Goal: Information Seeking & Learning: Learn about a topic

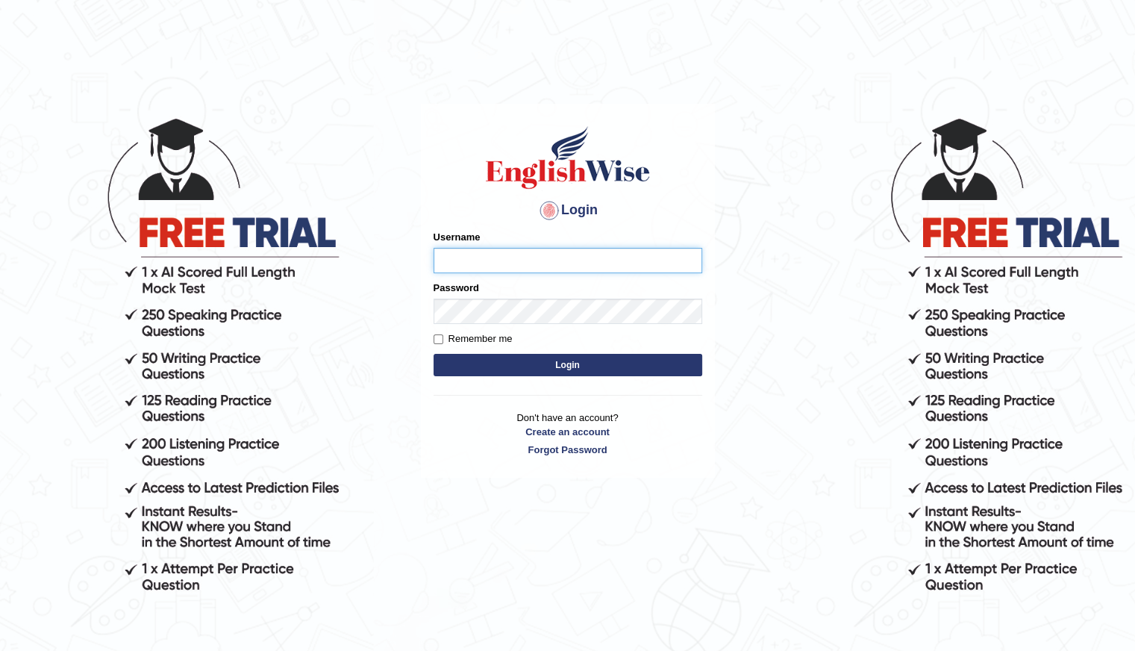
click at [464, 261] on input "Username" at bounding box center [568, 260] width 269 height 25
type input "Shani221"
click at [421, 455] on div "Login Please fix the following errors: Username Shani221 Password Remember me L…" at bounding box center [568, 291] width 294 height 374
click at [571, 368] on button "Login" at bounding box center [568, 365] width 269 height 22
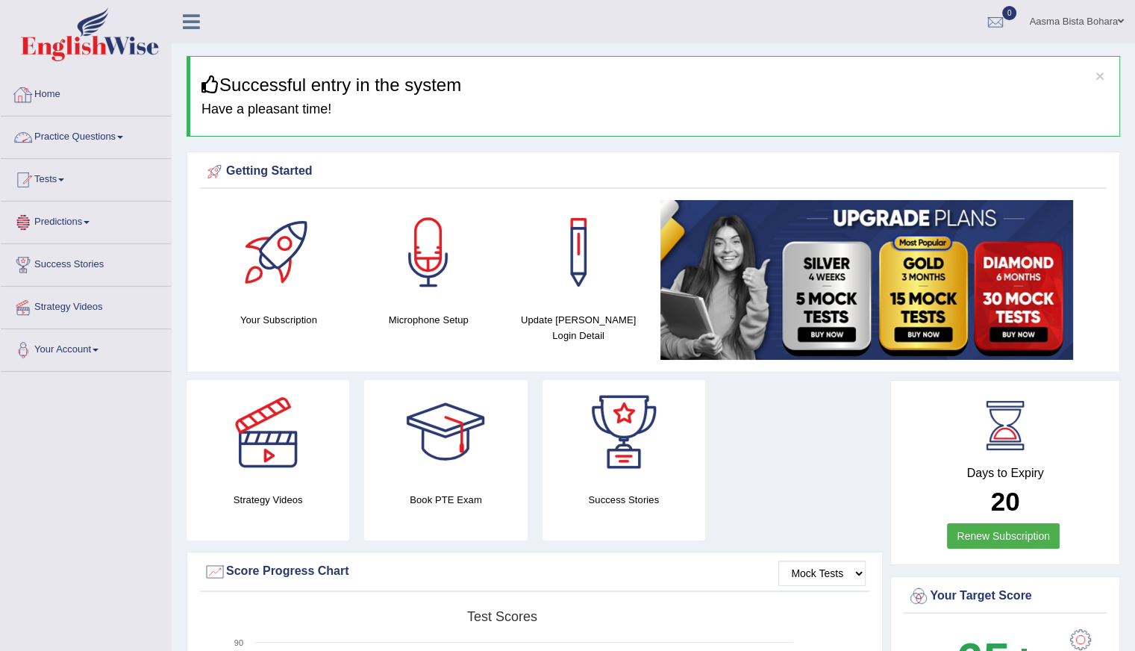
click at [100, 144] on link "Practice Questions" at bounding box center [86, 134] width 170 height 37
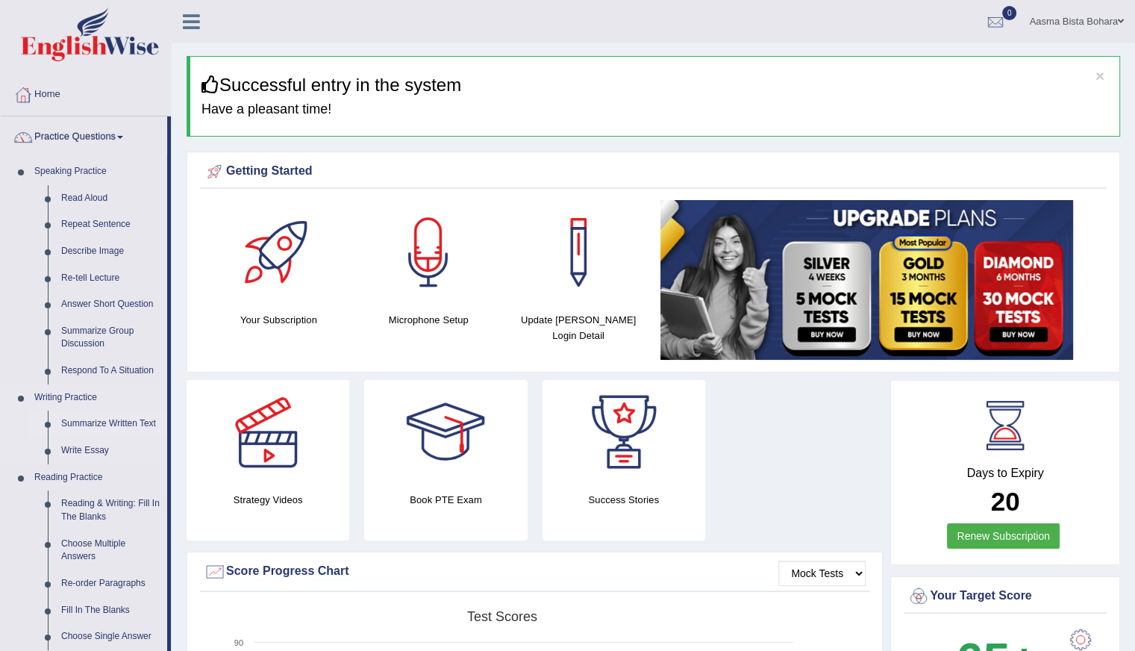
click at [80, 419] on link "Summarize Written Text" at bounding box center [110, 424] width 113 height 27
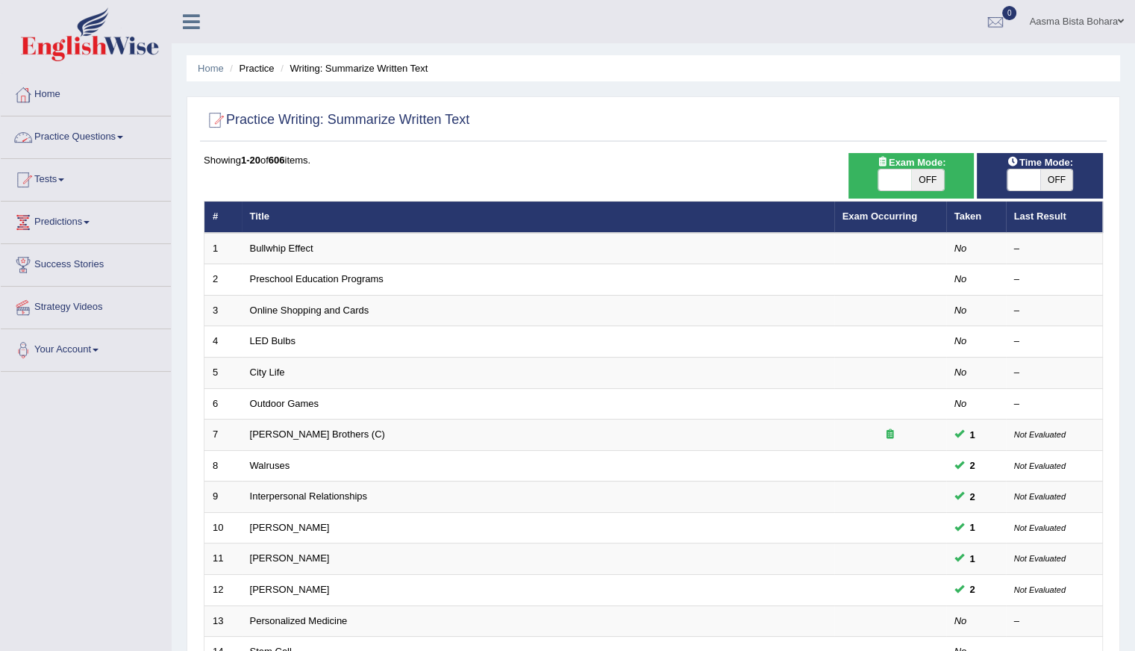
click at [90, 133] on link "Practice Questions" at bounding box center [86, 134] width 170 height 37
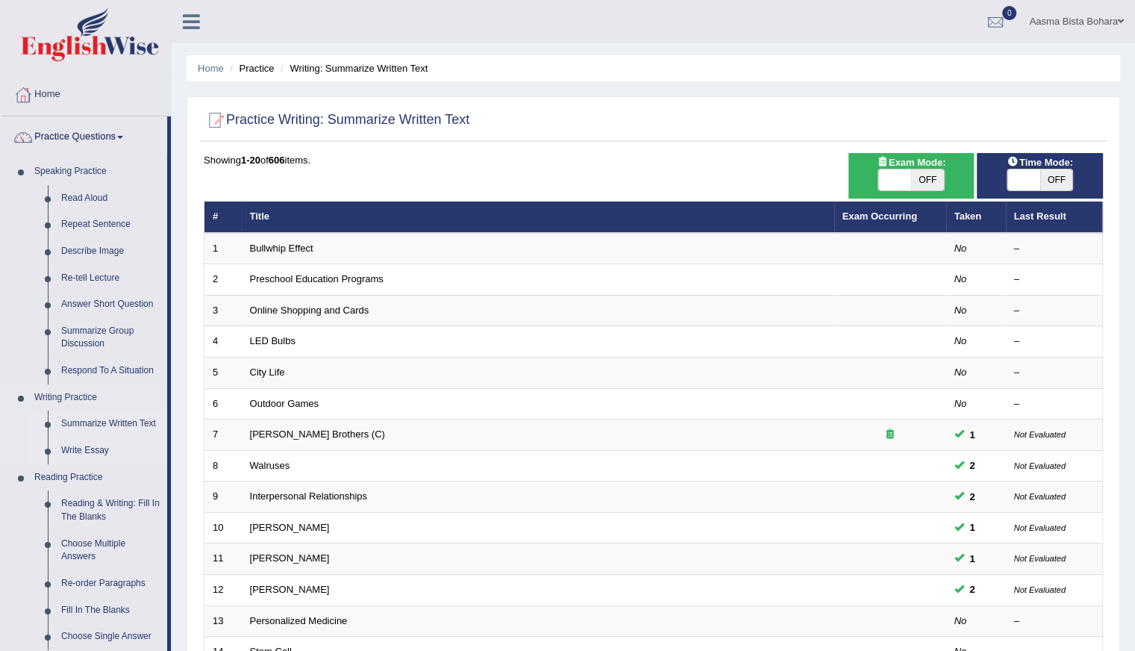
click at [78, 446] on link "Write Essay" at bounding box center [110, 450] width 113 height 27
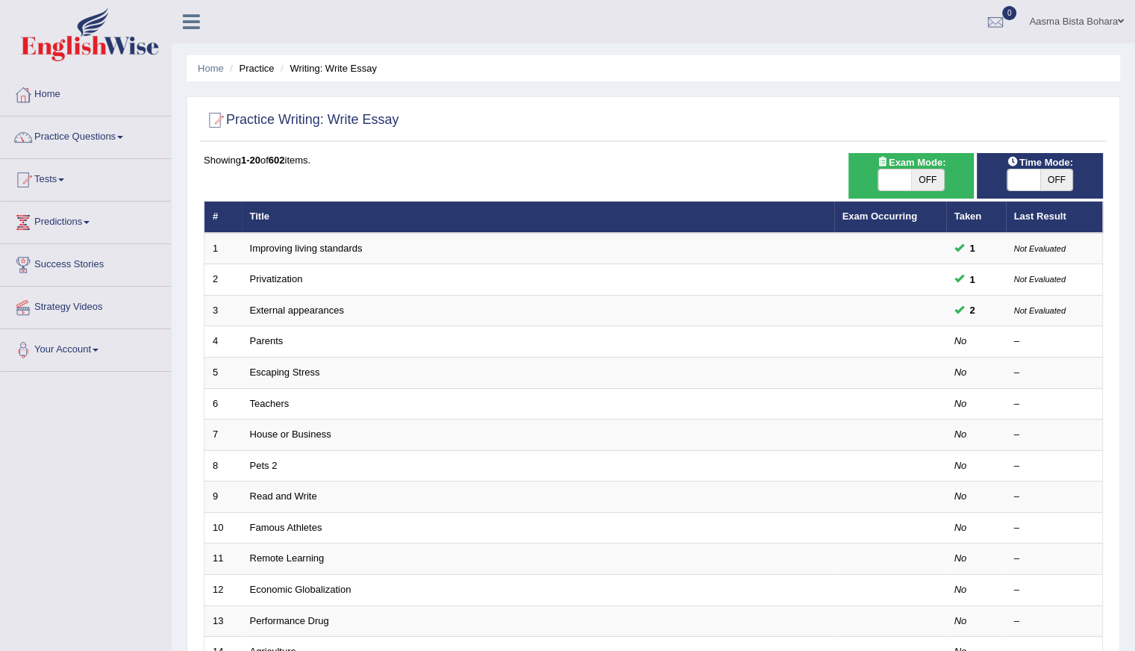
click at [1042, 178] on span "OFF" at bounding box center [1057, 179] width 33 height 21
checkbox input "true"
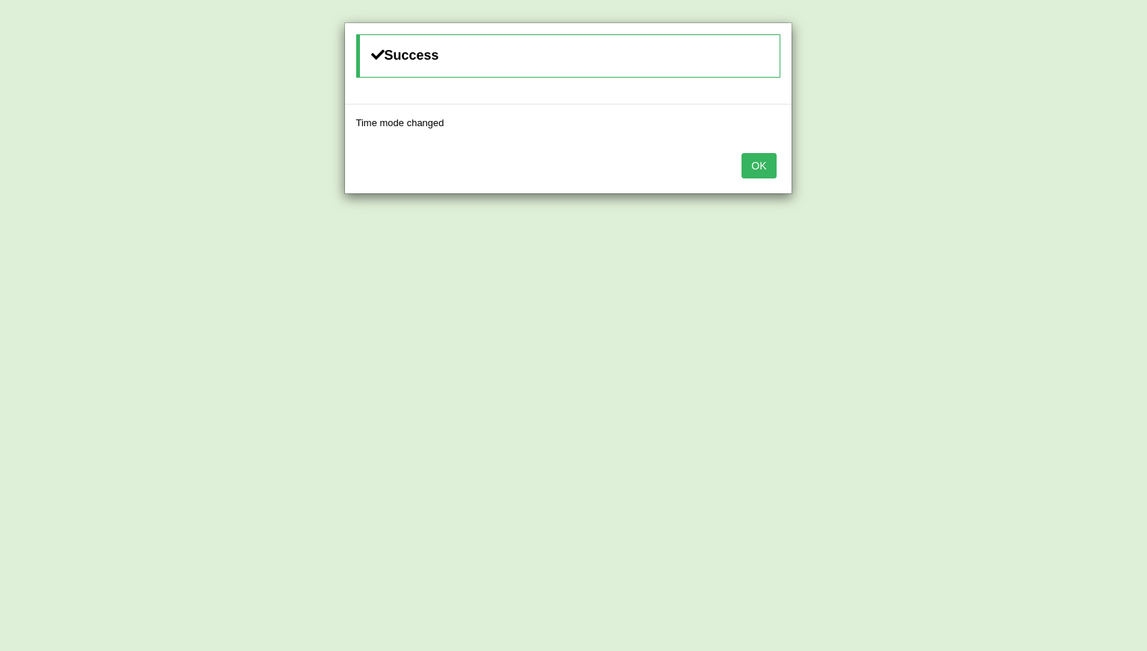
click at [740, 163] on div "OK" at bounding box center [568, 167] width 446 height 52
click at [761, 167] on button "OK" at bounding box center [758, 165] width 34 height 25
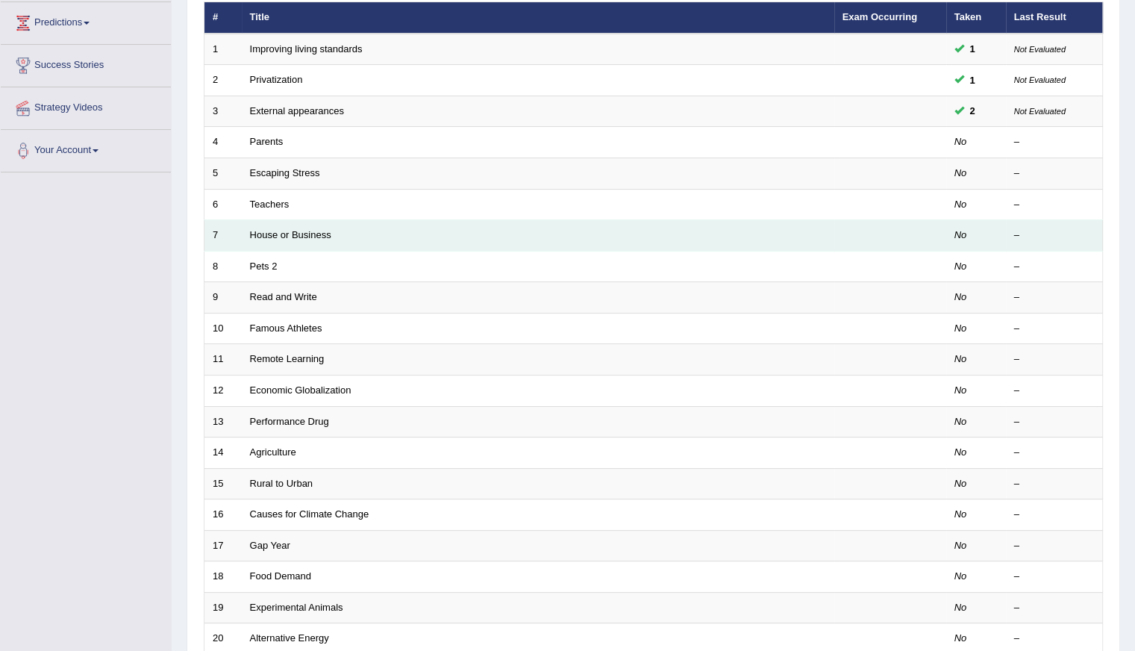
scroll to position [224, 0]
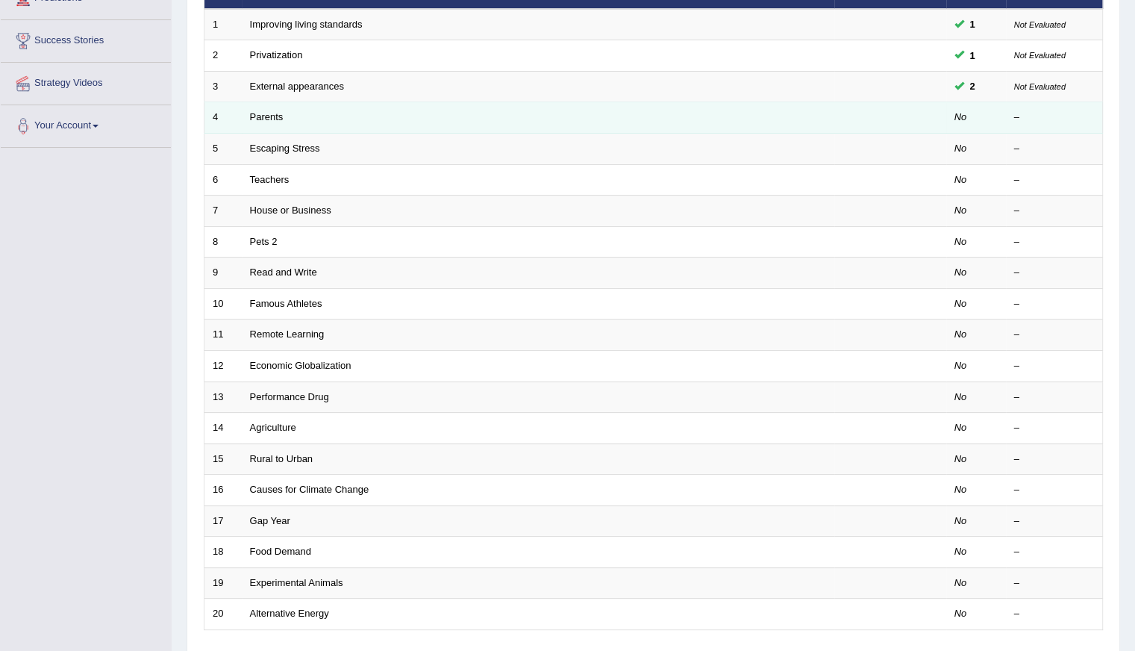
click at [269, 123] on td "Parents" at bounding box center [538, 117] width 593 height 31
click at [272, 116] on link "Parents" at bounding box center [267, 116] width 34 height 11
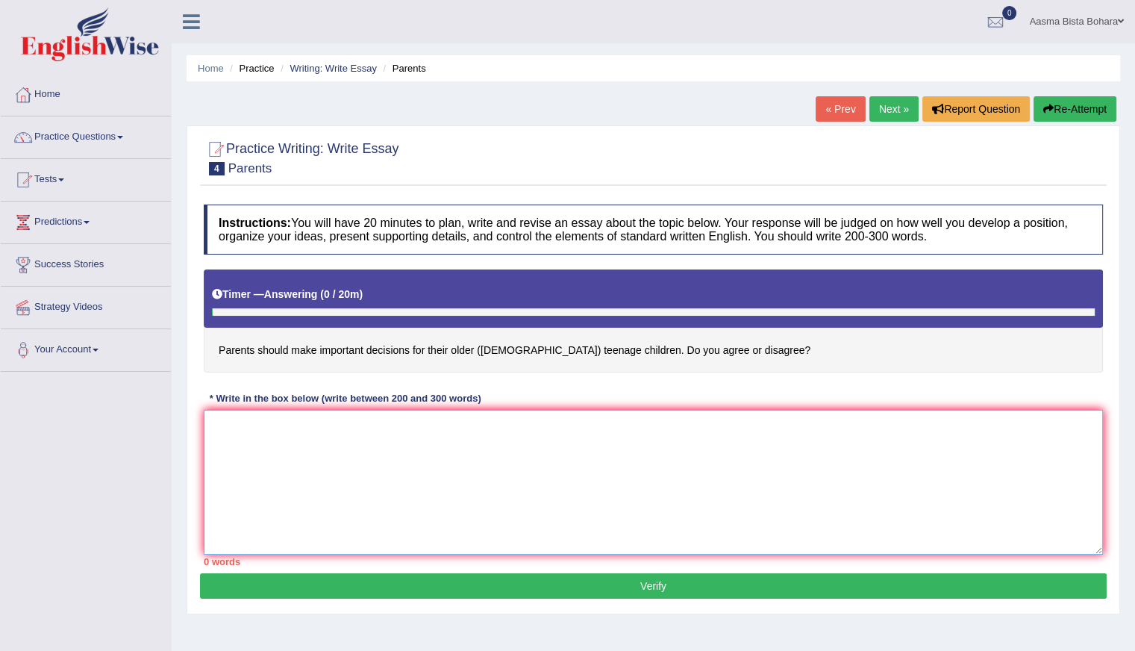
click at [336, 445] on textarea at bounding box center [653, 482] width 899 height 145
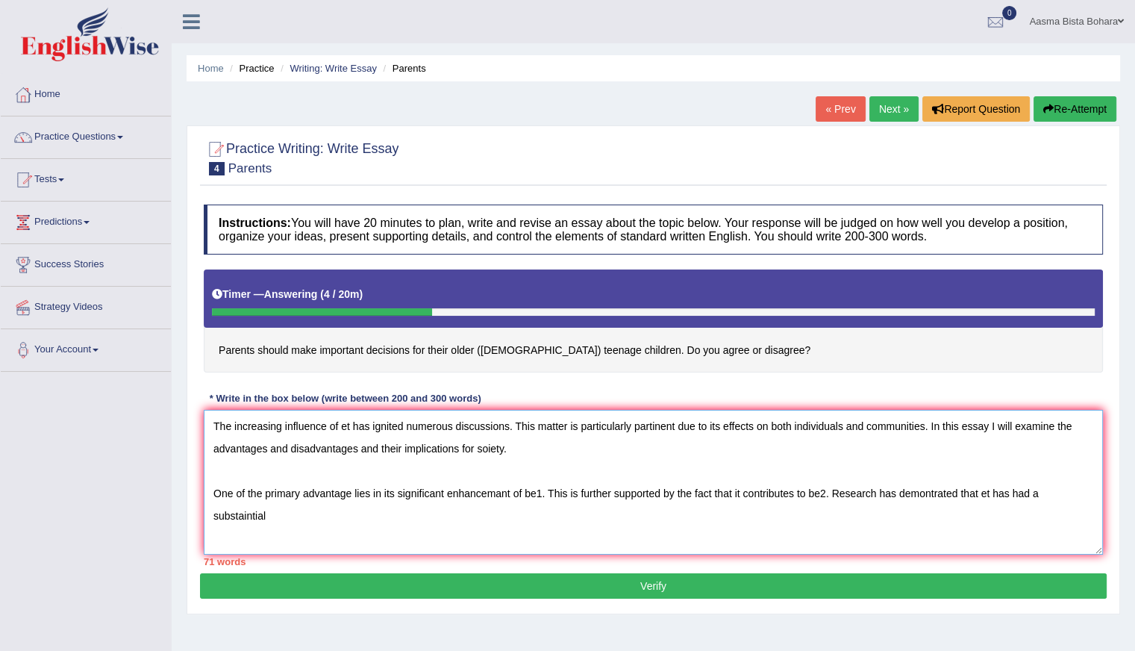
click at [1078, 487] on textarea "The increasing influence of et has ignited numerous discussions. This matter is…" at bounding box center [653, 482] width 899 height 145
click at [1092, 495] on textarea "The increasing influence of et has ignited numerous discussions. This matter is…" at bounding box center [653, 482] width 899 height 145
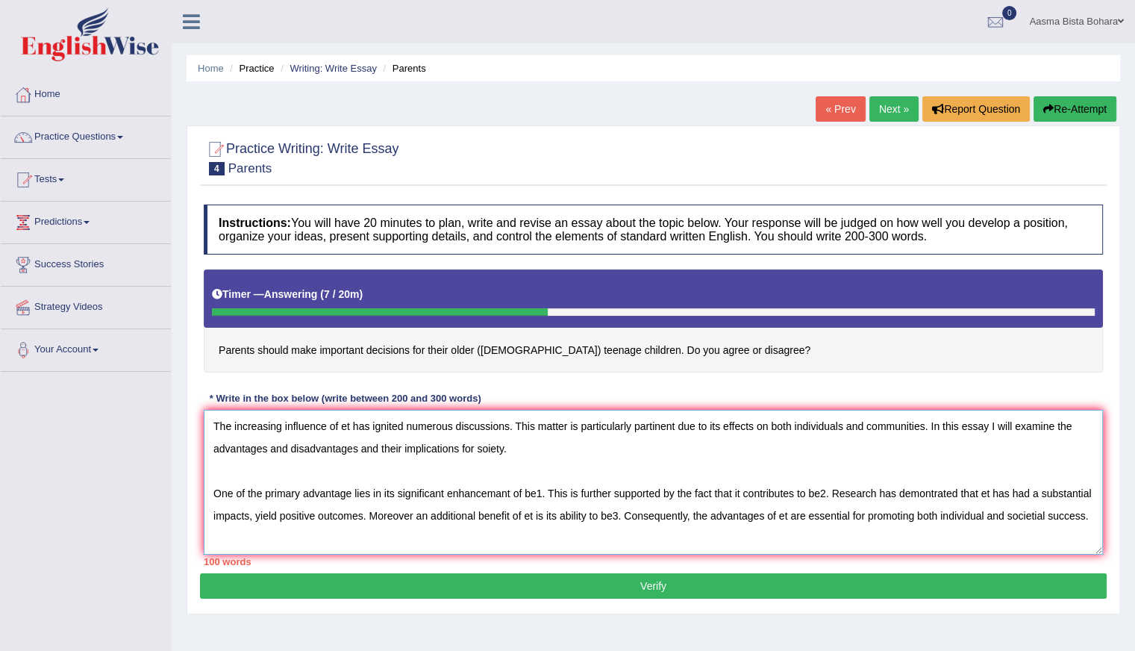
click at [371, 511] on textarea "The increasing influence of et has ignited numerous discussions. This matter is…" at bounding box center [653, 482] width 899 height 145
click at [378, 535] on textarea "The increasing influence of et has ignited numerous discussions. This matter is…" at bounding box center [653, 482] width 899 height 145
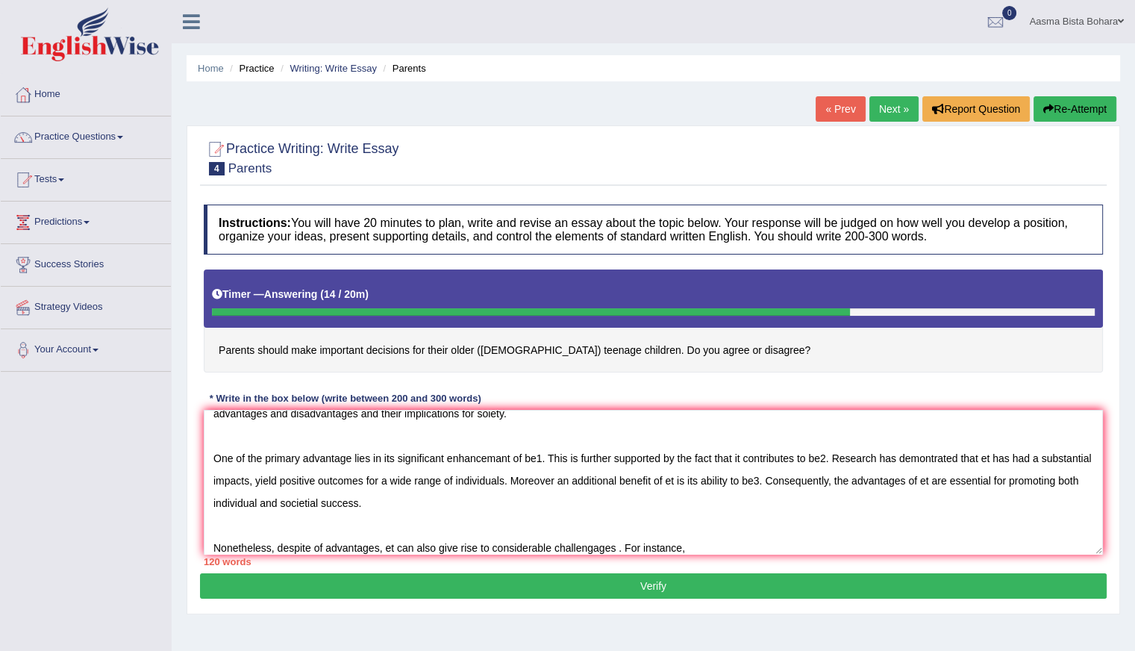
click at [720, 555] on div "120 words" at bounding box center [653, 562] width 899 height 14
click at [702, 535] on textarea "The increasing influence of et has ignited numerous discussions. This matter is…" at bounding box center [653, 482] width 899 height 145
click at [1008, 548] on textarea "The increasing influence of et has ignited numerous discussions. This matter is…" at bounding box center [653, 482] width 899 height 145
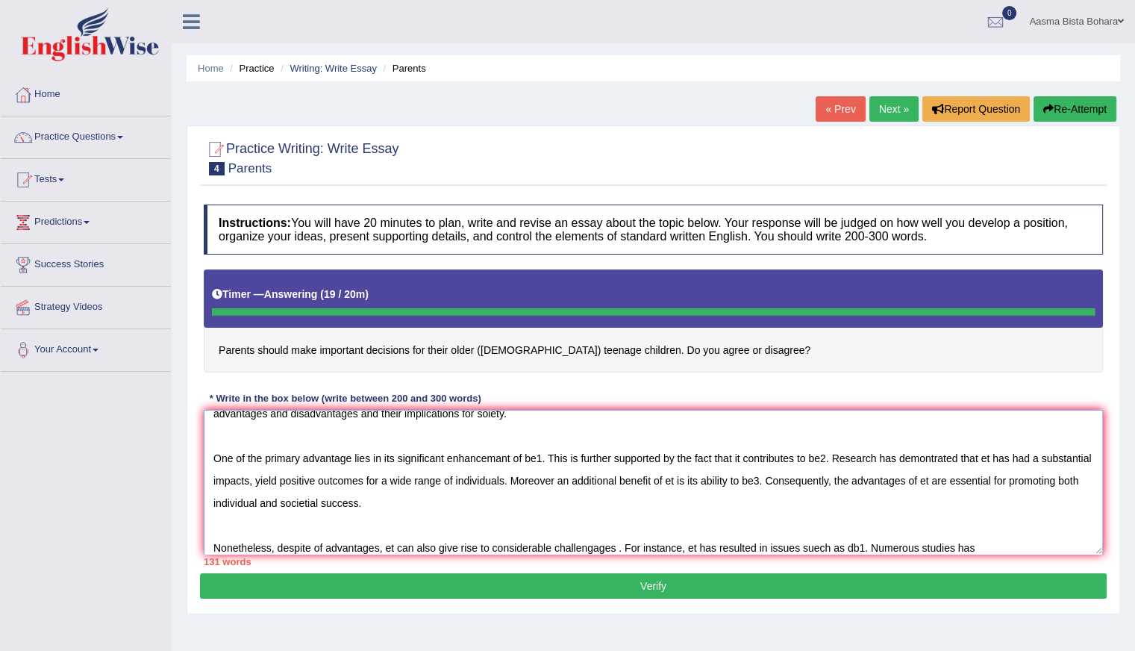
type textarea "The increasing influence of et has ignited numerous discussions. This matter is…"
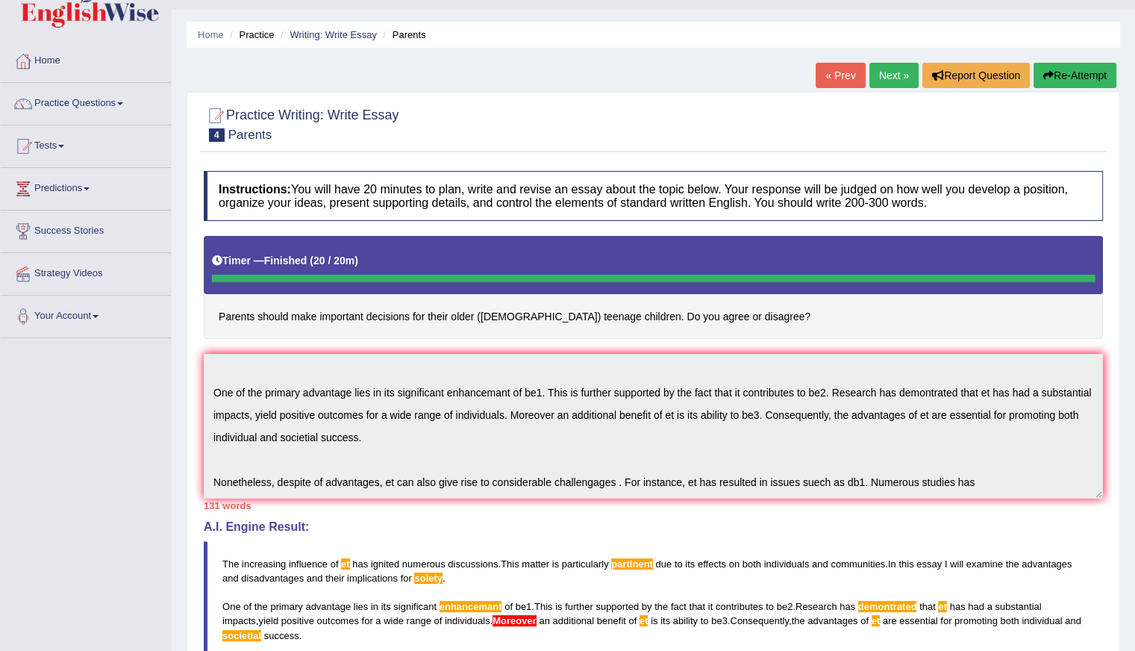
scroll to position [0, 0]
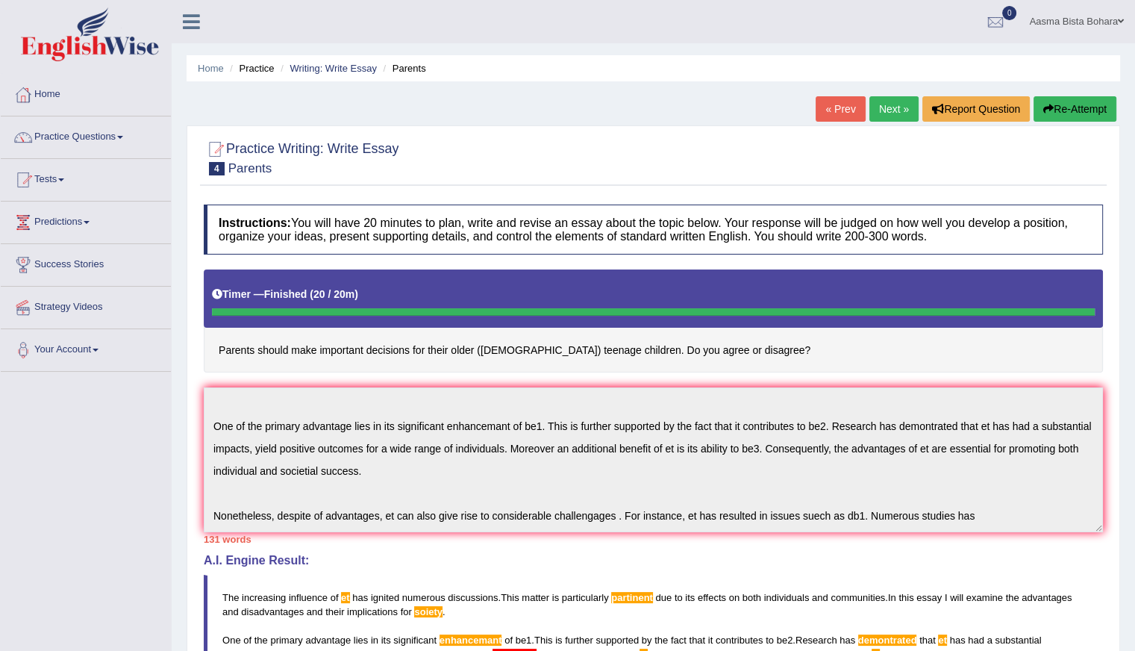
click at [880, 348] on h4 "Parents should make important decisions for their older ([DEMOGRAPHIC_DATA]) te…" at bounding box center [653, 320] width 899 height 103
click at [1061, 110] on button "Re-Attempt" at bounding box center [1075, 108] width 83 height 25
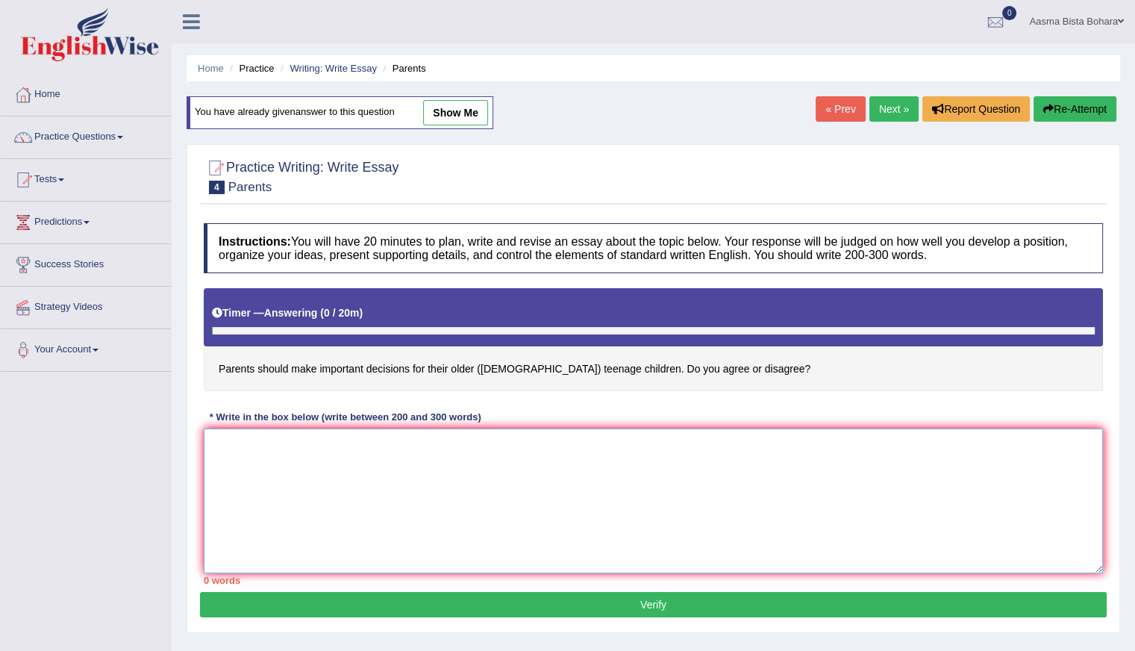
click at [367, 512] on textarea at bounding box center [653, 500] width 899 height 145
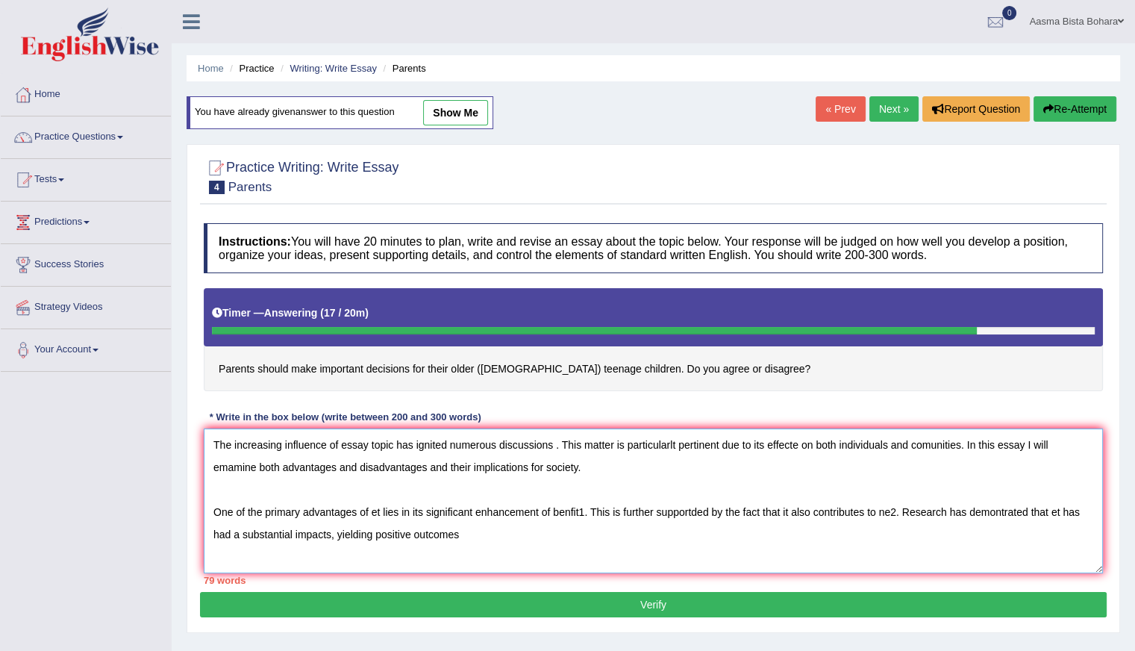
type textarea "The increasing influence of essay topic has ignited numerous discussions . This…"
click at [1083, 108] on button "Re-Attempt" at bounding box center [1075, 108] width 83 height 25
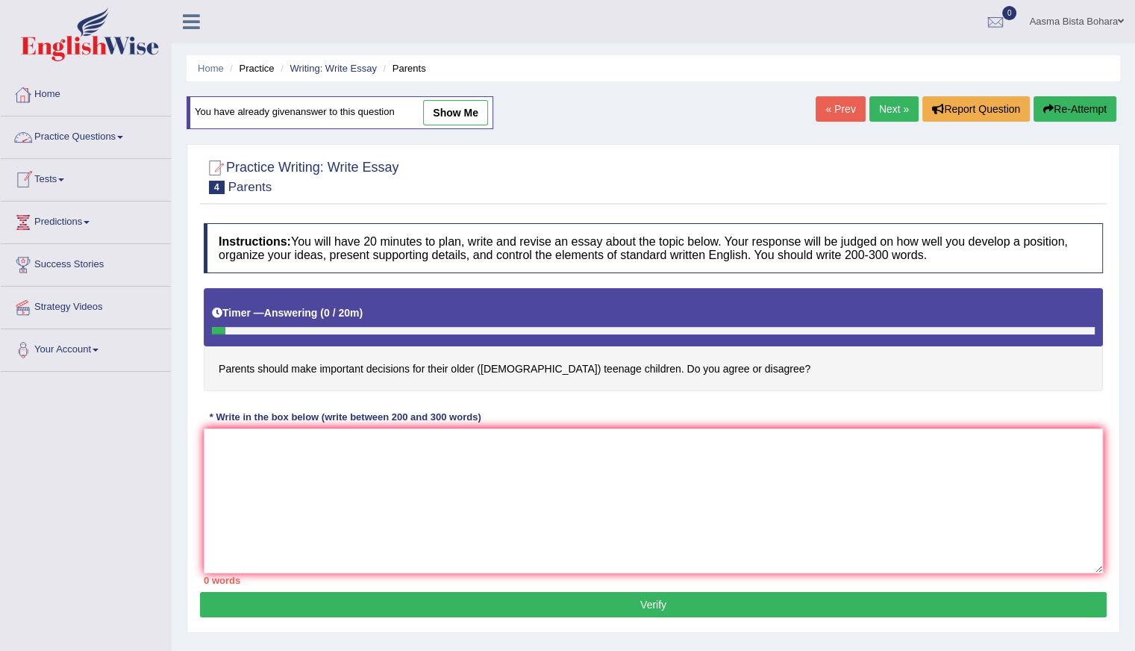
click at [1094, 99] on button "Re-Attempt" at bounding box center [1075, 108] width 83 height 25
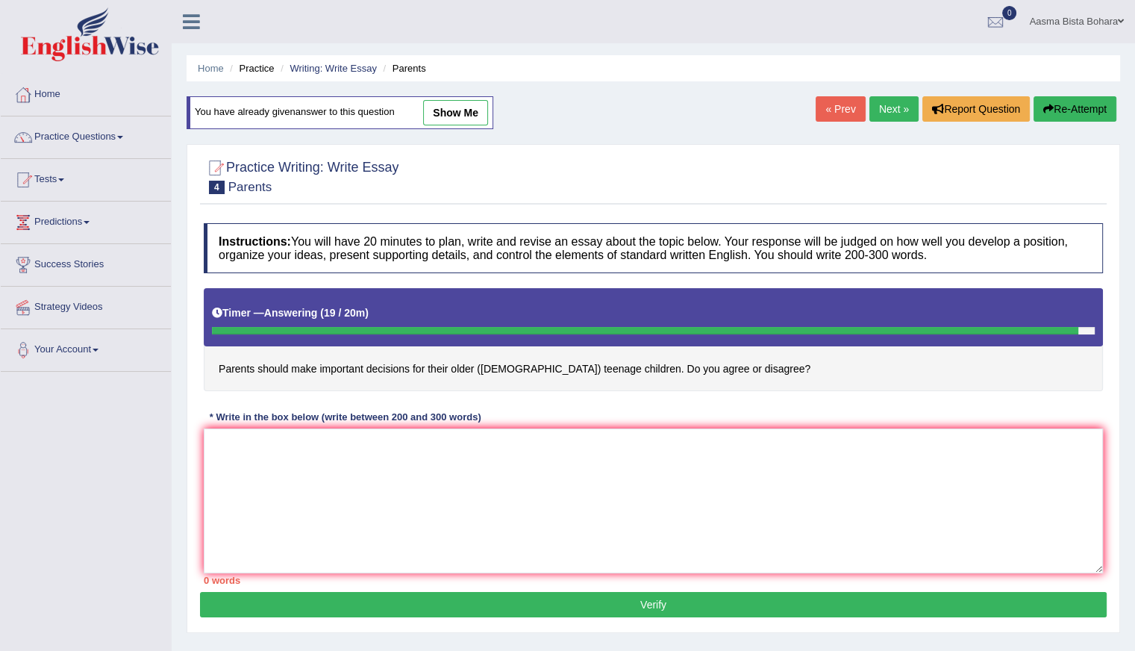
click at [1064, 98] on button "Re-Attempt" at bounding box center [1075, 108] width 83 height 25
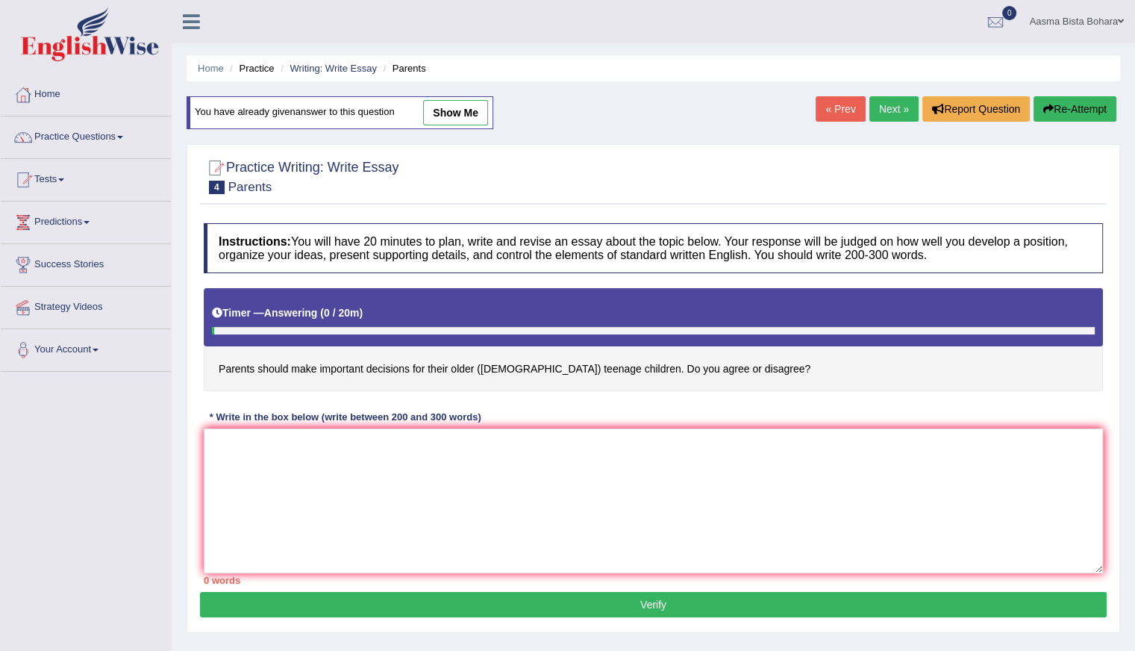
drag, startPoint x: 0, startPoint y: 0, endPoint x: 54, endPoint y: 134, distance: 145.0
click at [54, 134] on link "Practice Questions" at bounding box center [86, 134] width 170 height 37
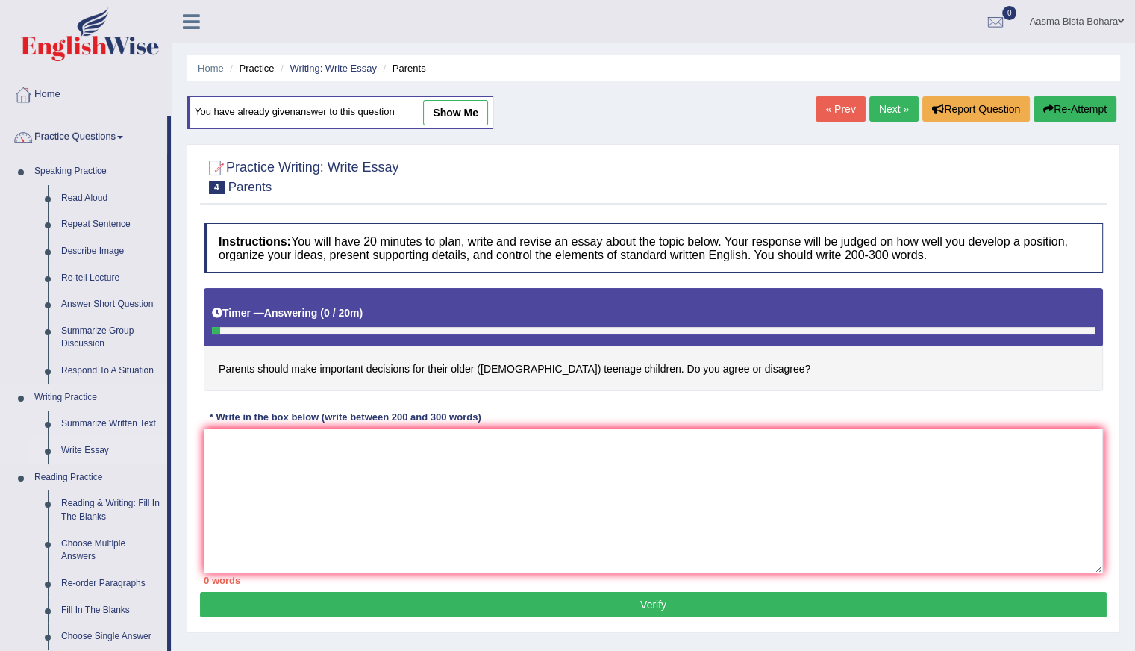
click at [75, 449] on link "Write Essay" at bounding box center [110, 450] width 113 height 27
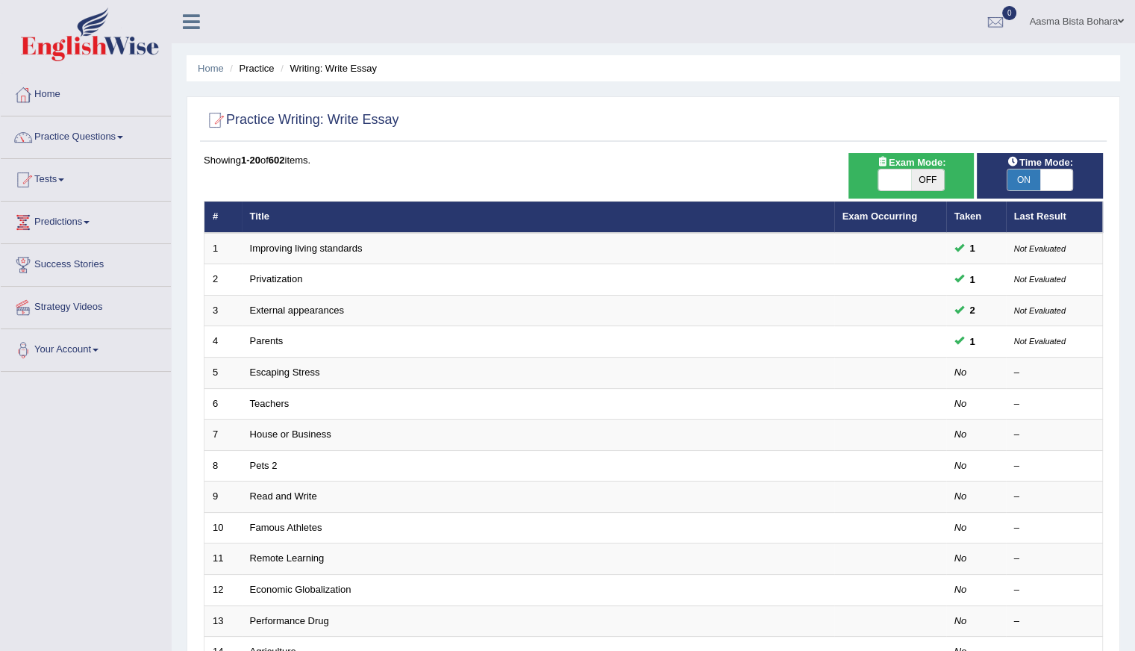
click at [1023, 185] on span "ON" at bounding box center [1024, 179] width 33 height 21
checkbox input "false"
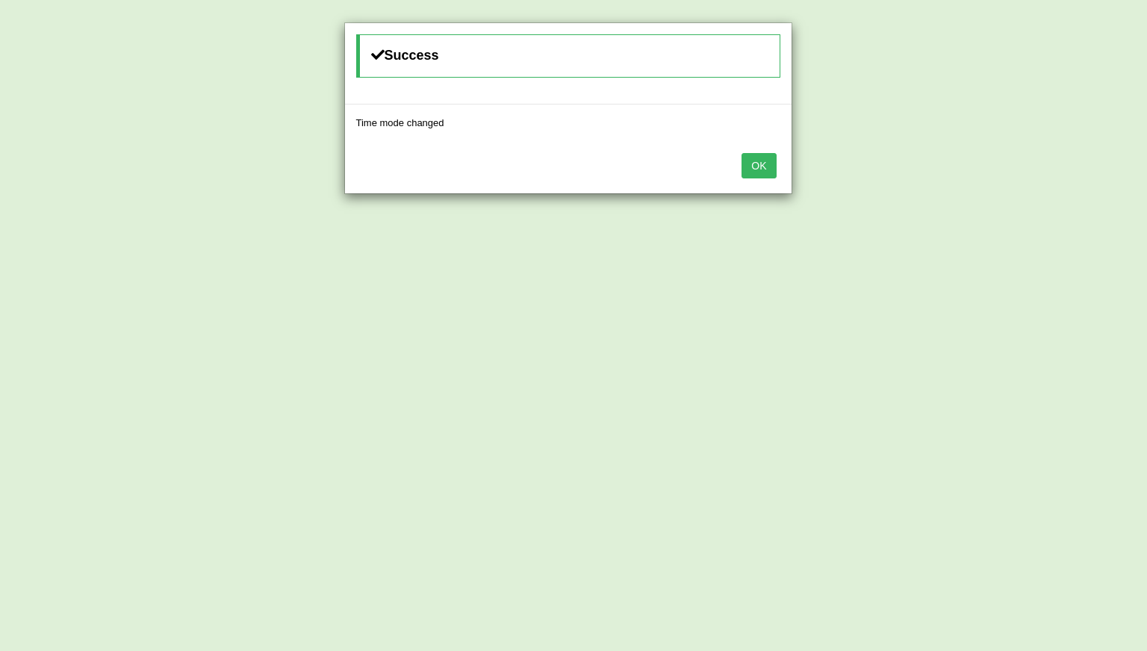
click at [758, 169] on button "OK" at bounding box center [758, 165] width 34 height 25
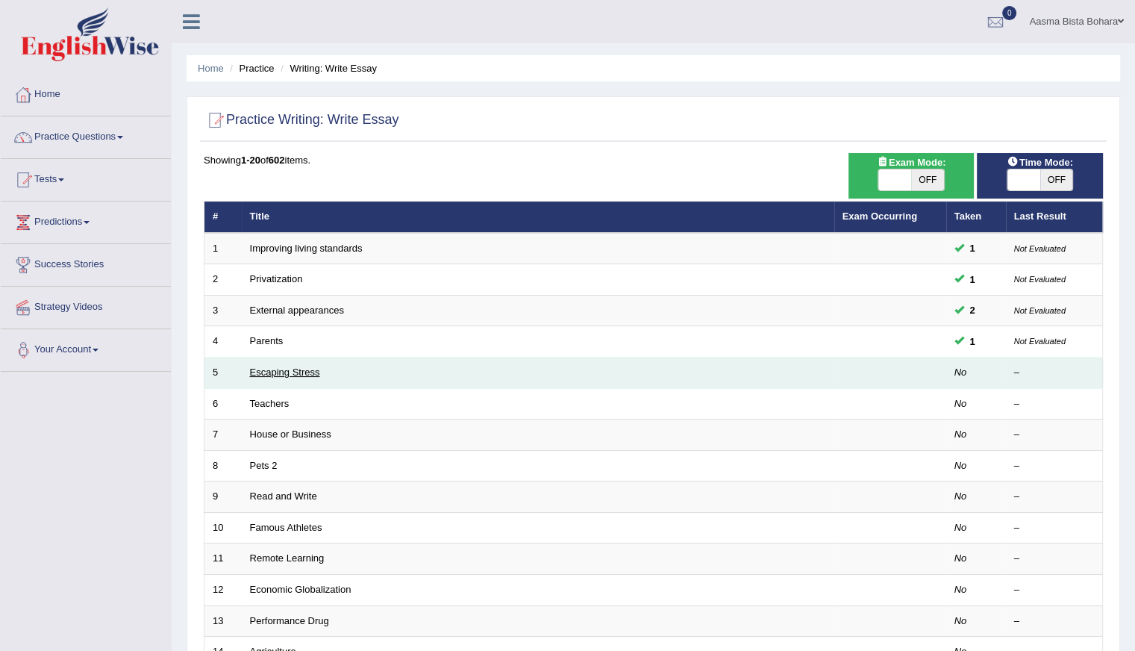
click at [281, 370] on link "Escaping Stress" at bounding box center [285, 372] width 70 height 11
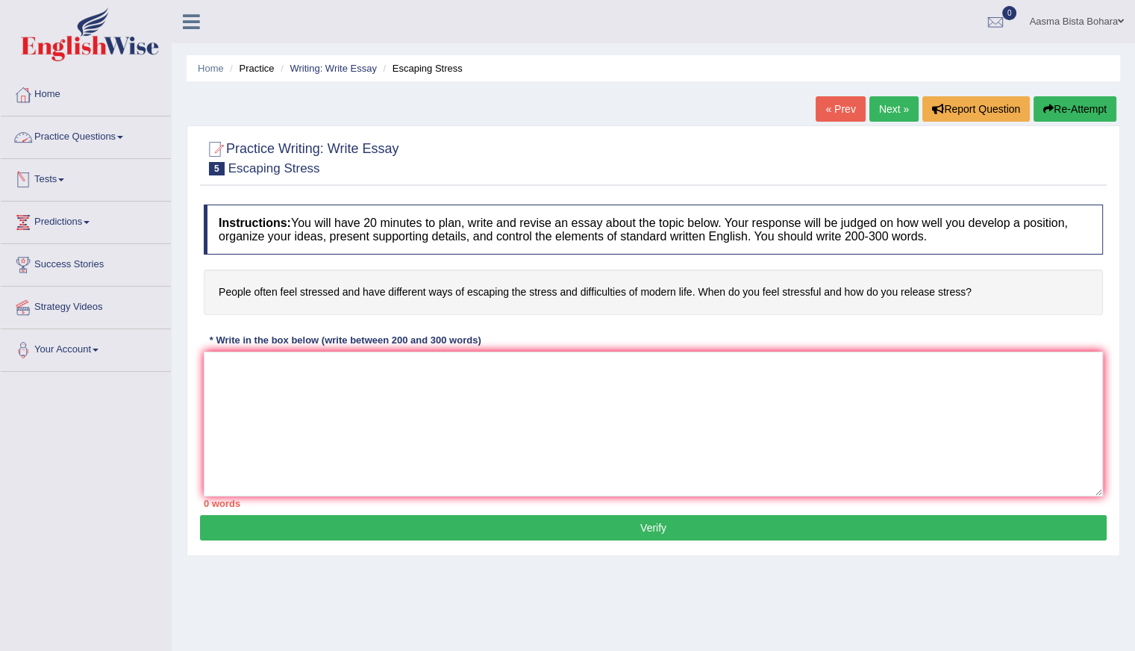
click at [76, 132] on link "Practice Questions" at bounding box center [86, 134] width 170 height 37
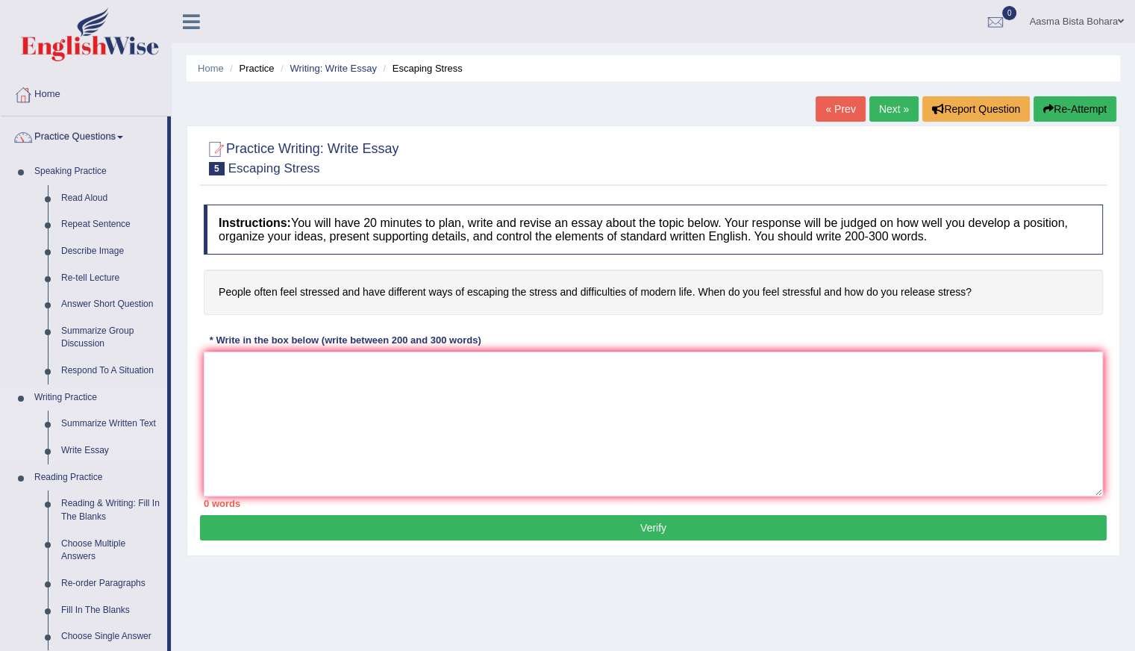
click at [89, 418] on link "Summarize Written Text" at bounding box center [110, 424] width 113 height 27
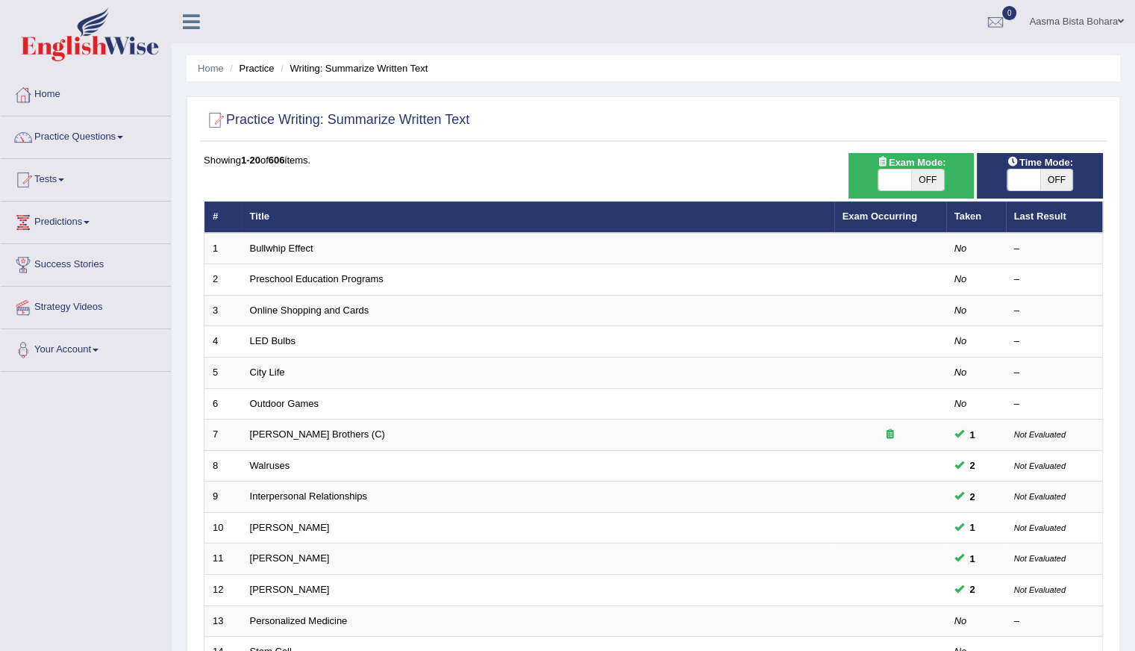
click at [1051, 176] on span "OFF" at bounding box center [1057, 179] width 33 height 21
checkbox input "true"
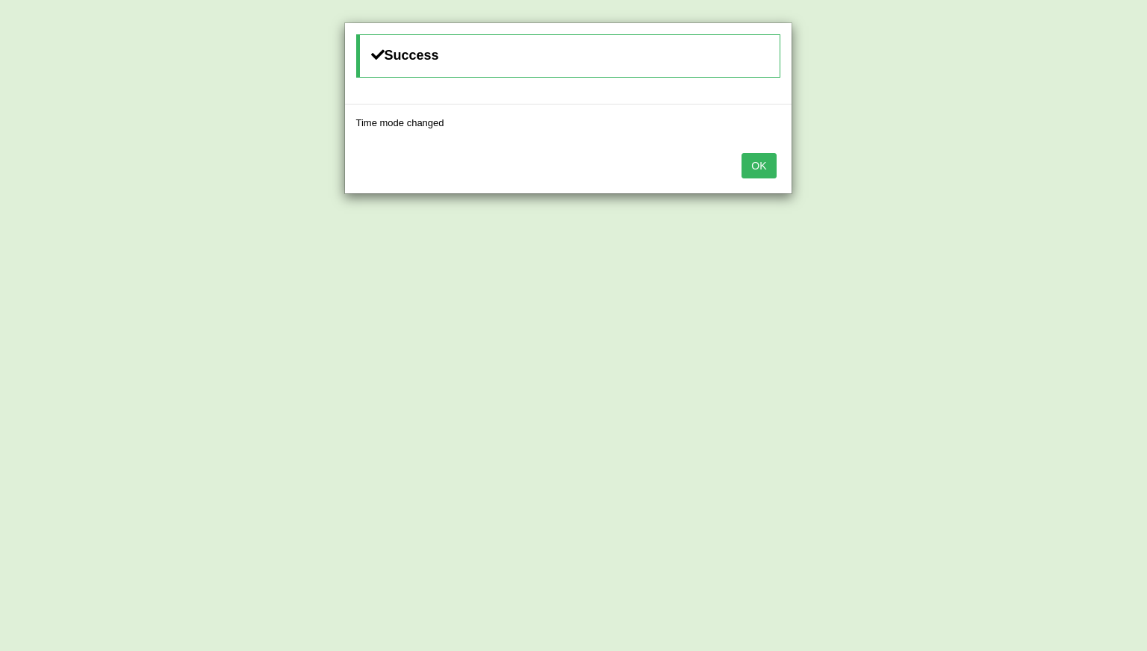
click at [772, 176] on button "OK" at bounding box center [758, 165] width 34 height 25
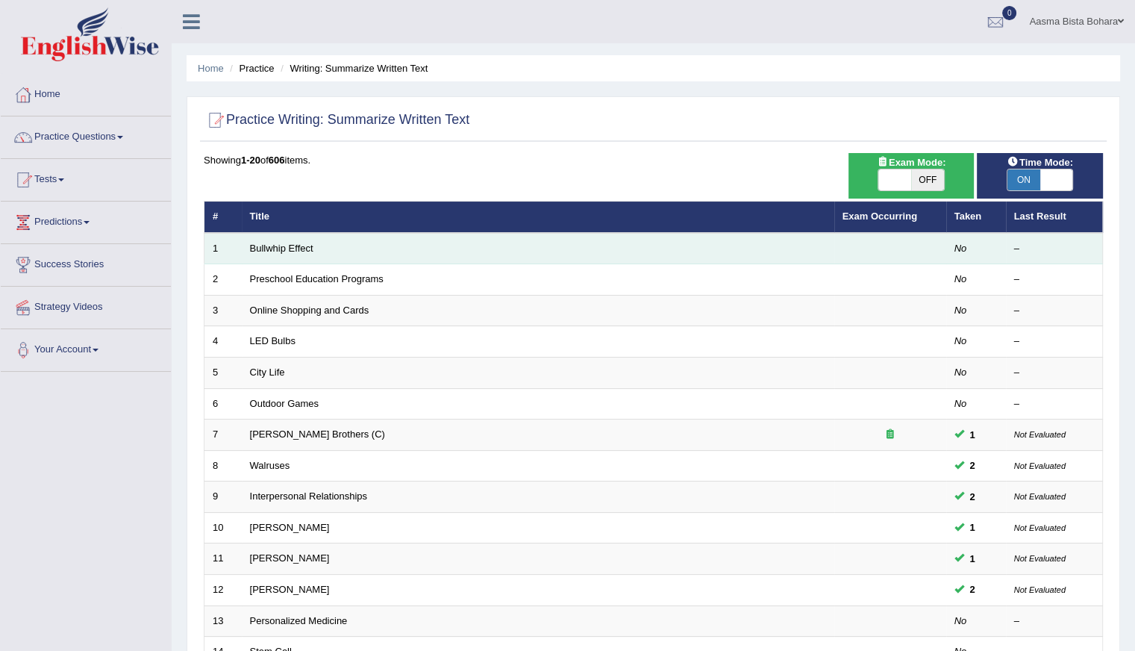
click at [272, 252] on td "Bullwhip Effect" at bounding box center [538, 248] width 593 height 31
click at [272, 248] on link "Bullwhip Effect" at bounding box center [281, 248] width 63 height 11
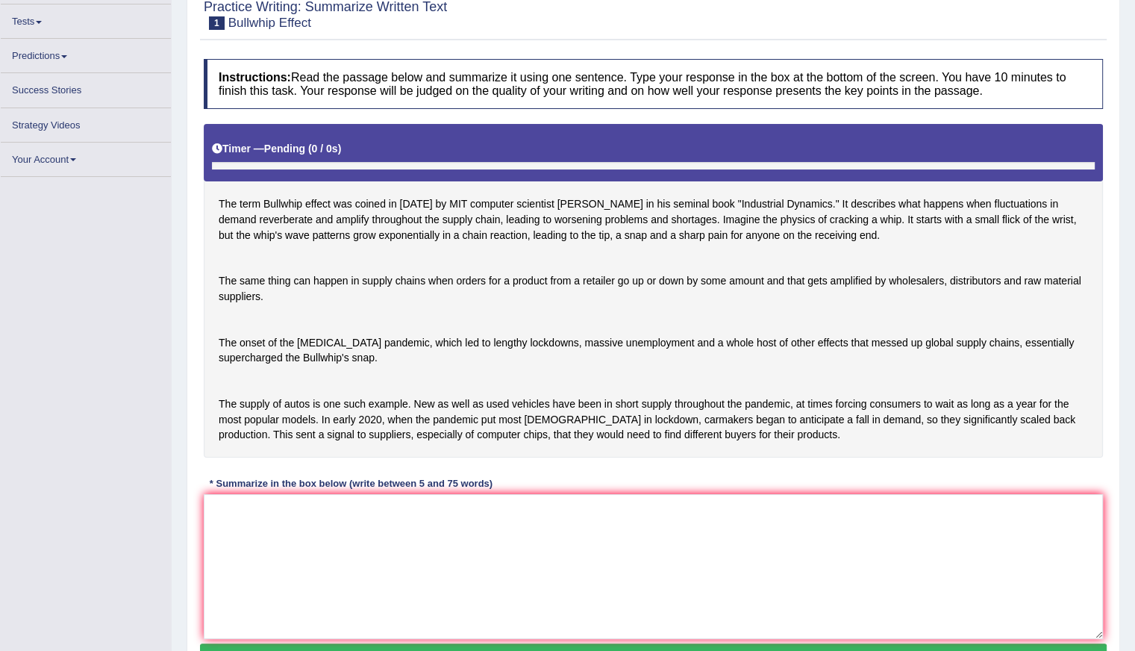
scroll to position [194, 0]
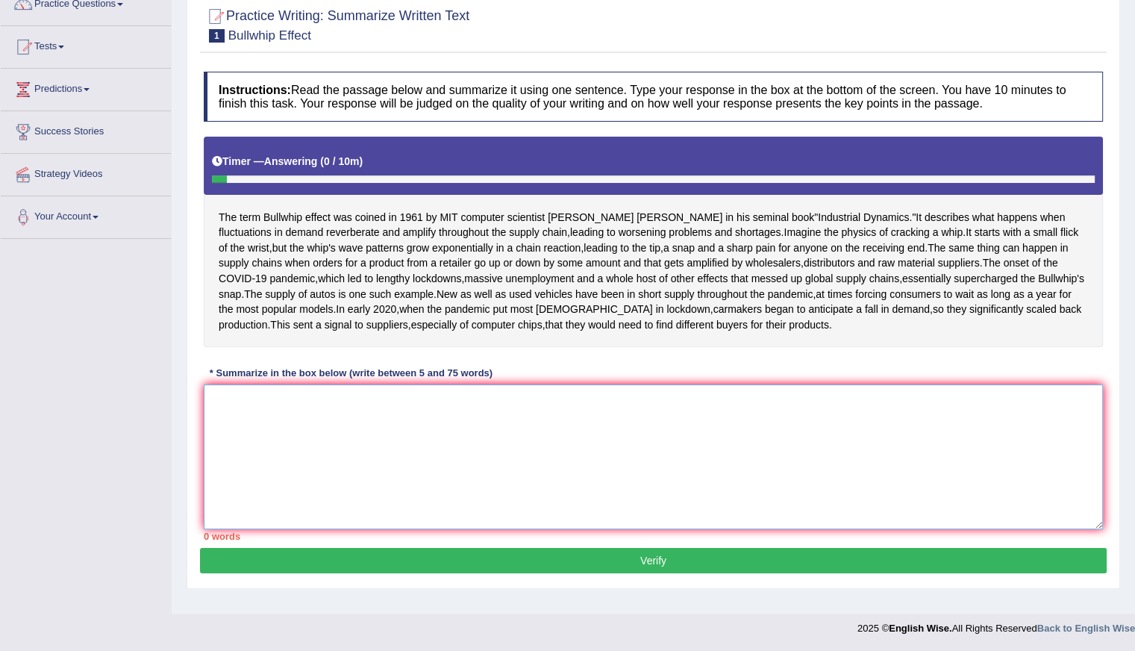
click at [319, 514] on textarea at bounding box center [653, 456] width 899 height 145
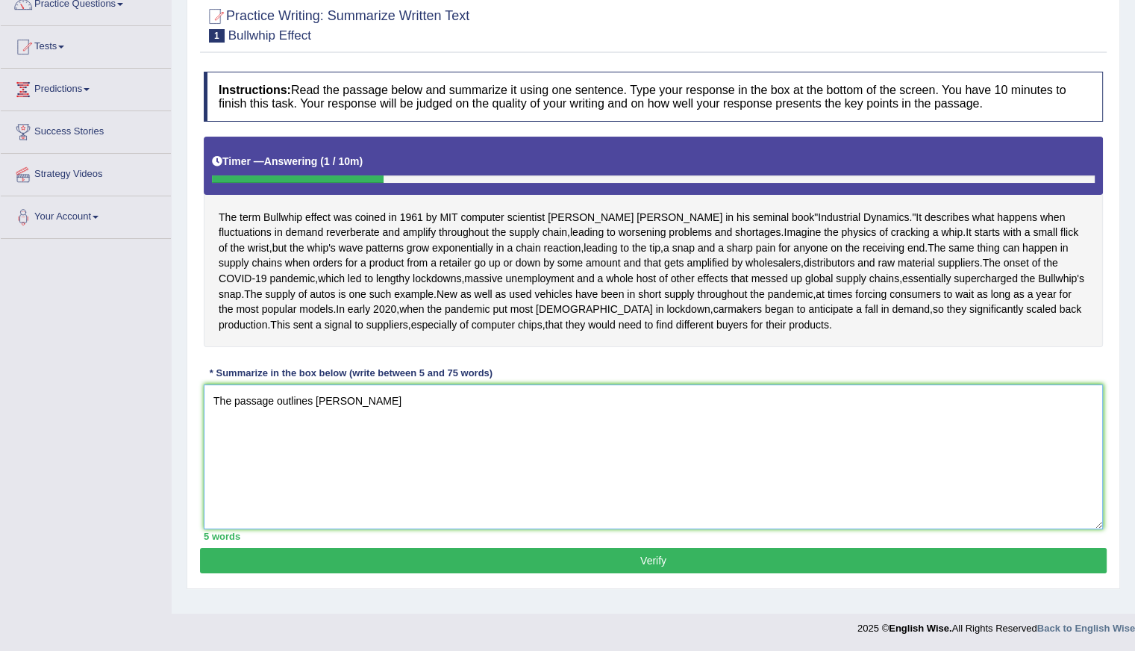
click at [316, 414] on textarea "The passage outlines [PERSON_NAME]" at bounding box center [653, 456] width 899 height 145
click at [478, 409] on textarea "The passage outlines computer scients Jay Forrester" at bounding box center [653, 456] width 899 height 145
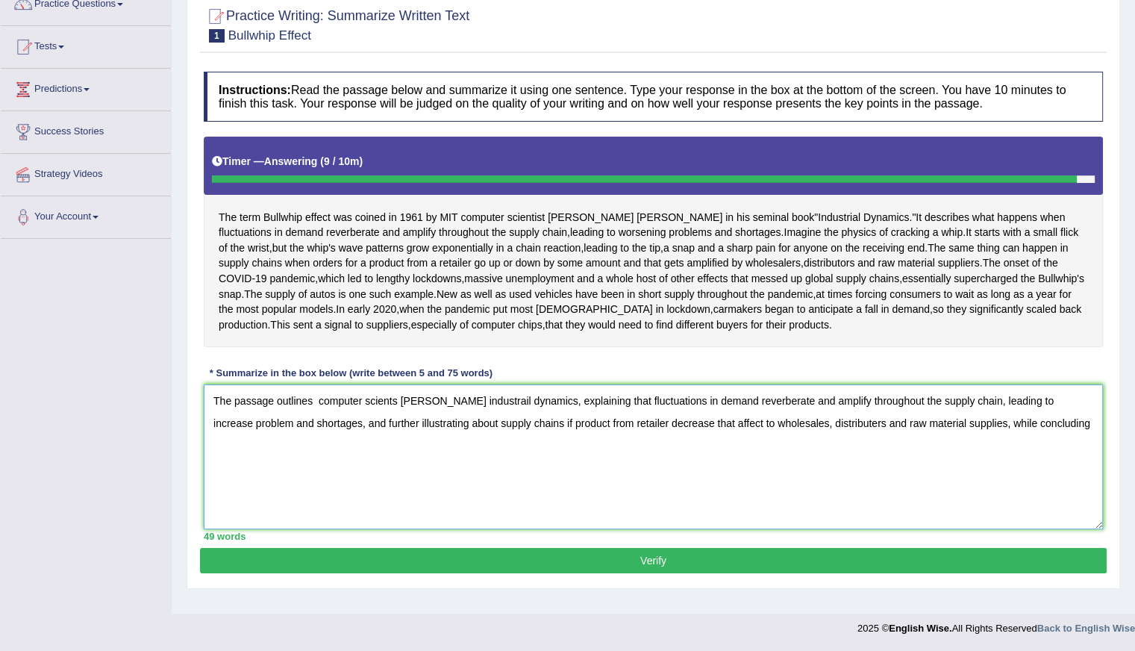
drag, startPoint x: 209, startPoint y: 416, endPoint x: 1071, endPoint y: 434, distance: 862.3
click at [1071, 434] on textarea "The passage outlines computer scients Jay Forrester's industrail dynamics, expl…" at bounding box center [653, 456] width 899 height 145
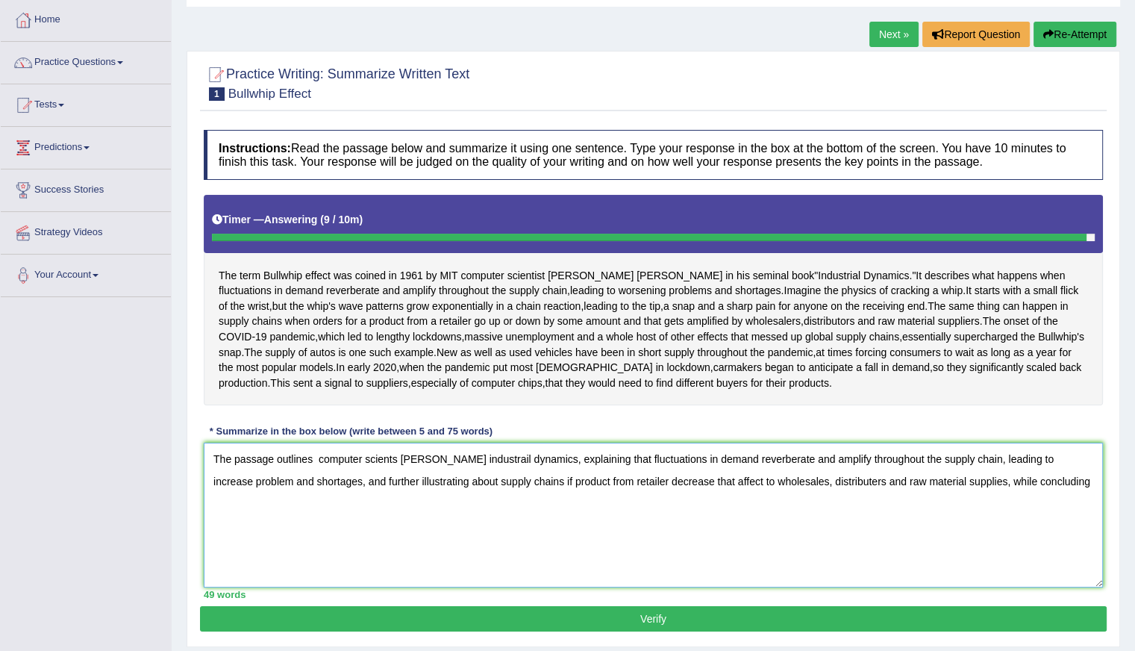
scroll to position [0, 0]
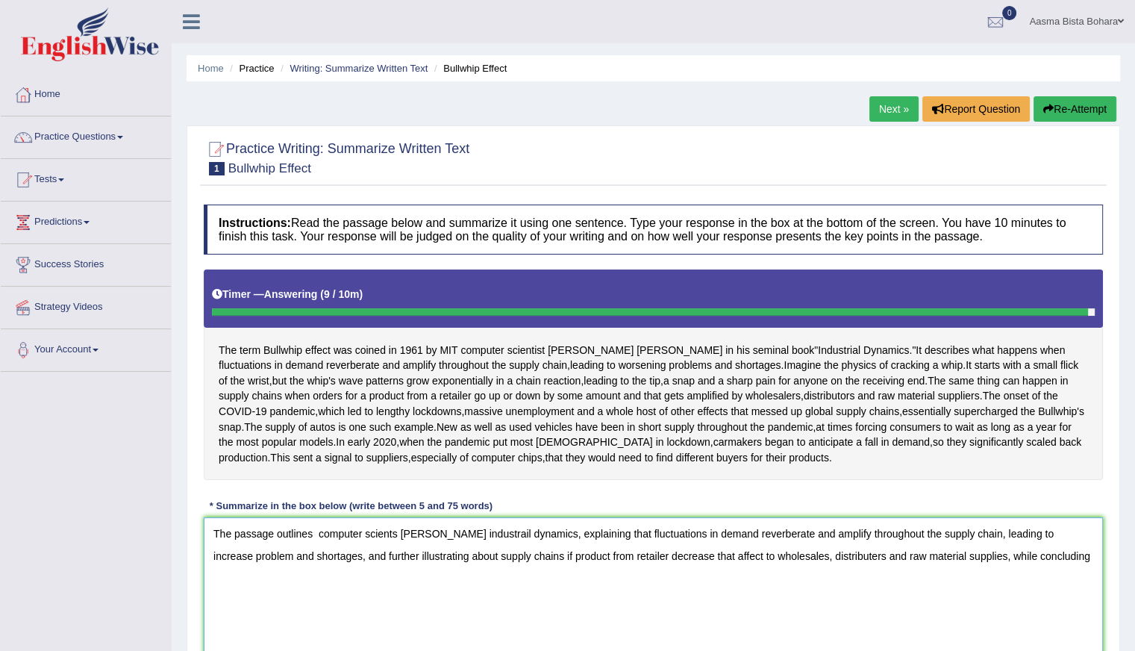
type textarea "The passage outlines computer scients Jay Forrester's industrail dynamics, expl…"
click at [1068, 108] on button "Re-Attempt" at bounding box center [1075, 108] width 83 height 25
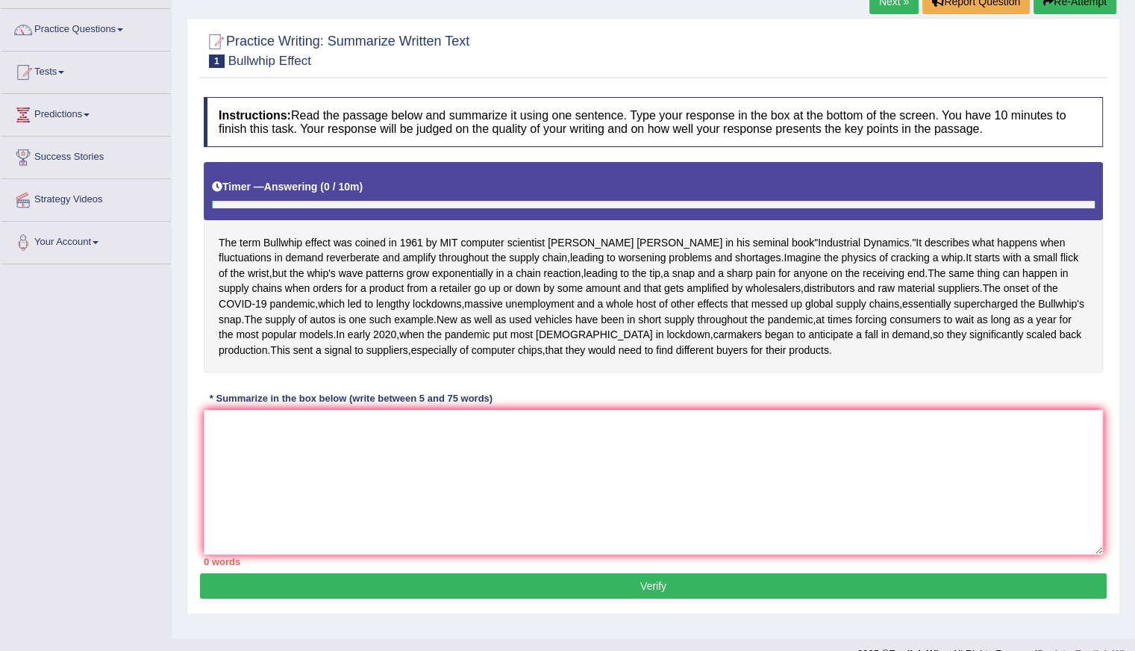
scroll to position [194, 0]
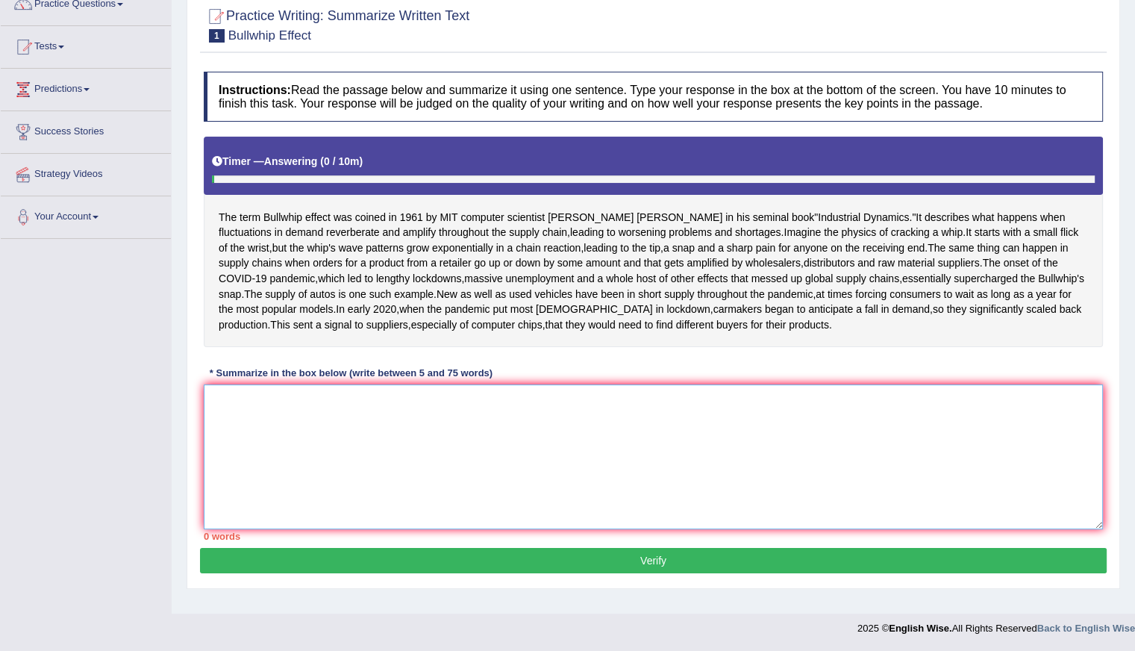
click at [337, 451] on textarea at bounding box center [653, 456] width 899 height 145
paste textarea "The passage outlines computer scients Jay Forrester's industrail dynamics, expl…"
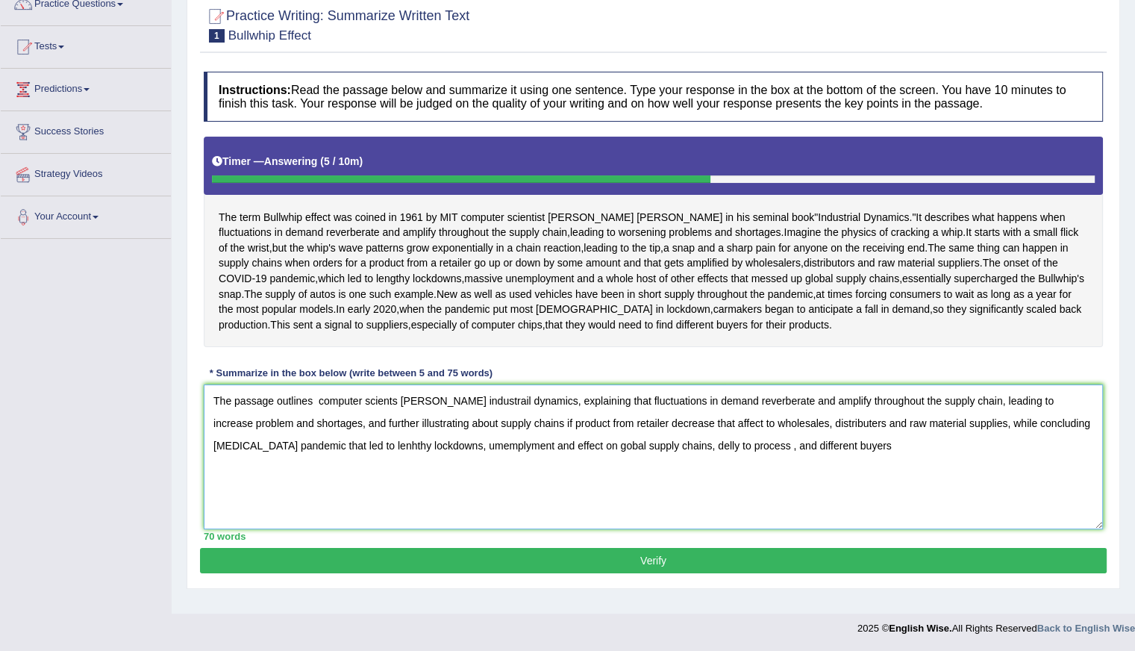
click at [1054, 477] on textarea "The passage outlines computer scients Jay Forrester's industrail dynamics, expl…" at bounding box center [653, 456] width 899 height 145
click at [745, 451] on textarea "The passage outlines computer scients Jay Forrester's industrail dynamics, expl…" at bounding box center [653, 456] width 899 height 145
click at [893, 460] on textarea "The passage outlines computer scients Jay Forrester's industrail dynamics, expl…" at bounding box center [653, 456] width 899 height 145
click at [899, 461] on textarea "The passage outlines computer scients Jay Forrester's industrail dynamics, expl…" at bounding box center [653, 456] width 899 height 145
type textarea "The passage outlines computer scients Jay Forrester's industrail dynamics, expl…"
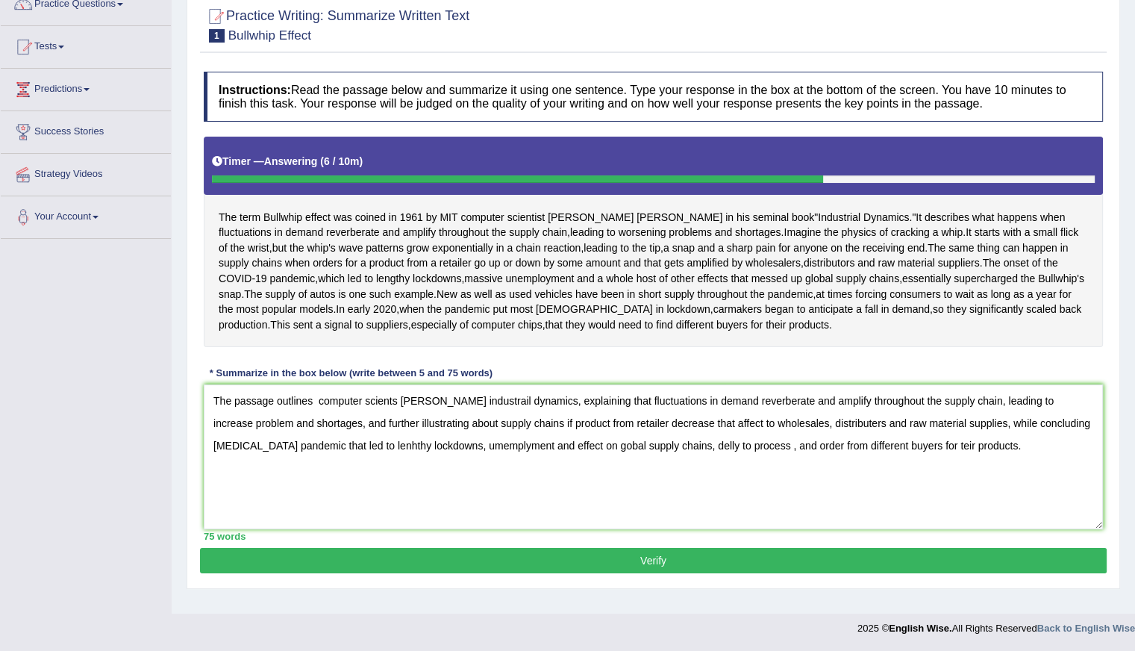
click at [710, 569] on button "Verify" at bounding box center [653, 560] width 907 height 25
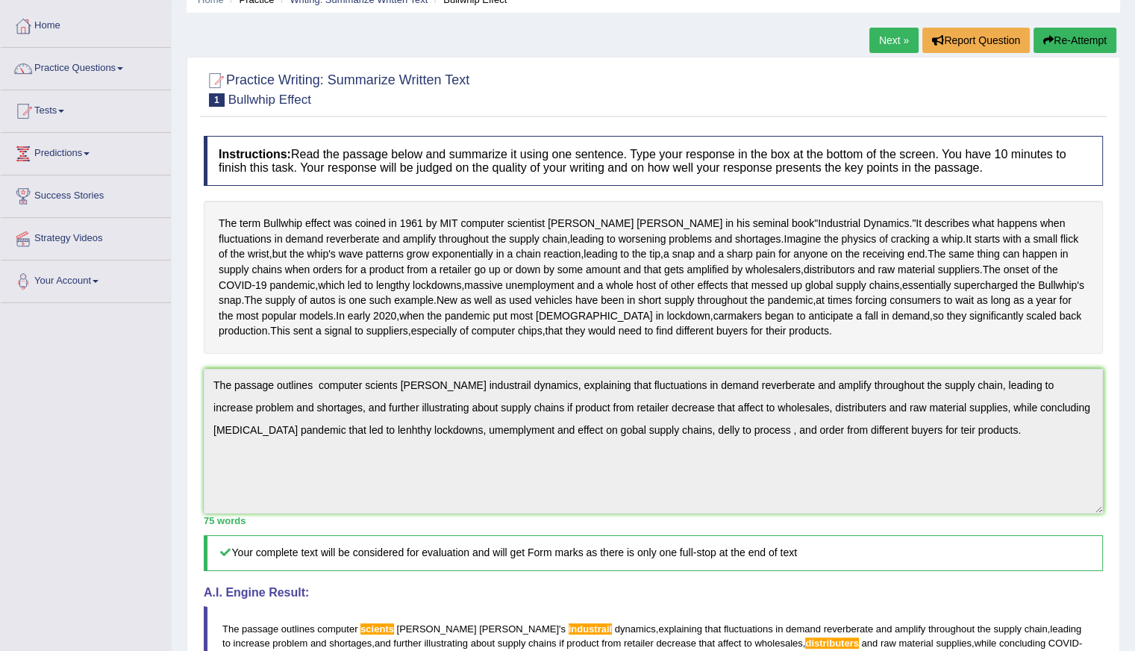
scroll to position [58, 0]
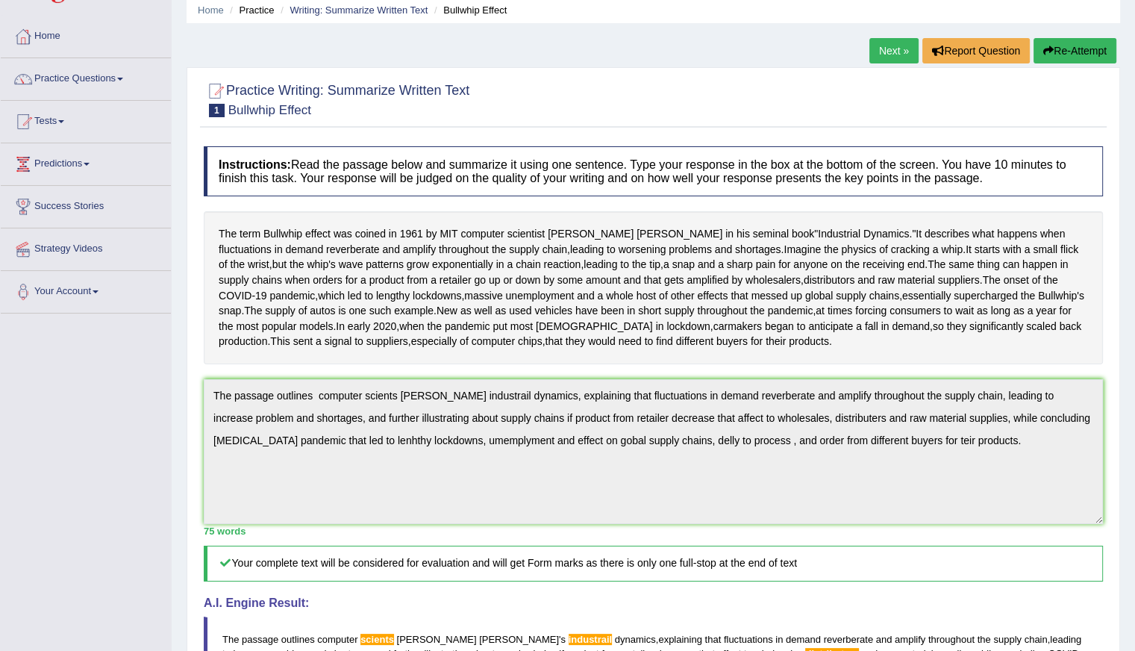
click at [908, 44] on link "Next »" at bounding box center [894, 50] width 49 height 25
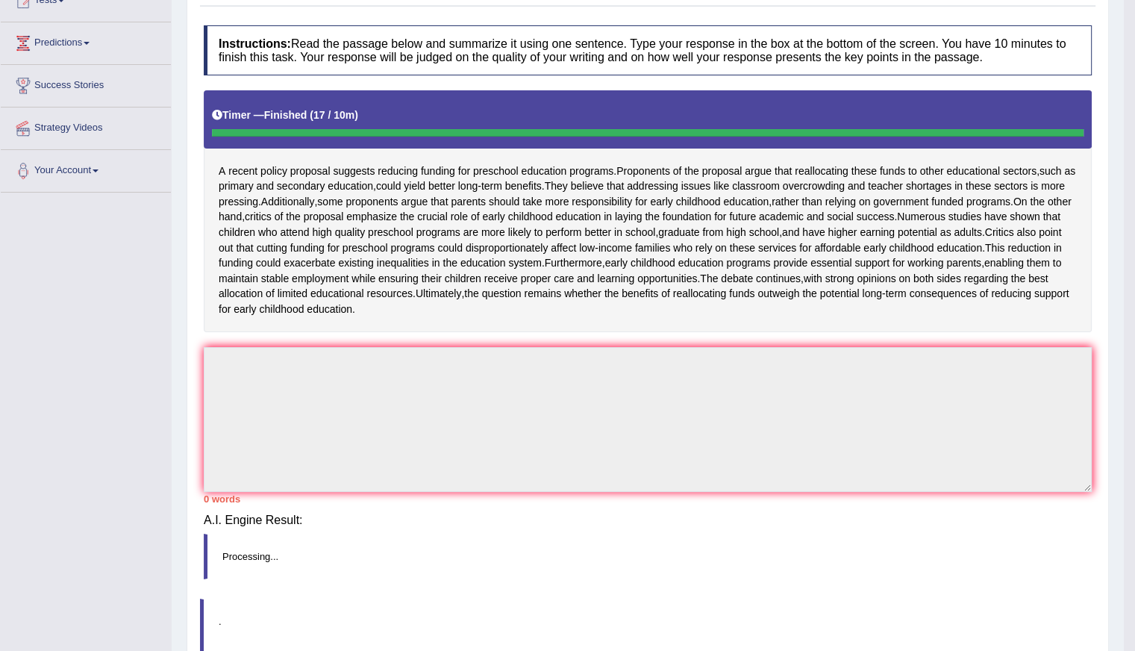
scroll to position [170, 0]
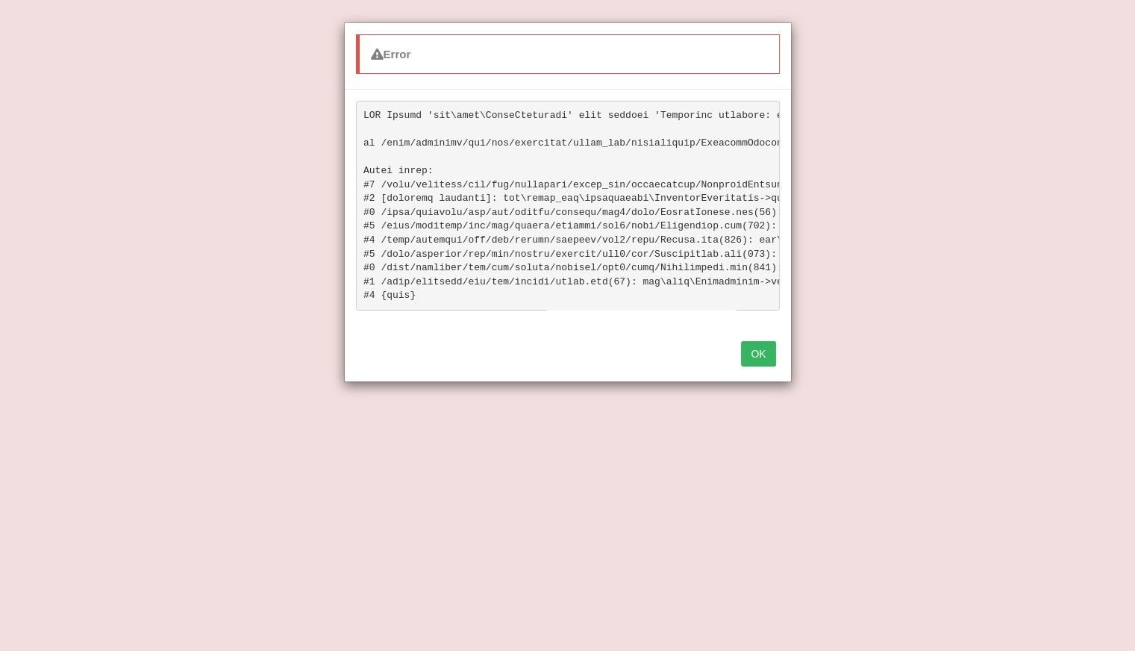
click at [760, 381] on div "OK" at bounding box center [568, 355] width 446 height 52
click at [762, 356] on button "OK" at bounding box center [758, 353] width 34 height 25
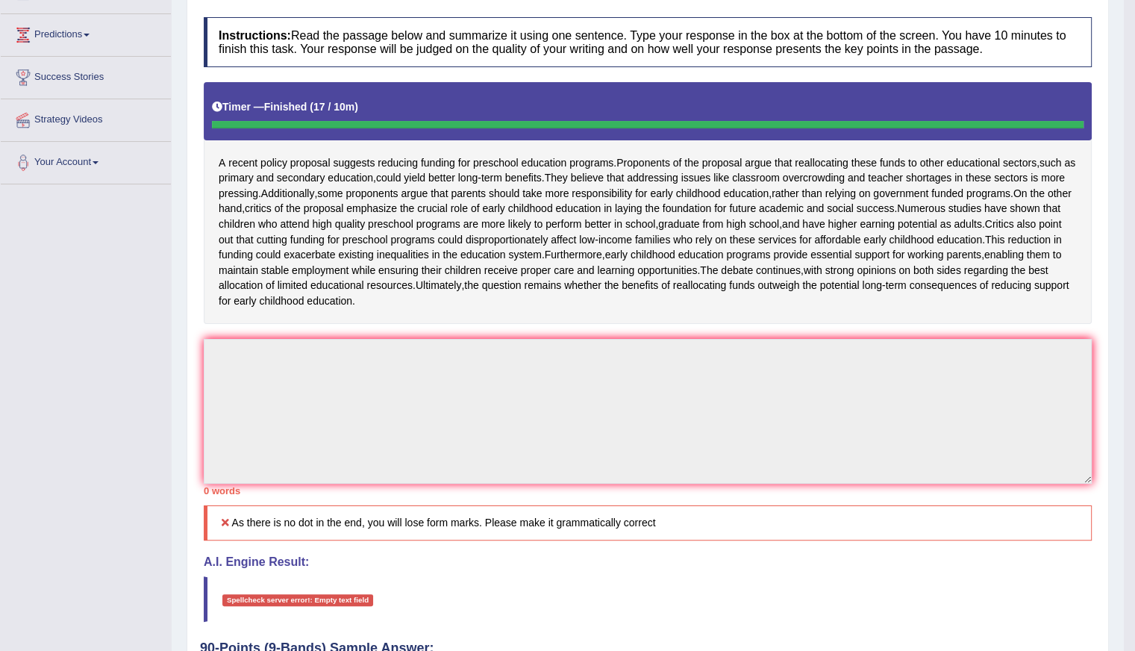
scroll to position [0, 0]
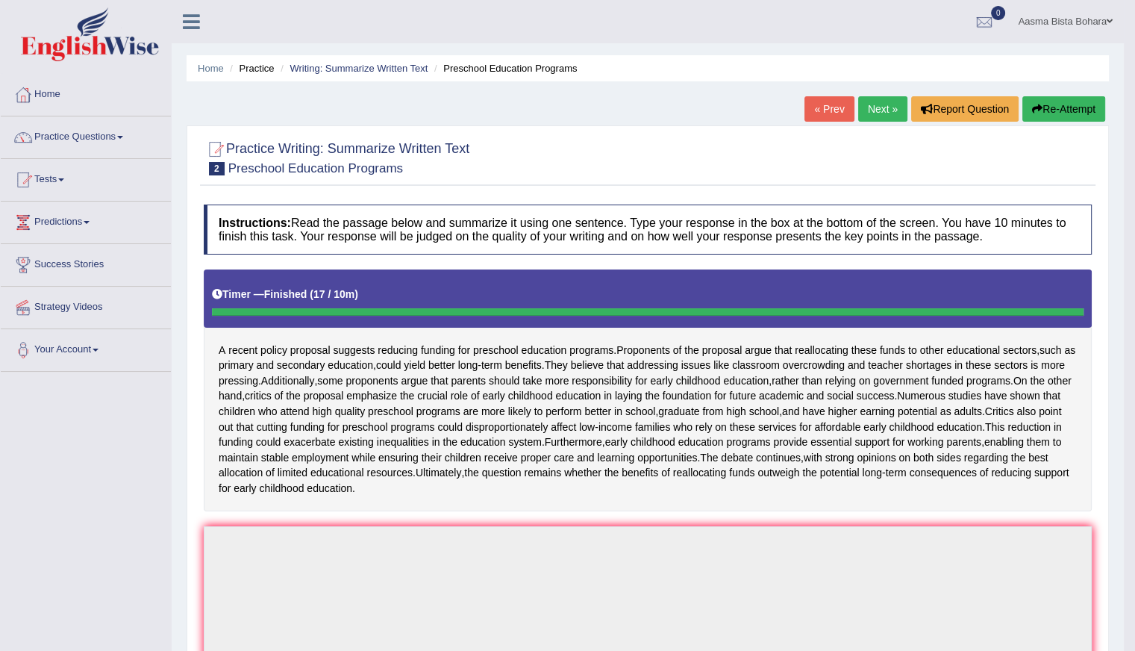
click at [1047, 102] on button "Re-Attempt" at bounding box center [1064, 108] width 83 height 25
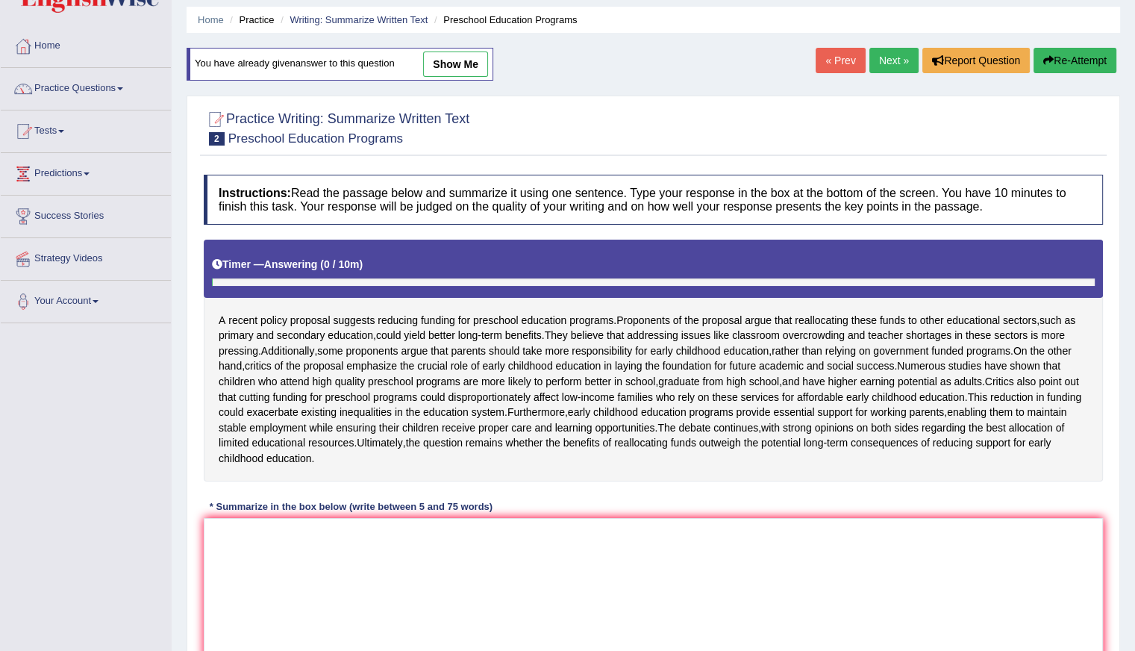
scroll to position [149, 0]
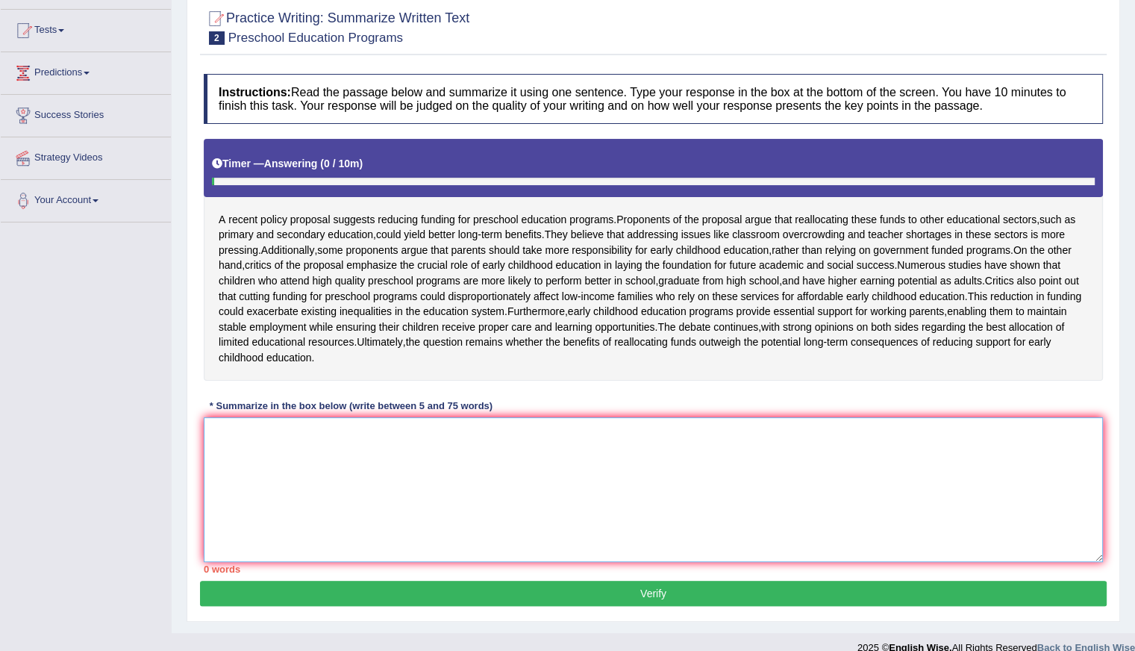
click at [348, 529] on textarea at bounding box center [653, 489] width 899 height 145
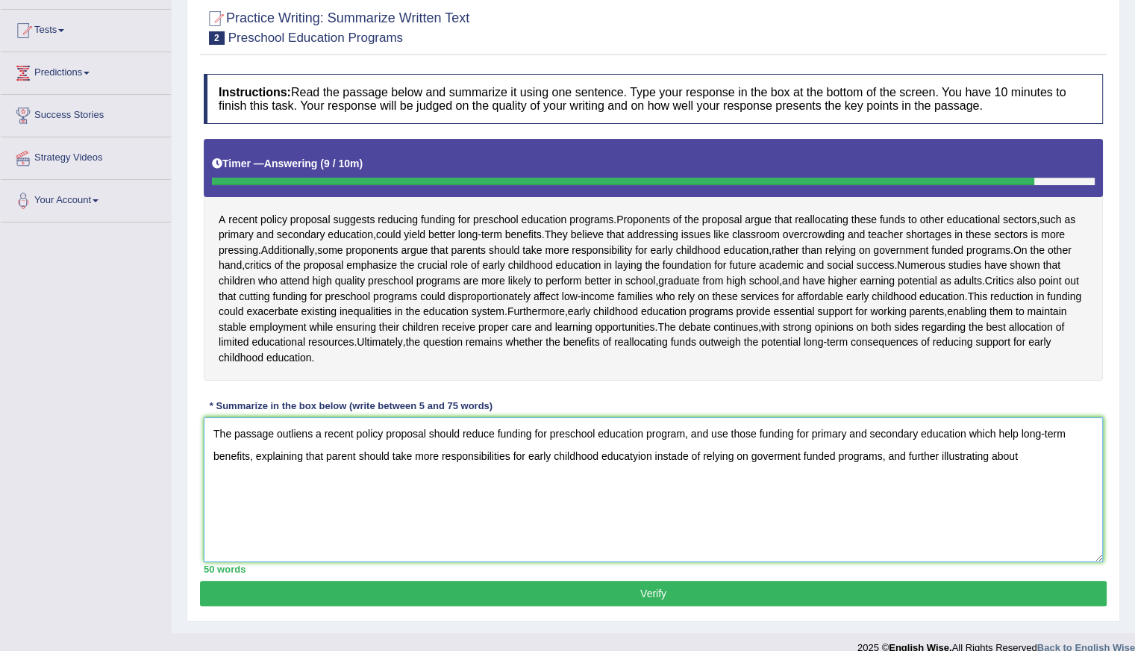
drag, startPoint x: 210, startPoint y: 456, endPoint x: 1027, endPoint y: 478, distance: 817.7
click at [1027, 478] on textarea "The passage outliens a recent policy proposal should reduce funding for prescho…" at bounding box center [653, 489] width 899 height 145
click at [964, 502] on textarea "The passage outliens a recent policy proposal should reduce funding for prescho…" at bounding box center [653, 489] width 899 height 145
click at [1077, 491] on textarea "The passage outliens a recent policy proposal should reduce funding for prescho…" at bounding box center [653, 489] width 899 height 145
type textarea "The passage outliens a recent policy proposal should reduce funding for prescho…"
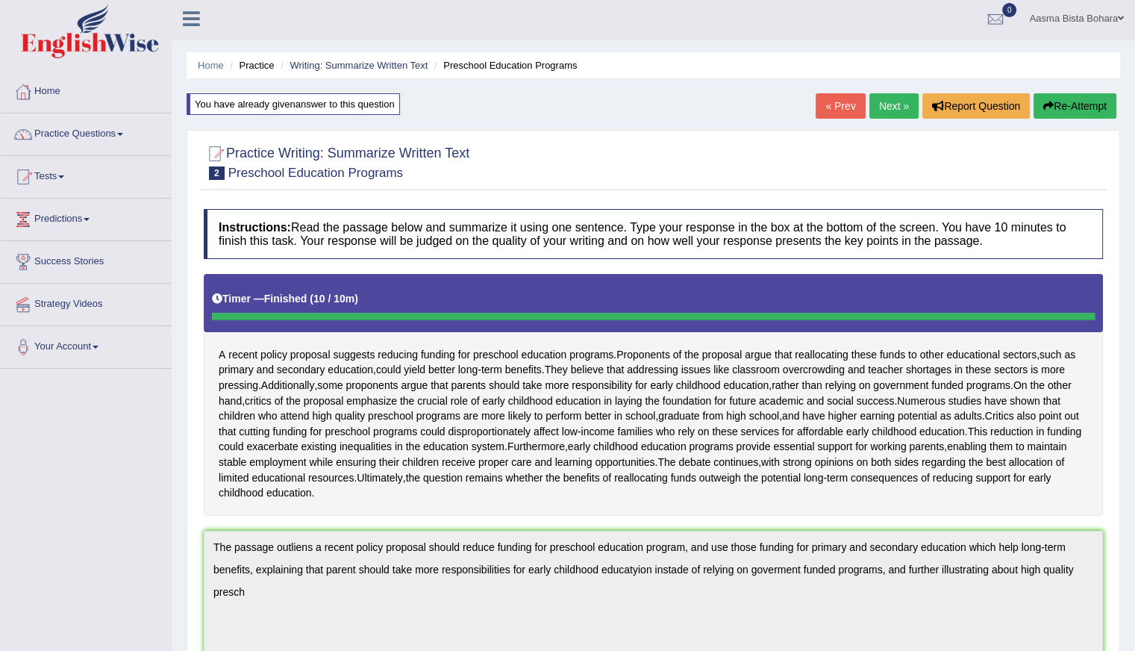
scroll to position [0, 0]
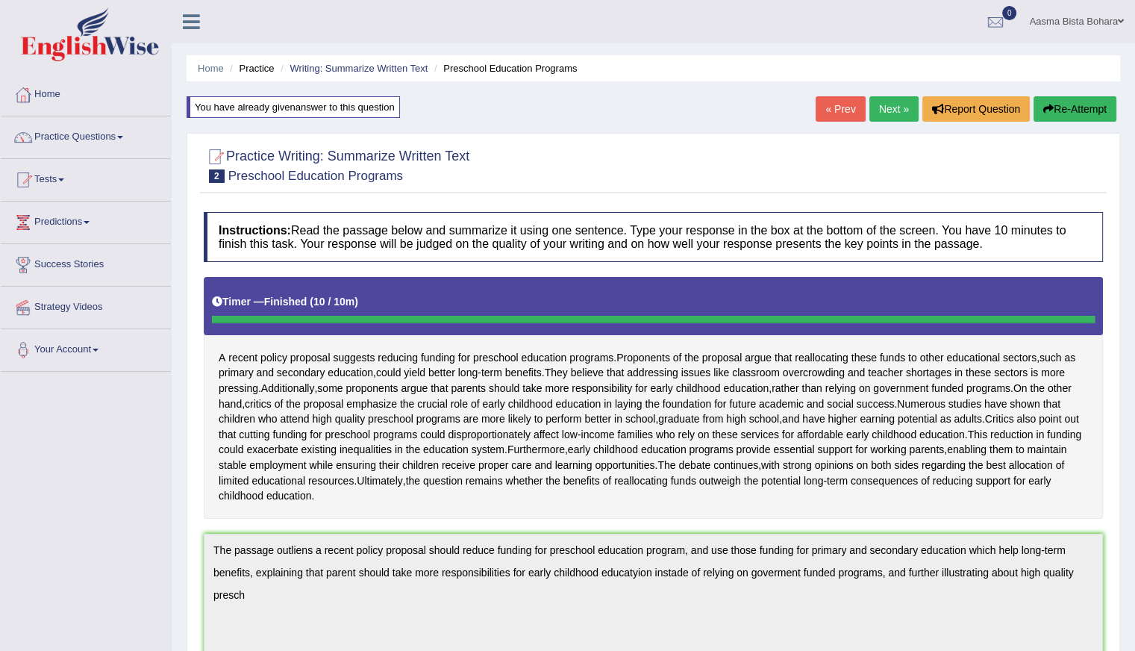
click at [1073, 104] on button "Re-Attempt" at bounding box center [1075, 108] width 83 height 25
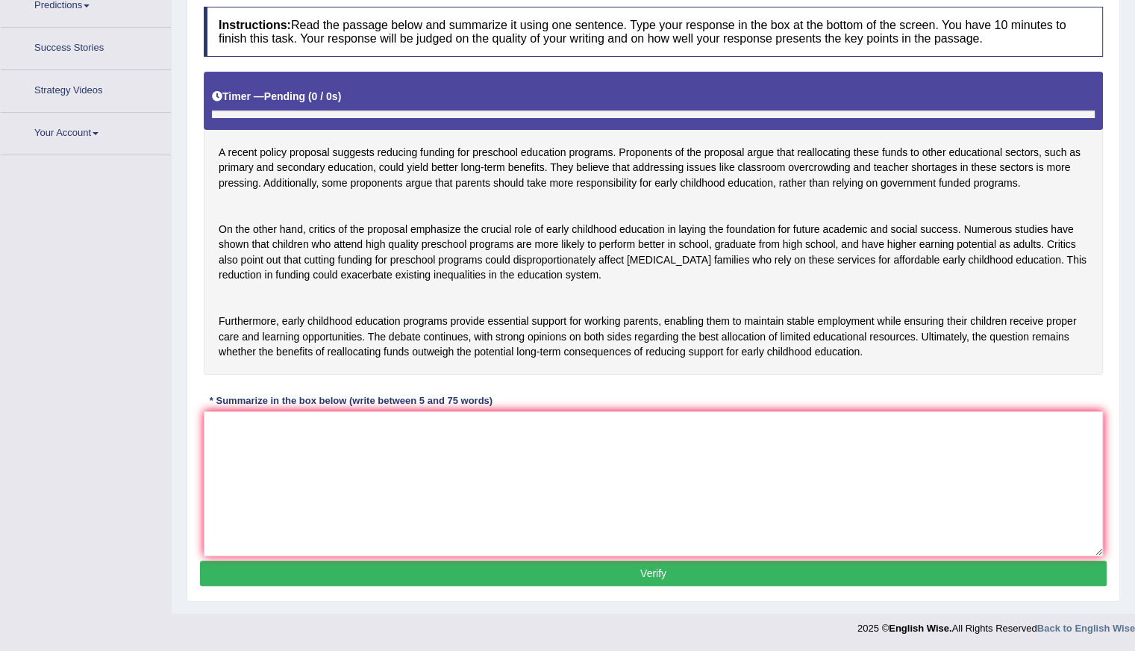
scroll to position [197, 0]
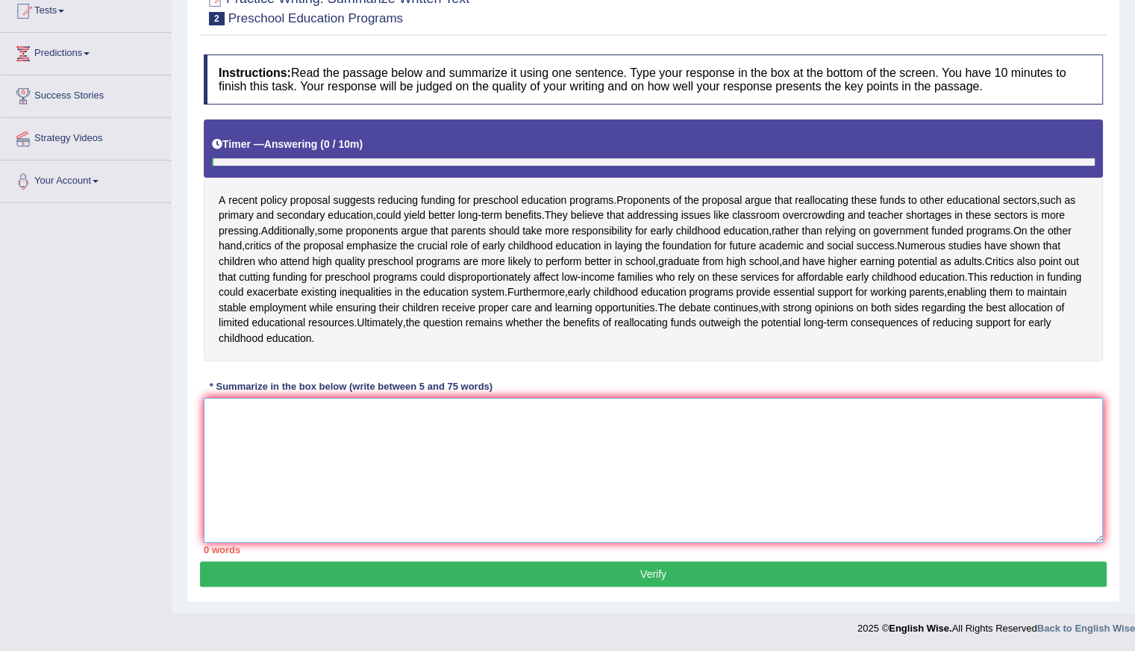
click at [343, 480] on textarea at bounding box center [653, 470] width 899 height 145
paste textarea "The passage outliens a recent policy proposal should reduce funding for prescho…"
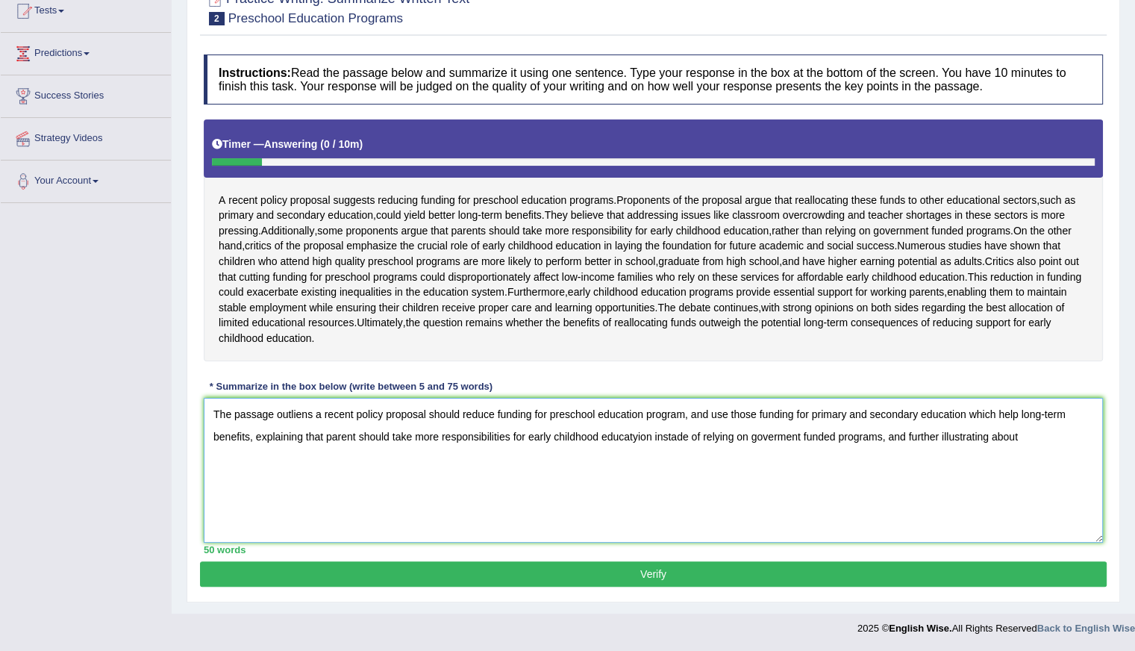
click at [627, 440] on textarea "The passage outliens a recent policy proposal should reduce funding for prescho…" at bounding box center [653, 470] width 899 height 145
click at [629, 434] on textarea "The passage outliens a recent policy proposal should reduce funding for prescho…" at bounding box center [653, 470] width 899 height 145
click at [646, 437] on textarea "The passage outliens a recent policy proposal should reduce funding for prescho…" at bounding box center [653, 470] width 899 height 145
click at [684, 436] on textarea "The passage outliens a recent policy proposal should reduce funding for prescho…" at bounding box center [653, 470] width 899 height 145
click at [772, 434] on textarea "The passage outliens a recent policy proposal should reduce funding for prescho…" at bounding box center [653, 470] width 899 height 145
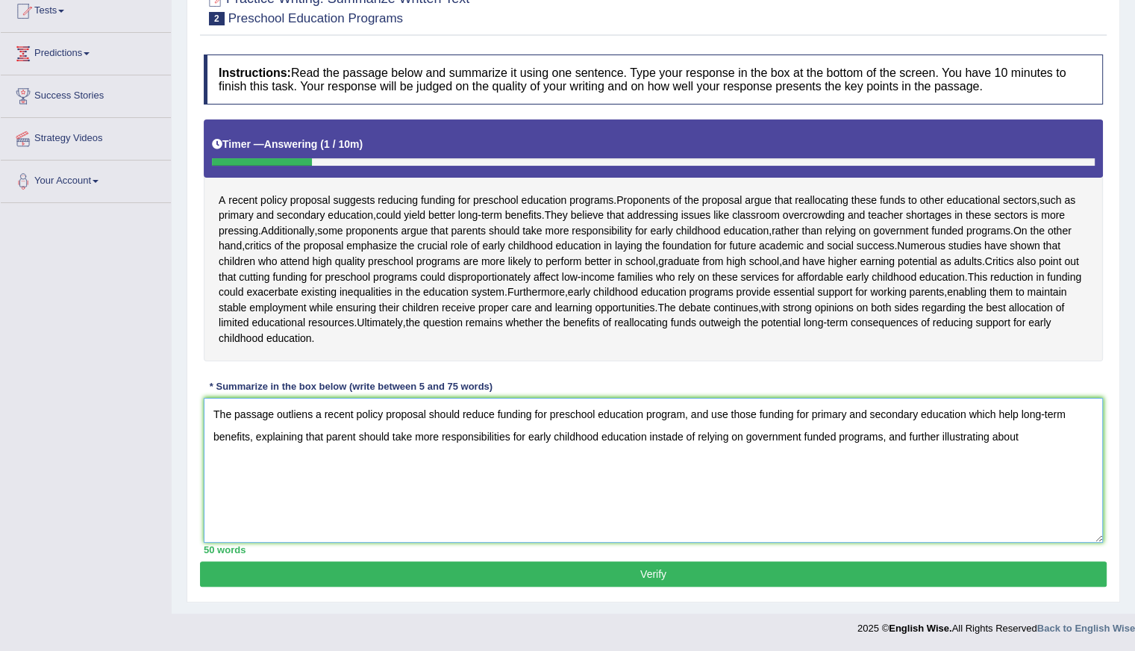
click at [302, 413] on textarea "The passage outliens a recent policy proposal should reduce funding for prescho…" at bounding box center [653, 470] width 899 height 145
click at [314, 409] on textarea "The passage outliens a recent policy proposal should reduce funding for prescho…" at bounding box center [653, 470] width 899 height 145
click at [1042, 449] on textarea "The passage outlines a recent policy proposal should reduce funding for prescho…" at bounding box center [653, 470] width 899 height 145
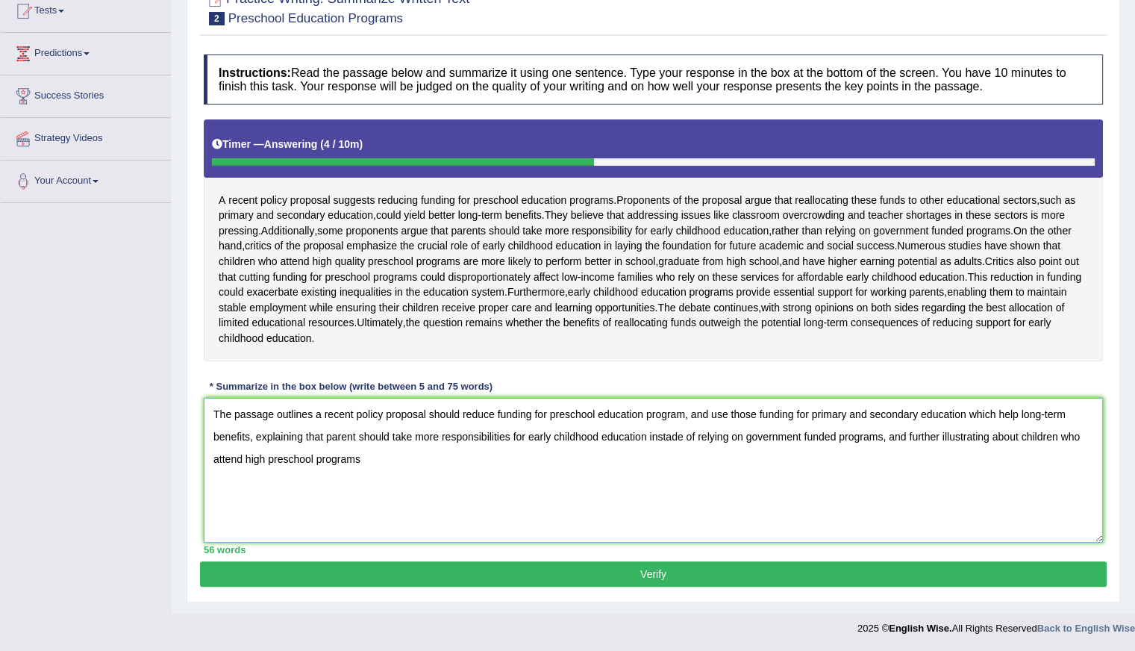
click at [266, 458] on textarea "The passage outlines a recent policy proposal should reduce funding for prescho…" at bounding box center [653, 470] width 899 height 145
click at [408, 461] on textarea "The passage outlines a recent policy proposal should reduce funding for prescho…" at bounding box center [653, 470] width 899 height 145
click at [407, 461] on textarea "The passage outlines a recent policy proposal should reduce funding for prescho…" at bounding box center [653, 470] width 899 height 145
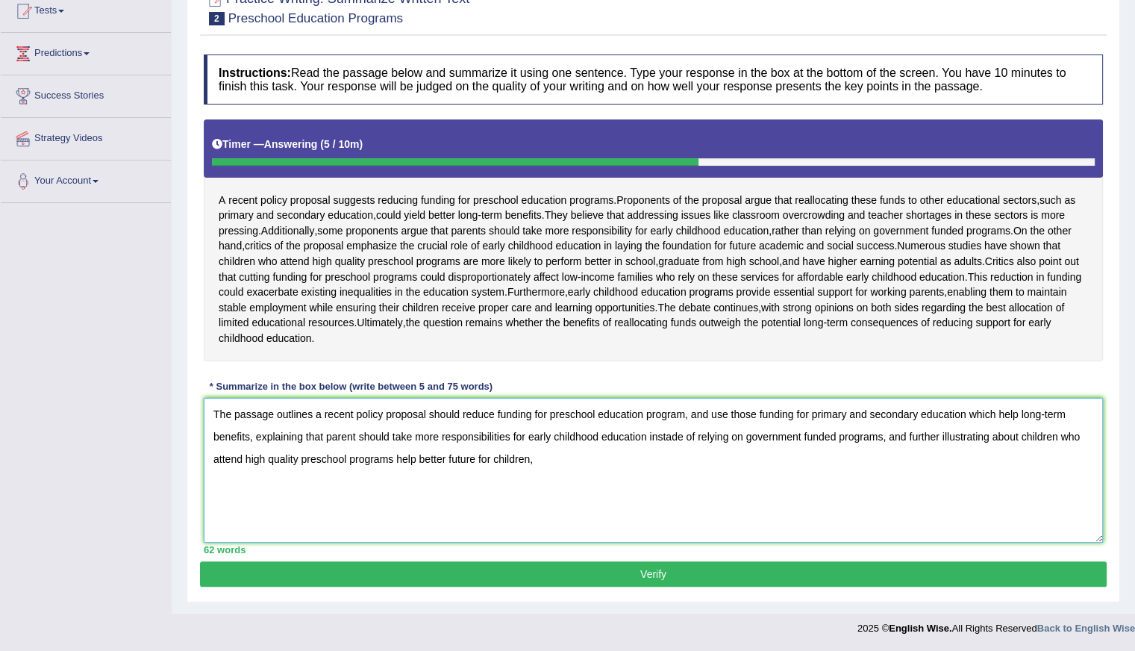
click at [407, 461] on textarea "The passage outlines a recent policy proposal should reduce funding for prescho…" at bounding box center [653, 470] width 899 height 145
click at [588, 493] on textarea "The passage outlines a recent policy proposal should reduce funding for prescho…" at bounding box center [653, 470] width 899 height 145
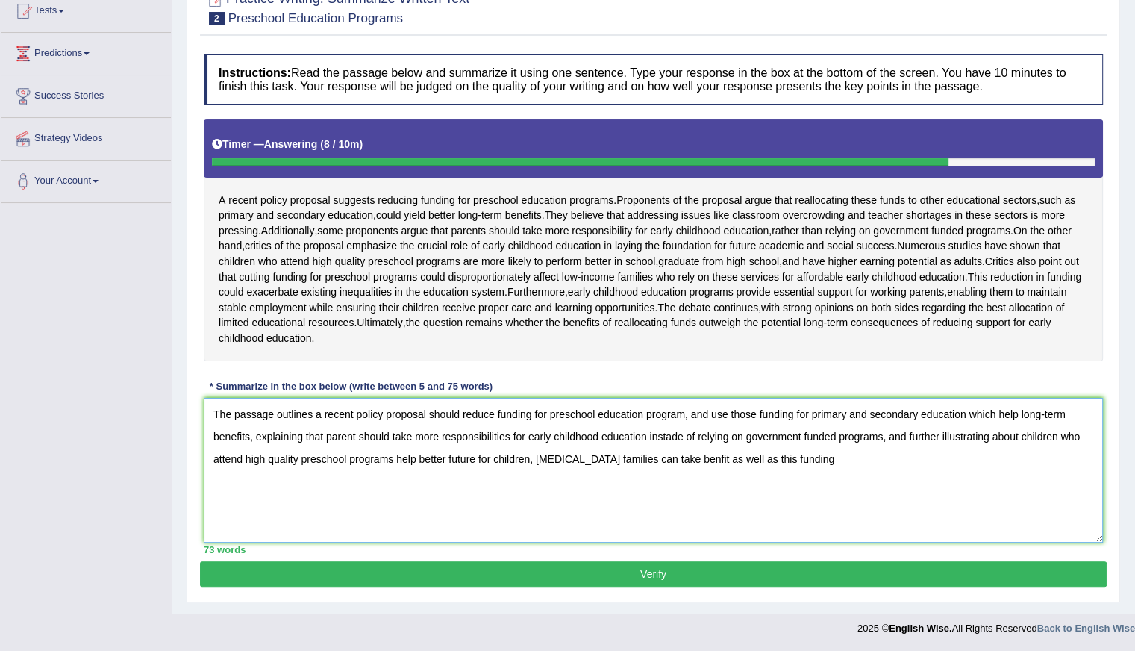
click at [843, 476] on textarea "The passage outlines a recent policy proposal should reduce funding for prescho…" at bounding box center [653, 470] width 899 height 145
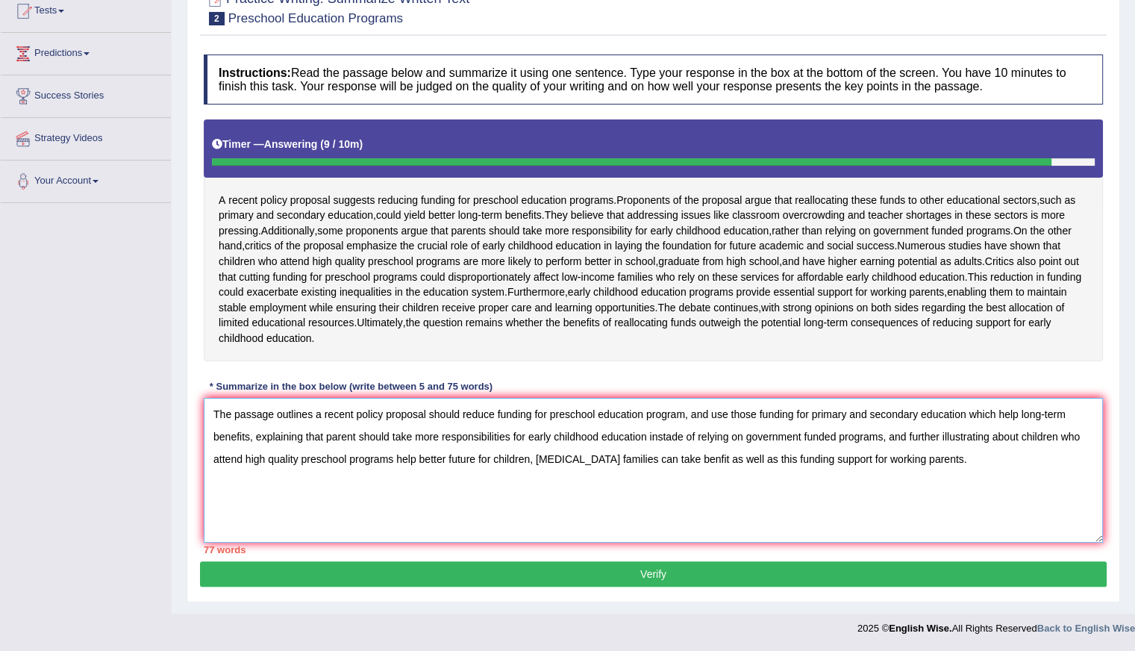
click at [845, 413] on textarea "The passage outlines a recent policy proposal should reduce funding for prescho…" at bounding box center [653, 470] width 899 height 145
click at [920, 415] on textarea "The passage outlines a recent policy proposal should reduce funding for prescho…" at bounding box center [653, 470] width 899 height 145
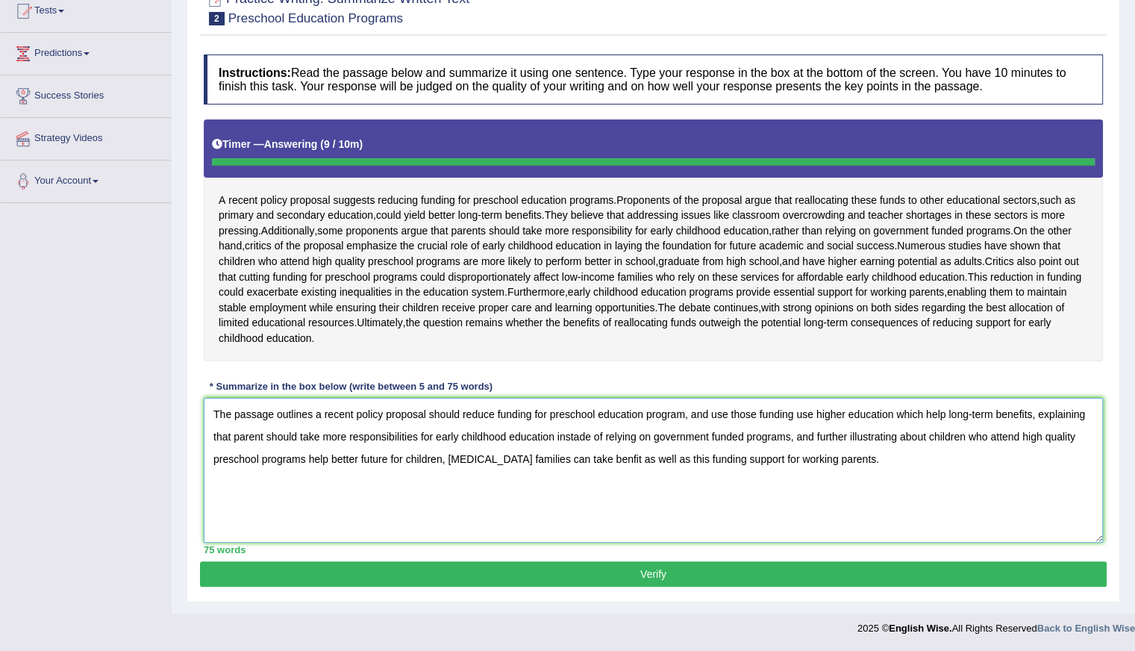
type textarea "The passage outlines a recent policy proposal should reduce funding for prescho…"
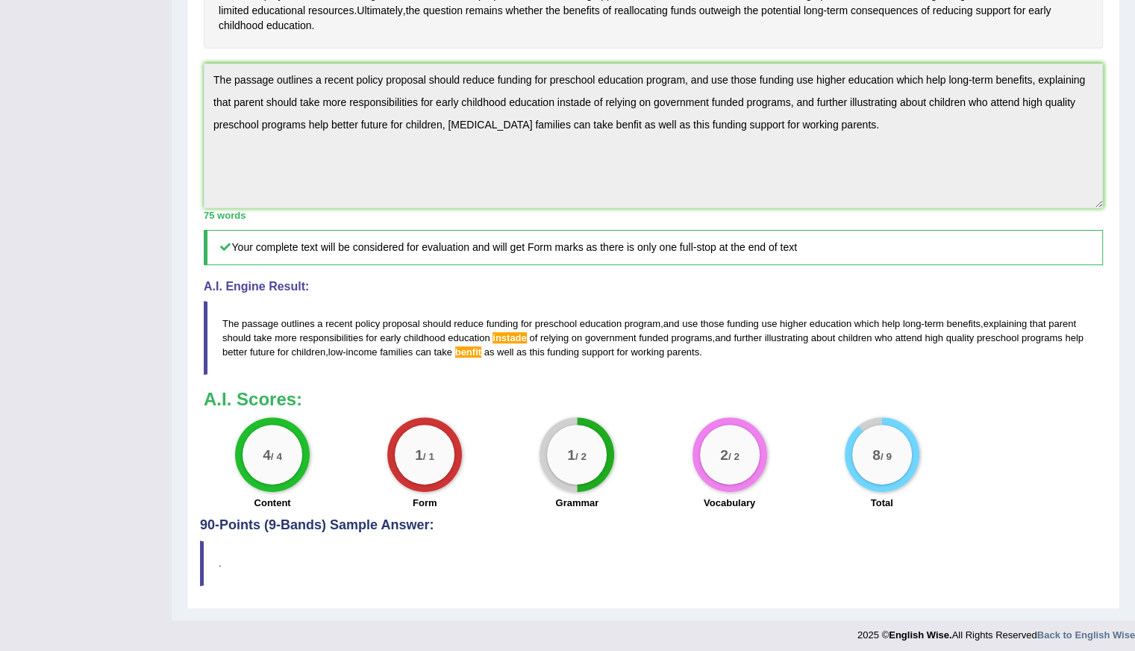
scroll to position [476, 0]
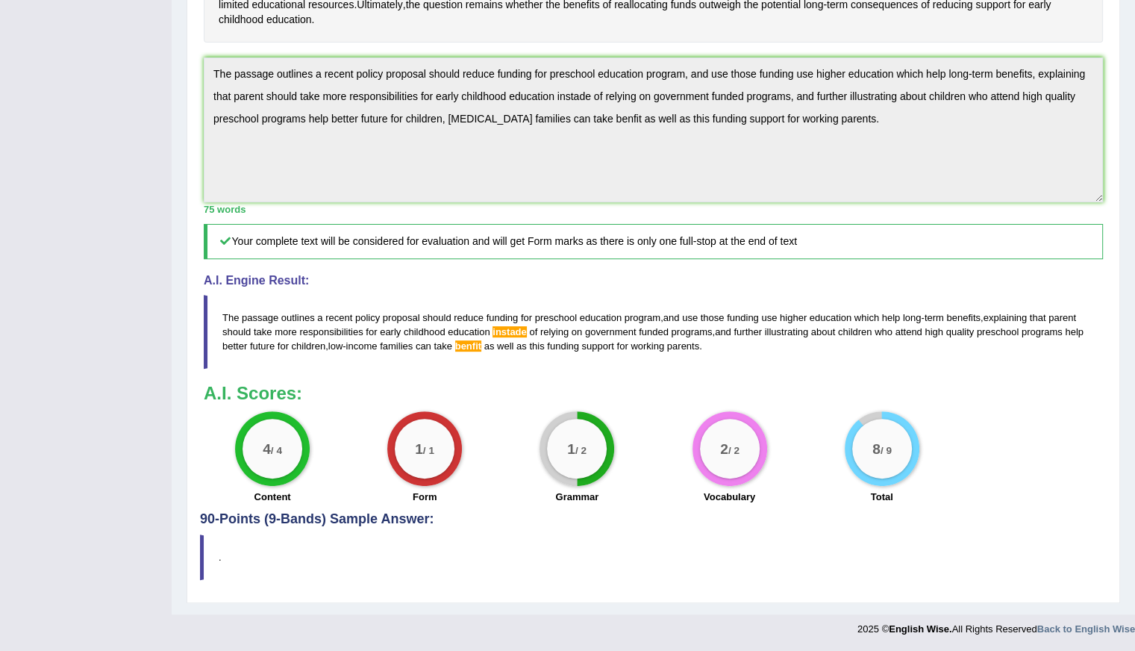
click at [514, 337] on span "instade" at bounding box center [510, 331] width 34 height 11
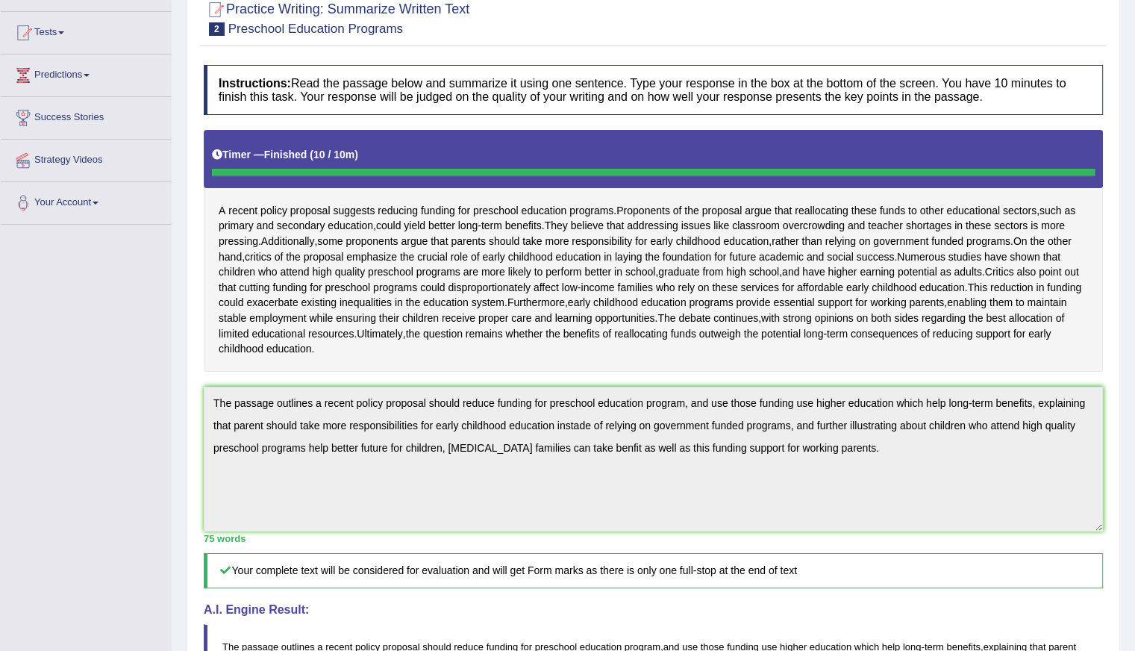
scroll to position [28, 0]
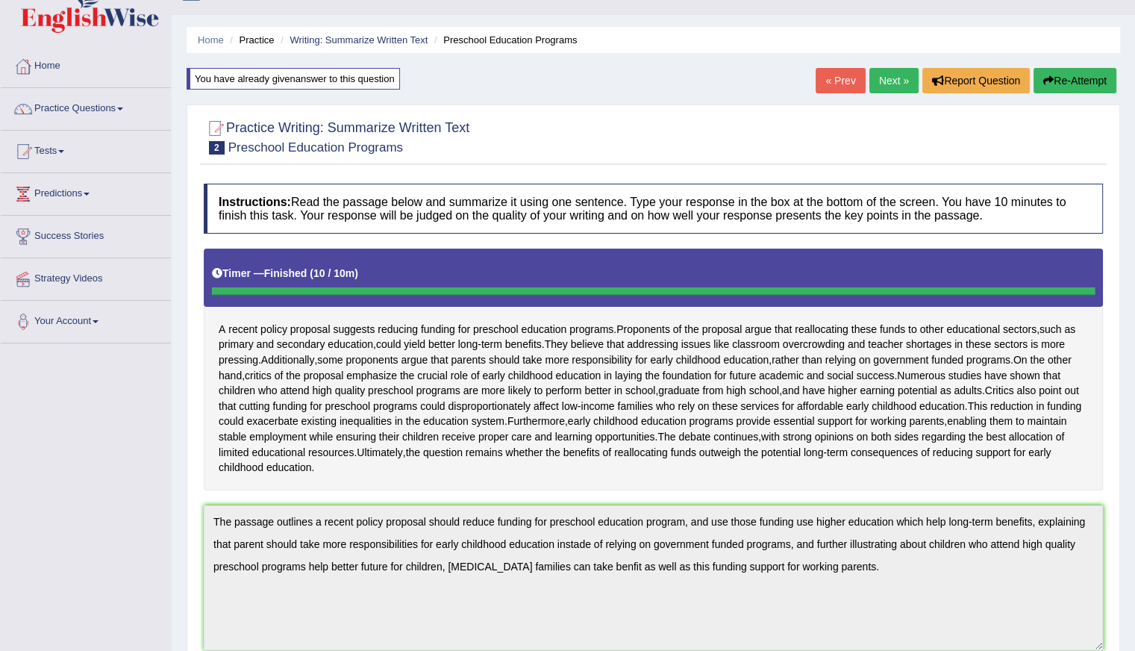
click at [877, 81] on link "Next »" at bounding box center [894, 80] width 49 height 25
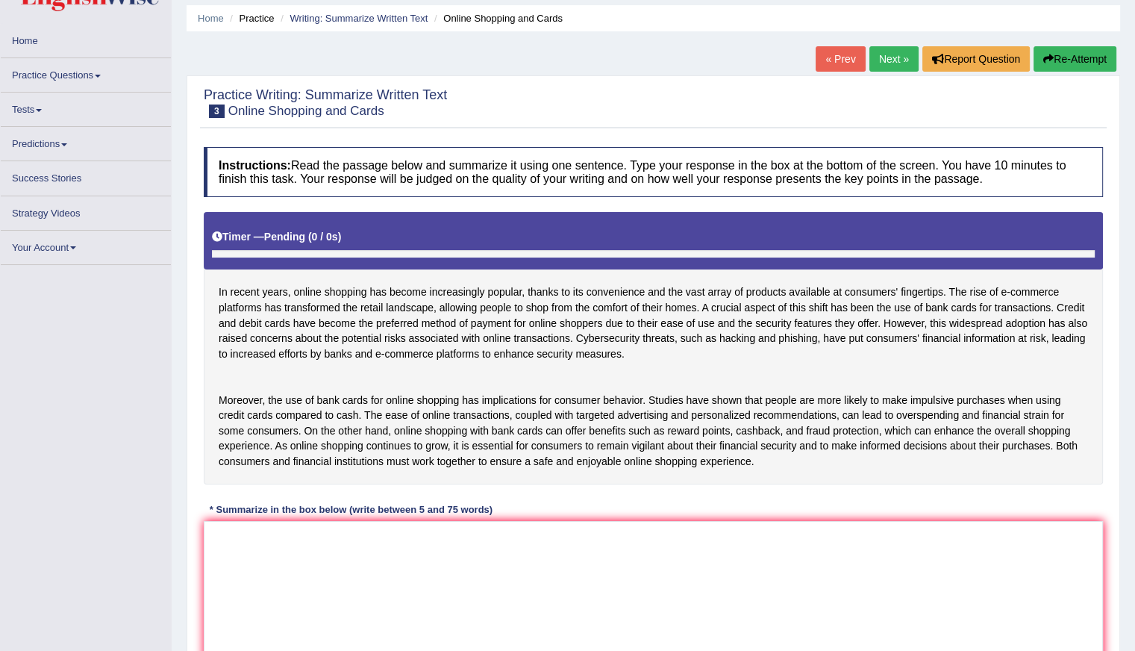
scroll to position [163, 0]
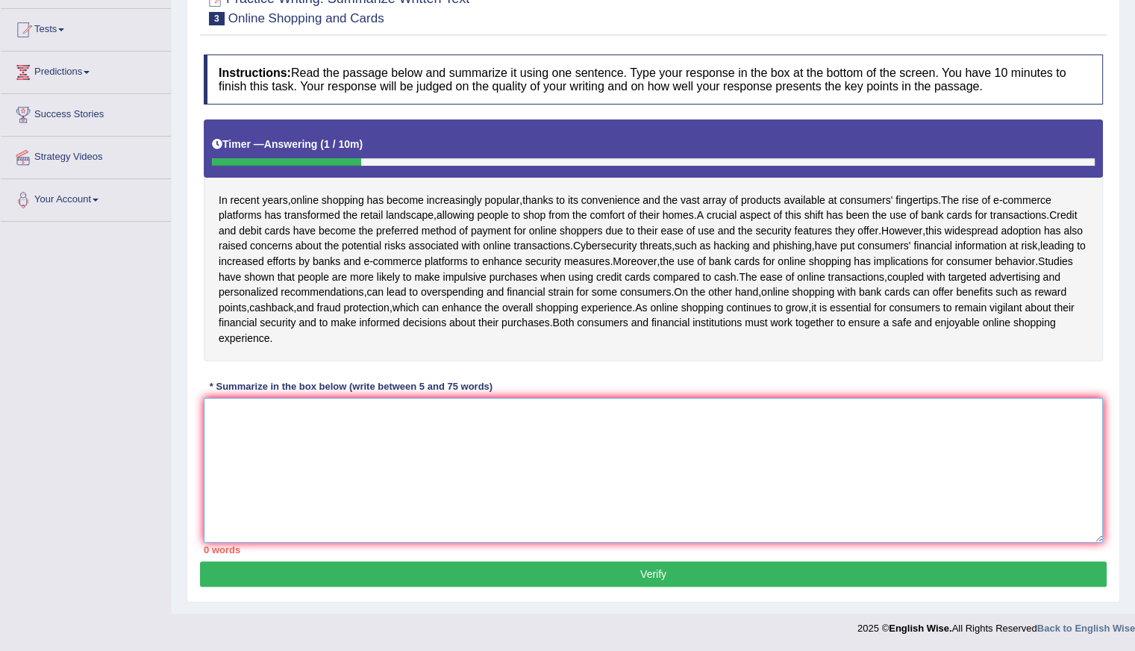
click at [408, 481] on textarea at bounding box center [653, 470] width 899 height 145
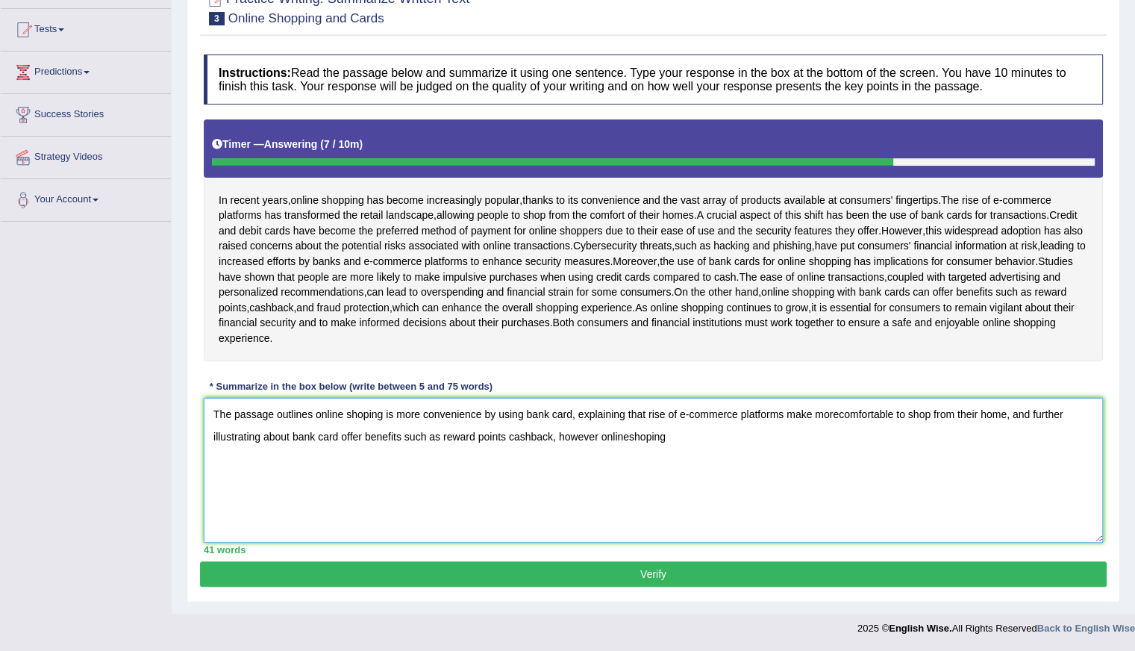
click at [631, 437] on textarea "The passage outlines online shoping is more convenience by using bank card, exp…" at bounding box center [653, 470] width 899 height 145
click at [679, 437] on textarea "The passage outlines online shoping is more convenience by using bank card, exp…" at bounding box center [653, 470] width 899 height 145
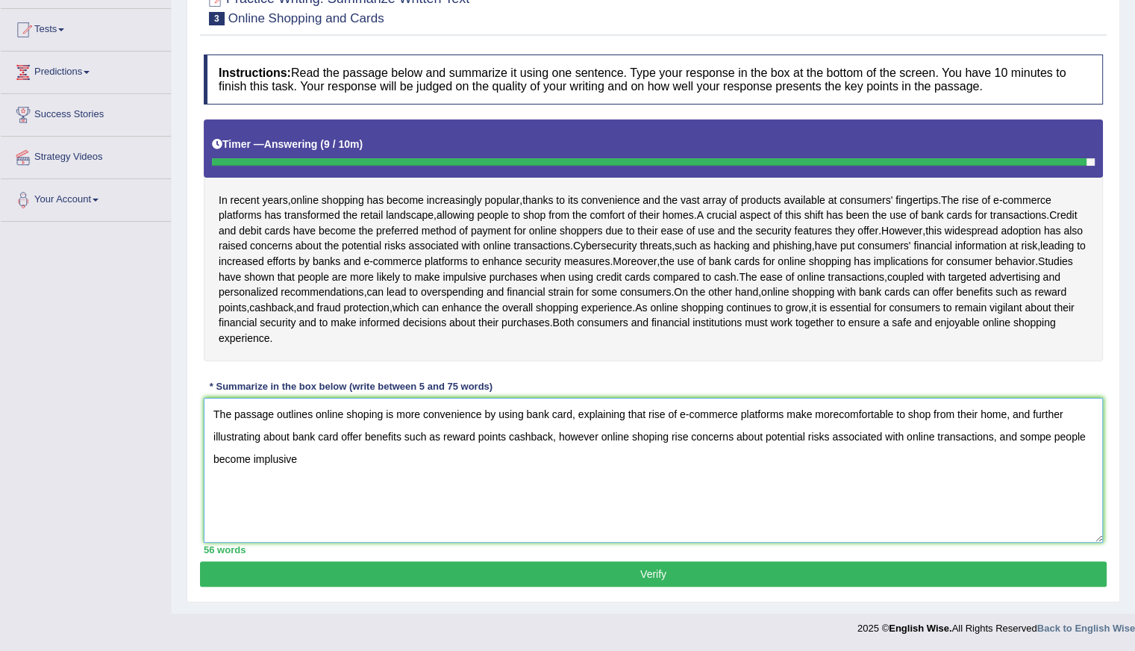
drag, startPoint x: 207, startPoint y: 407, endPoint x: 337, endPoint y: 471, distance: 145.5
click at [337, 471] on textarea "The passage outlines online shoping is more convenience by using bank card, exp…" at bounding box center [653, 470] width 899 height 145
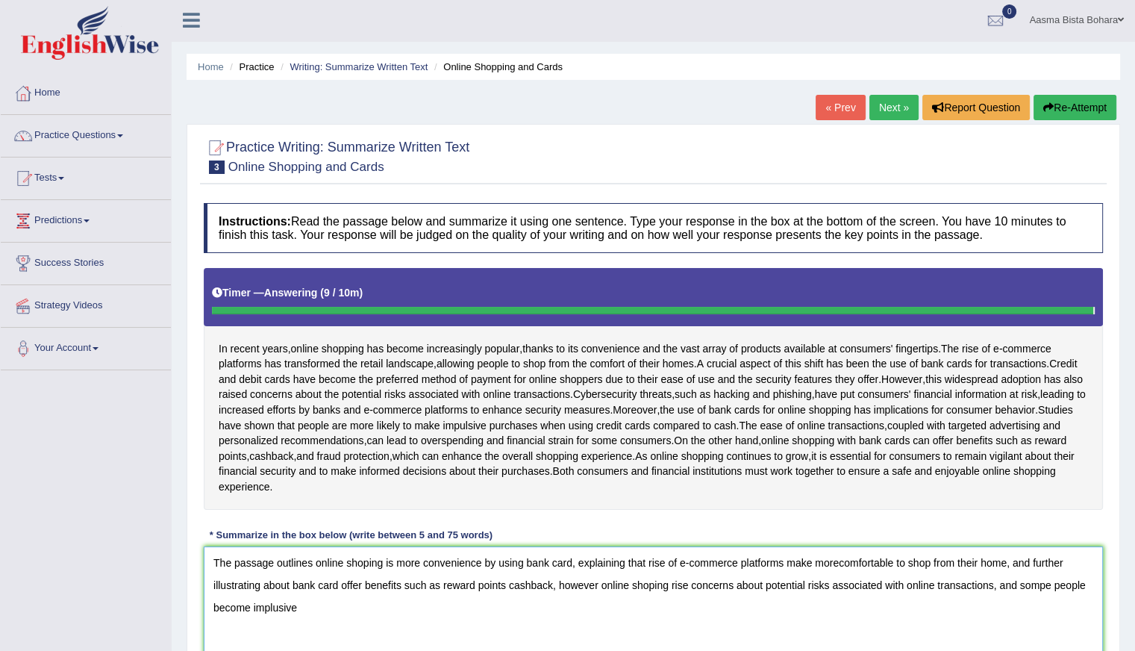
scroll to position [0, 0]
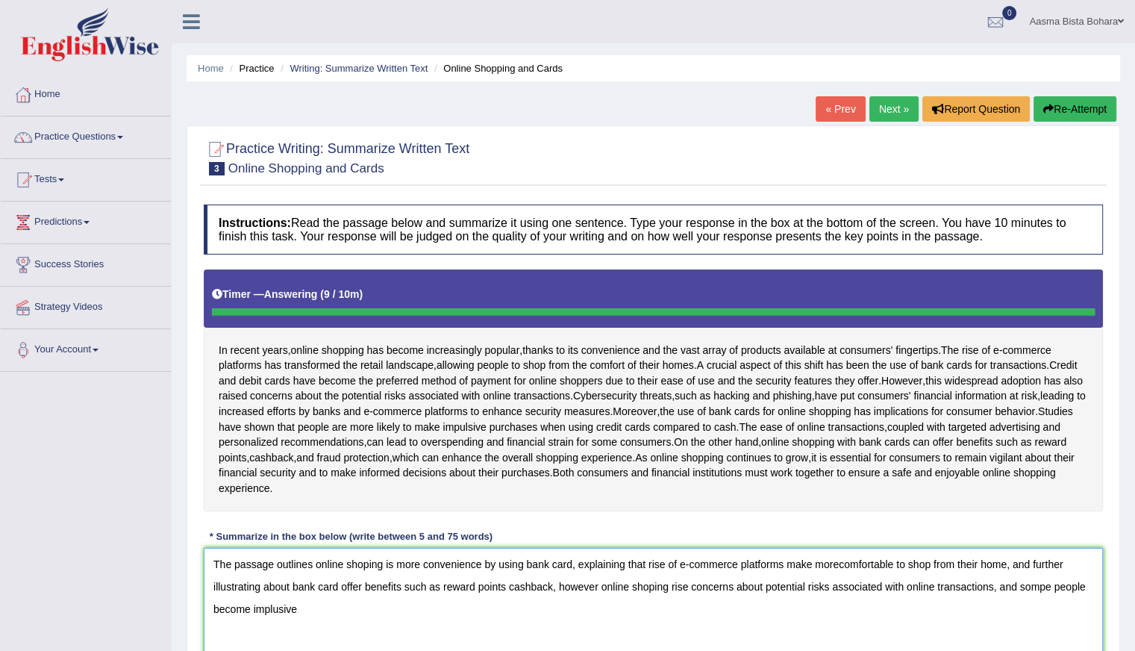
type textarea "The passage outlines online shoping is more convenience by using bank card, exp…"
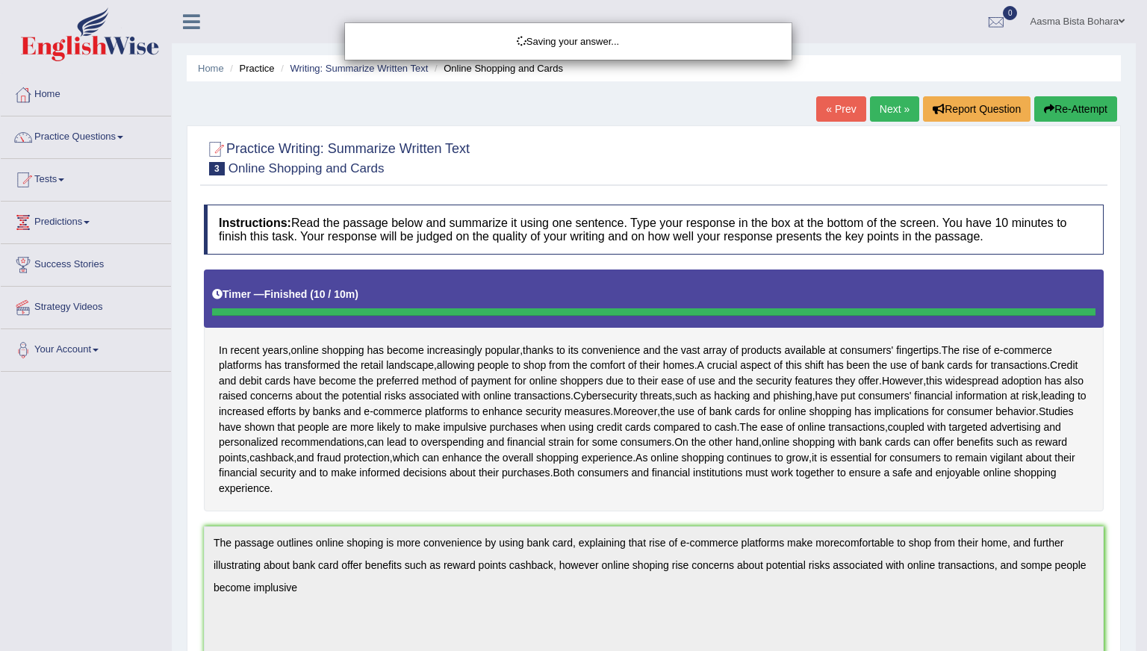
click at [1063, 108] on div "Saving your answer..." at bounding box center [573, 325] width 1147 height 651
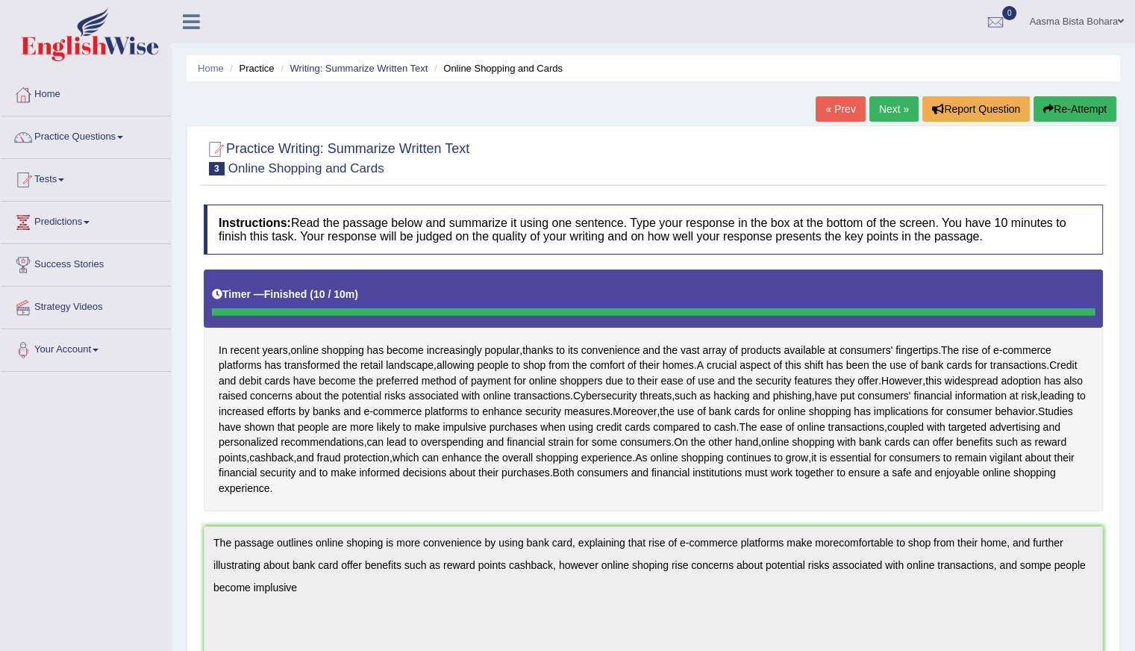
click at [1077, 108] on button "Re-Attempt" at bounding box center [1075, 108] width 83 height 25
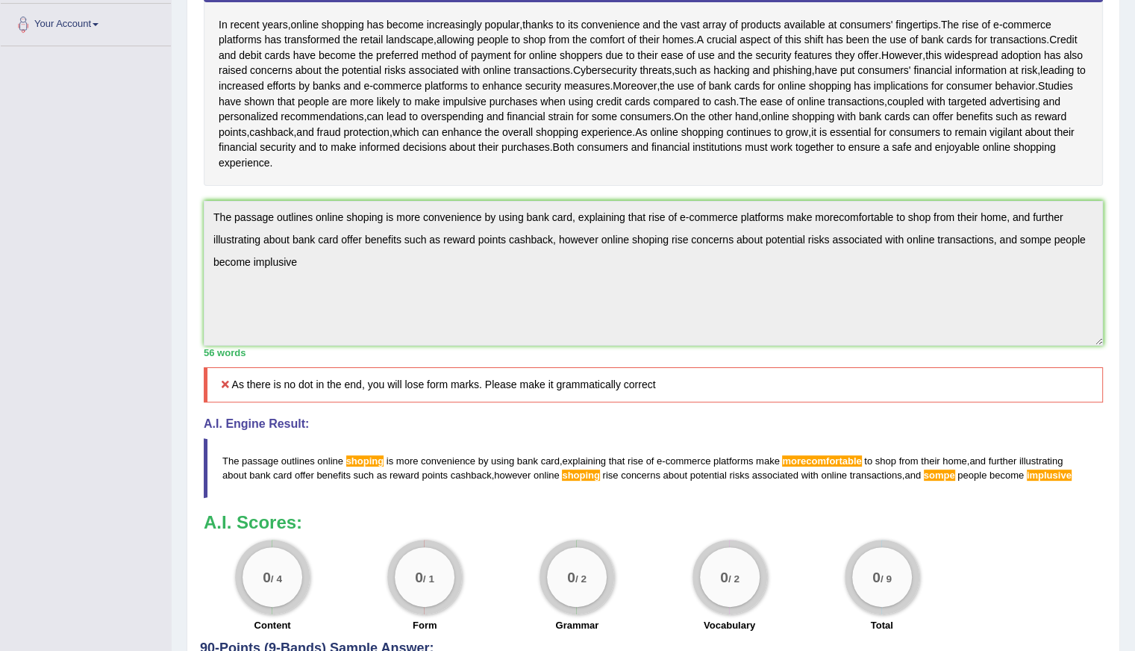
scroll to position [448, 0]
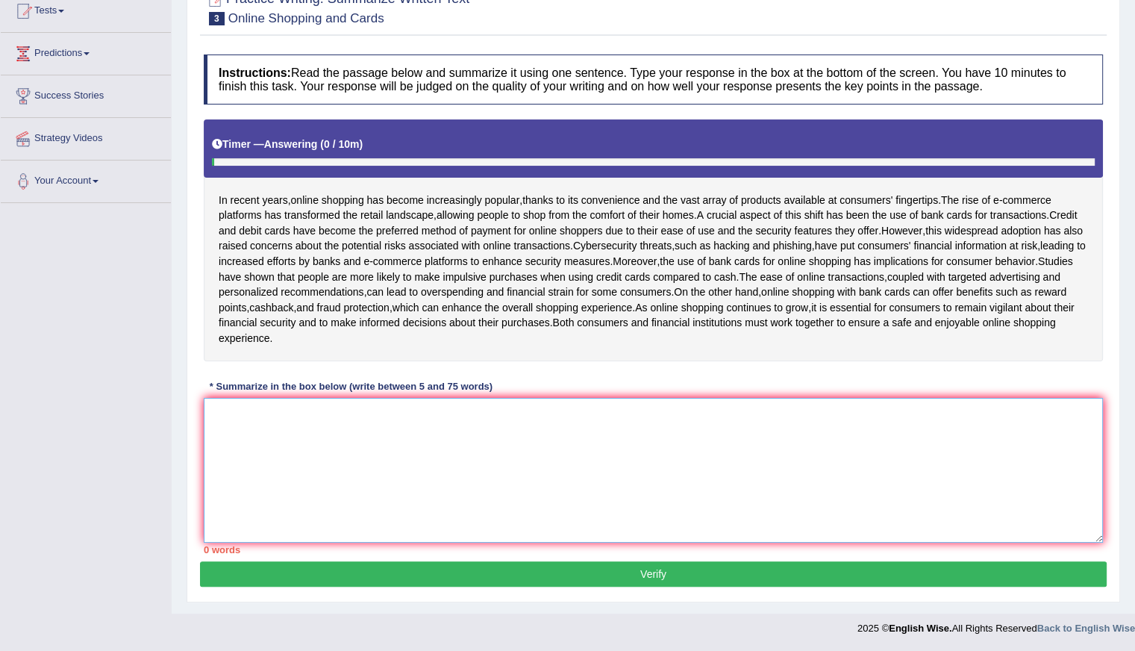
click at [315, 455] on textarea at bounding box center [653, 470] width 899 height 145
paste textarea "The passage outlines online shoping is more convenience by using bank card, exp…"
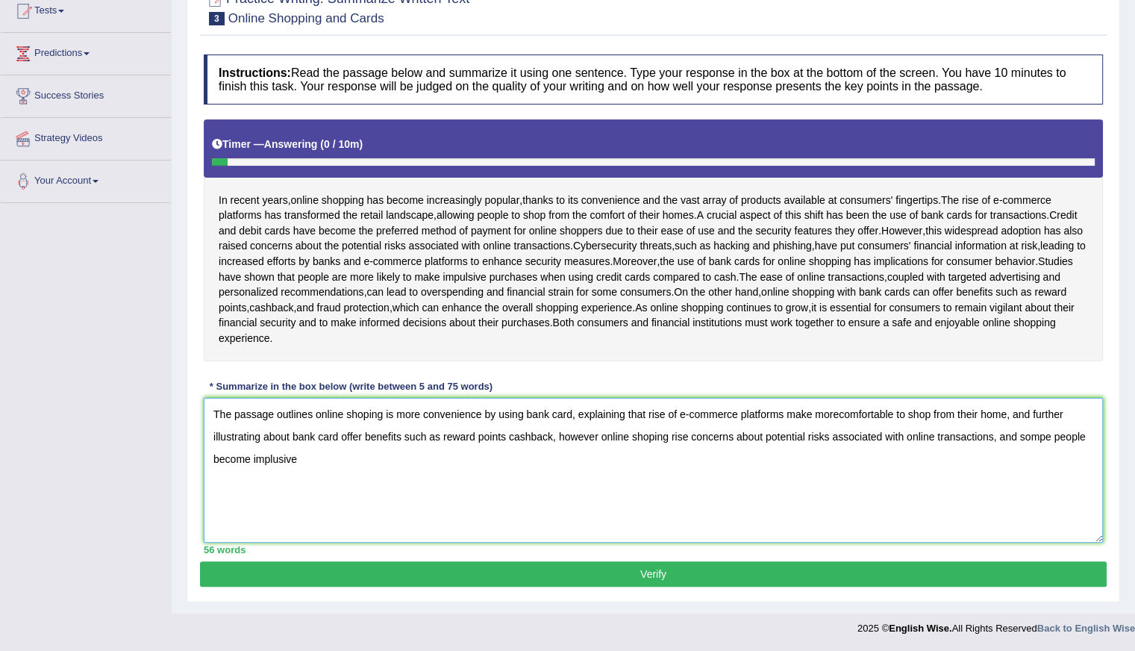
click at [367, 411] on textarea "The passage outlines online shoping is more convenience by using bank card, exp…" at bounding box center [653, 470] width 899 height 145
drag, startPoint x: 842, startPoint y: 412, endPoint x: 836, endPoint y: 421, distance: 10.8
click at [839, 417] on textarea "The passage outlines online shopping is more convenience by using bank card, ex…" at bounding box center [653, 470] width 899 height 145
click at [839, 410] on textarea "The passage outlines online shopping is more convenience by using bank card, ex…" at bounding box center [653, 470] width 899 height 145
drag, startPoint x: 505, startPoint y: 434, endPoint x: 475, endPoint y: 431, distance: 30.8
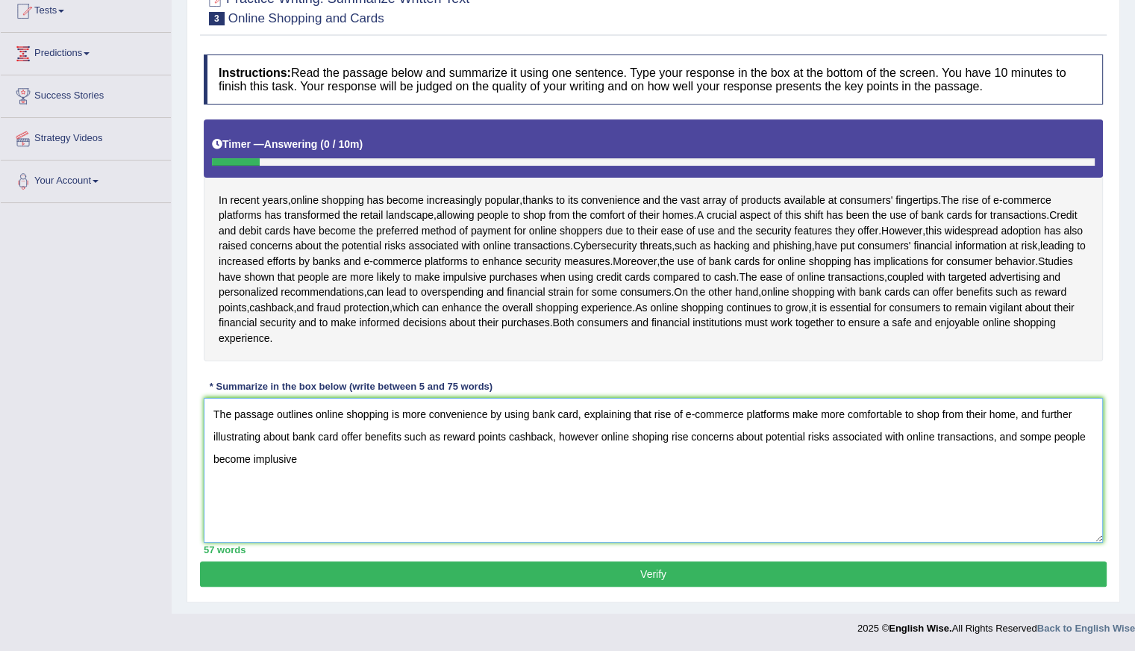
click at [504, 433] on textarea "The passage outlines online shopping is more convenience by using bank card, ex…" at bounding box center [653, 470] width 899 height 145
click at [649, 437] on textarea "The passage outlines online shopping is more convenience by using bank card, ex…" at bounding box center [653, 470] width 899 height 145
click at [1041, 438] on textarea "The passage outlines online shopping is more convenience by using bank card, ex…" at bounding box center [653, 470] width 899 height 145
click at [1054, 432] on textarea "The passage outlines online shopping is more convenience by using bank card, ex…" at bounding box center [653, 470] width 899 height 145
click at [316, 467] on textarea "The passage outlines online shopping is more convenience by using bank card, ex…" at bounding box center [653, 470] width 899 height 145
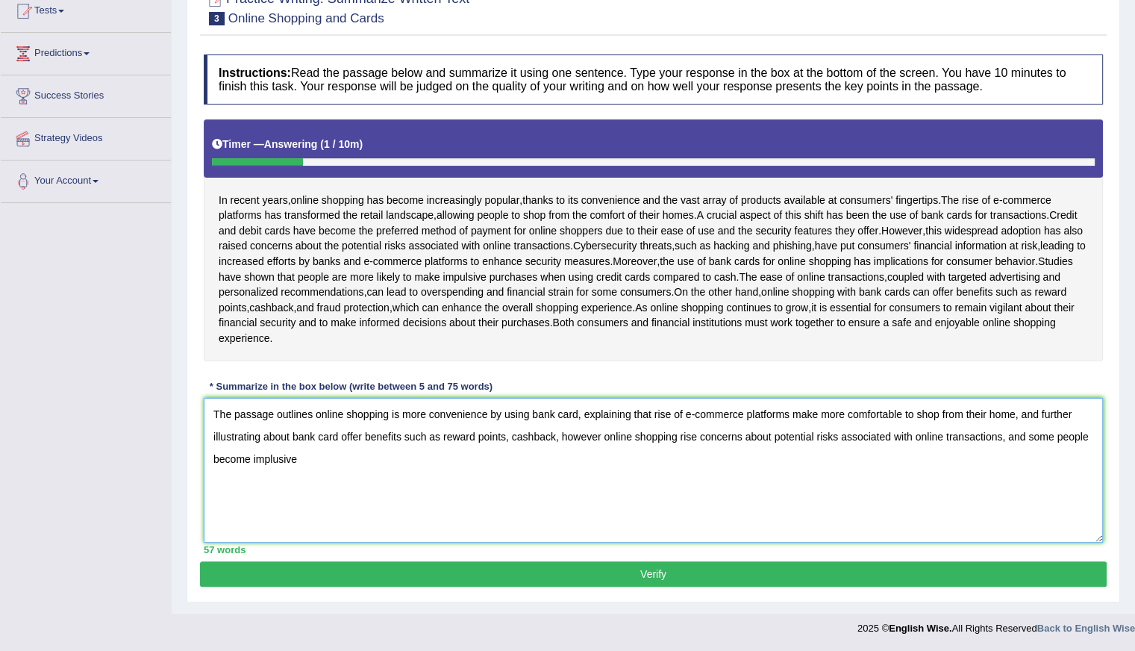
click at [319, 464] on textarea "The passage outlines online shopping is more convenience by using bank card, ex…" at bounding box center [653, 470] width 899 height 145
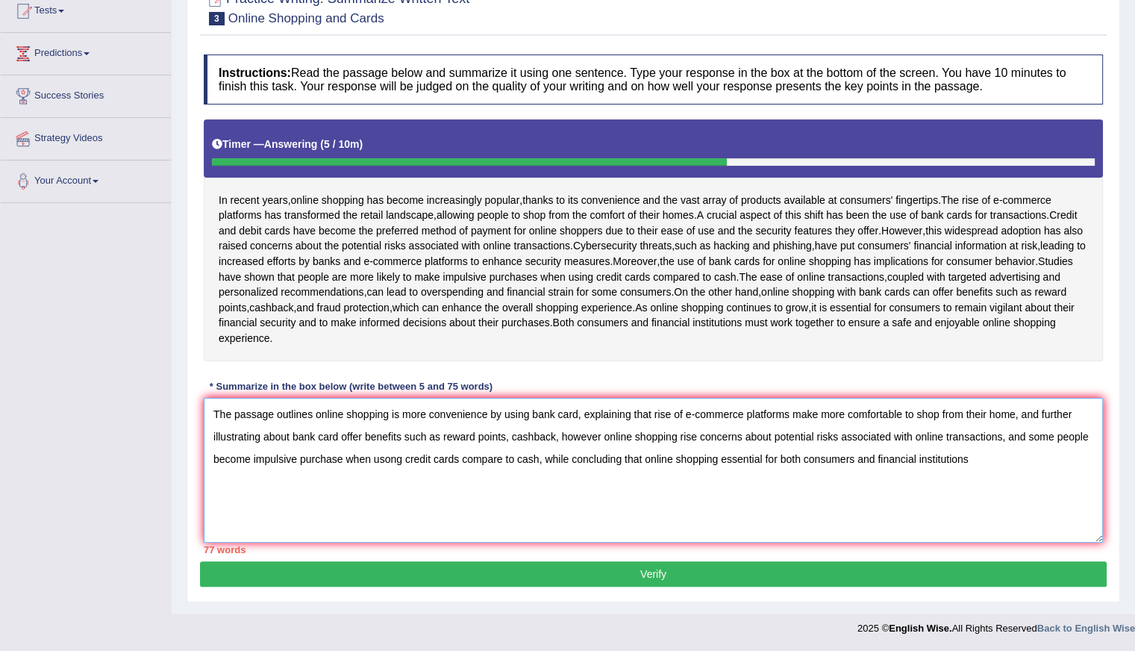
click at [720, 461] on textarea "The passage outlines online shopping is more convenience by using bank card, ex…" at bounding box center [653, 470] width 899 height 145
click at [905, 458] on textarea "The passage outlines online shopping is more convenience by using bank card, ex…" at bounding box center [653, 470] width 899 height 145
click at [1058, 457] on textarea "The passage outlines online shopping is more convenience by using bank card, ex…" at bounding box center [653, 470] width 899 height 145
click at [881, 460] on textarea "The passage outlines online shopping is more convenience by using bank card, ex…" at bounding box center [653, 470] width 899 height 145
click at [915, 461] on textarea "The passage outlines online shopping is more convenience by using bank card, ex…" at bounding box center [653, 470] width 899 height 145
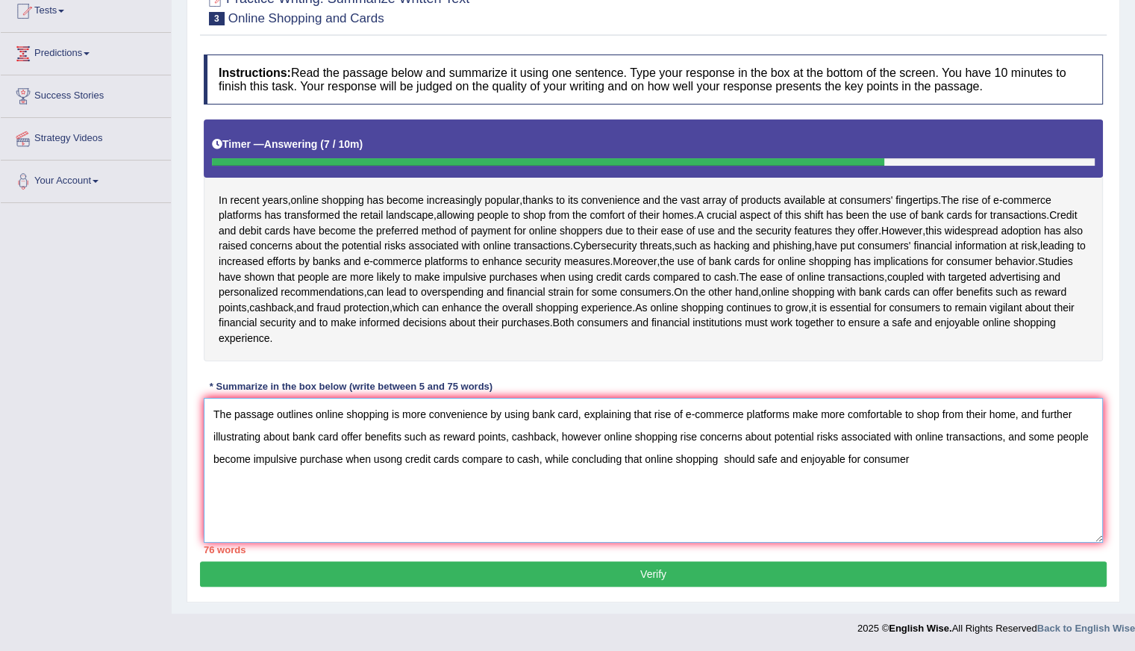
click at [1019, 417] on textarea "The passage outlines online shopping is more convenience by using bank card, ex…" at bounding box center [653, 470] width 899 height 145
click at [439, 434] on textarea "The passage outlines online shopping is more convenience by using bank card, ex…" at bounding box center [653, 470] width 899 height 145
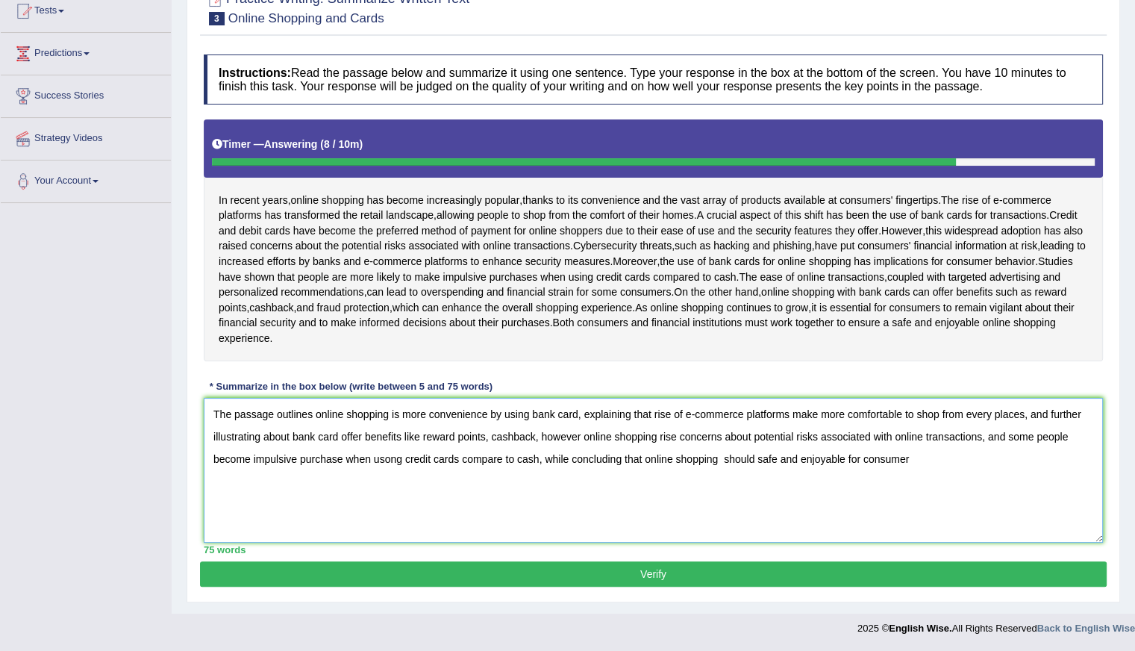
click at [390, 458] on textarea "The passage outlines online shopping is more convenience by using bank card, ex…" at bounding box center [653, 470] width 899 height 145
click at [925, 473] on textarea "The passage outlines online shopping is more convenience by using bank card, ex…" at bounding box center [653, 470] width 899 height 145
type textarea "The passage outlines online shopping is more convenience by using bank card, ex…"
click at [644, 569] on button "Verify" at bounding box center [653, 573] width 907 height 25
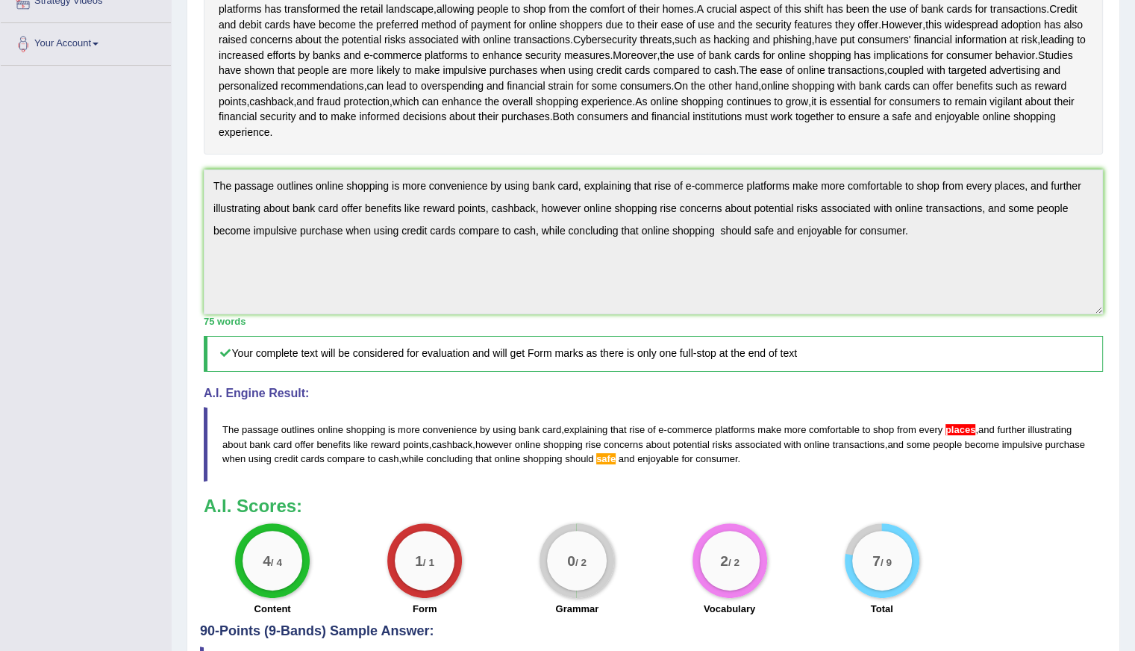
scroll to position [431, 0]
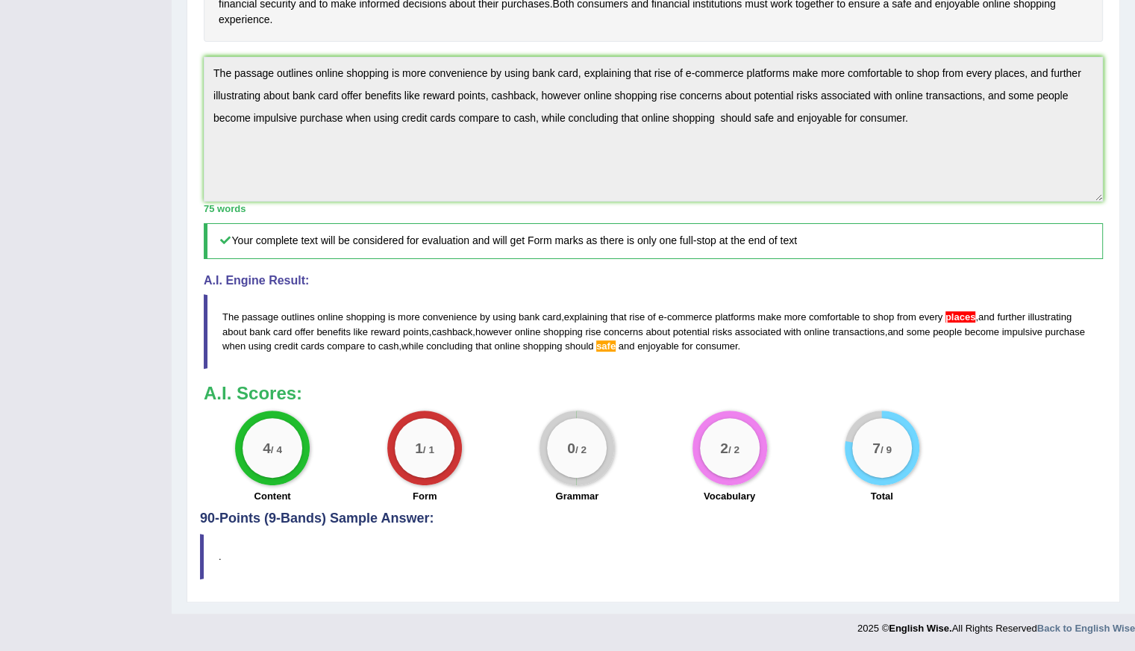
drag, startPoint x: 224, startPoint y: 313, endPoint x: 361, endPoint y: 263, distance: 145.9
click at [351, 339] on blockquote "The passage outlines online shopping is more convenience by using bank card , e…" at bounding box center [653, 331] width 899 height 74
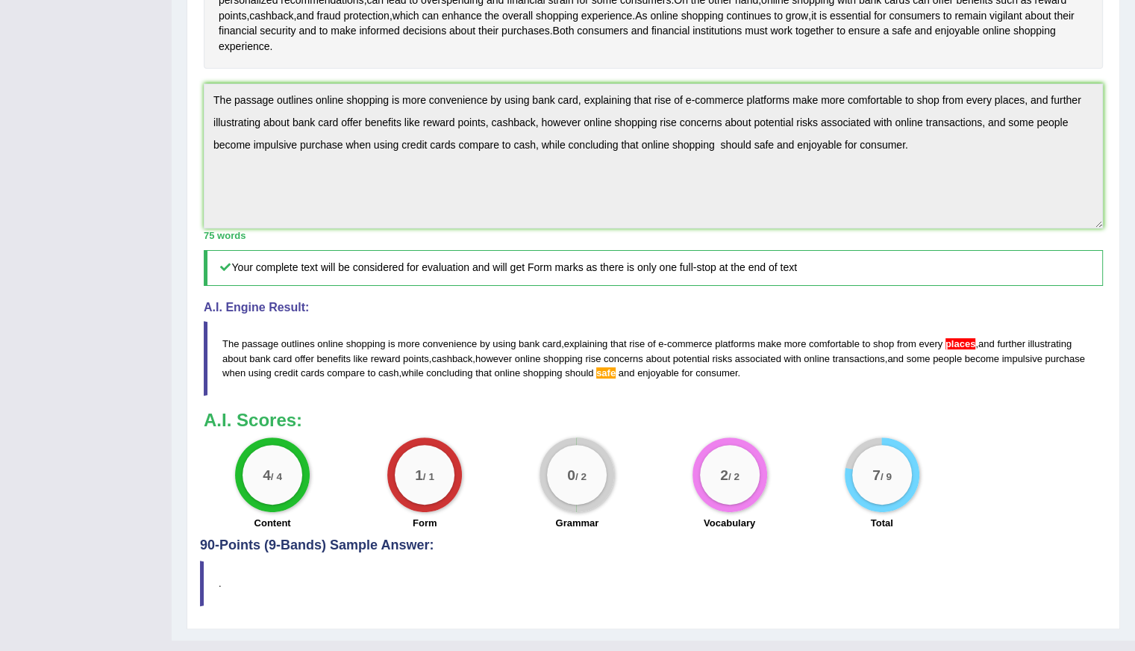
scroll to position [357, 0]
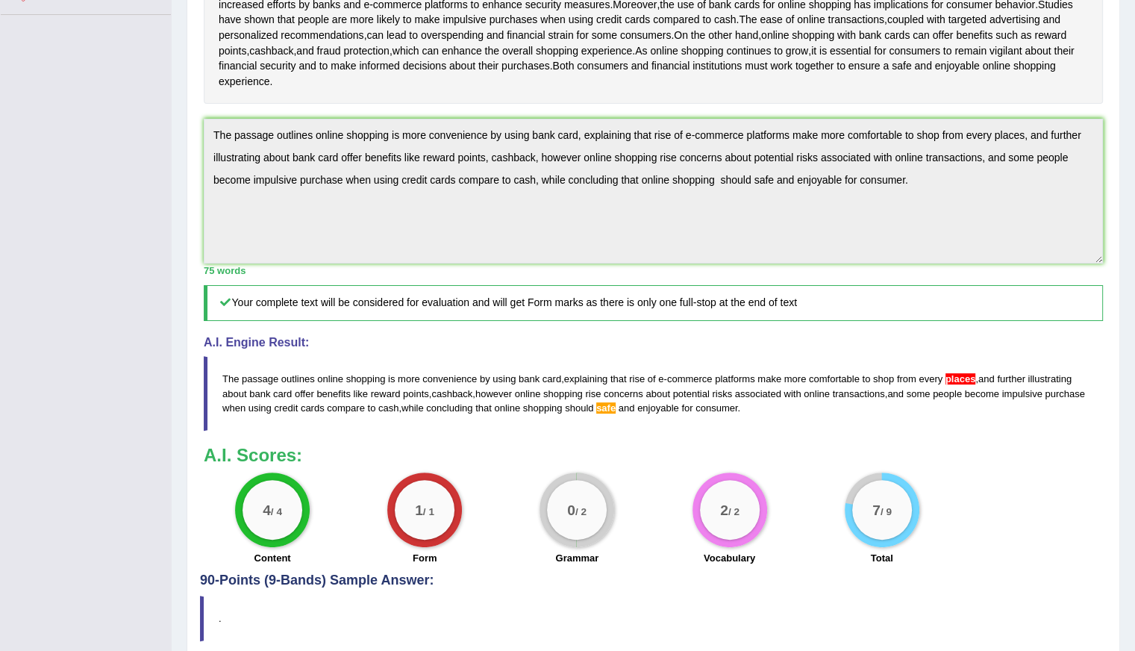
click at [1021, 281] on div "Instructions: Read the passage below and summarize it using one sentence. Type …" at bounding box center [653, 211] width 907 height 726
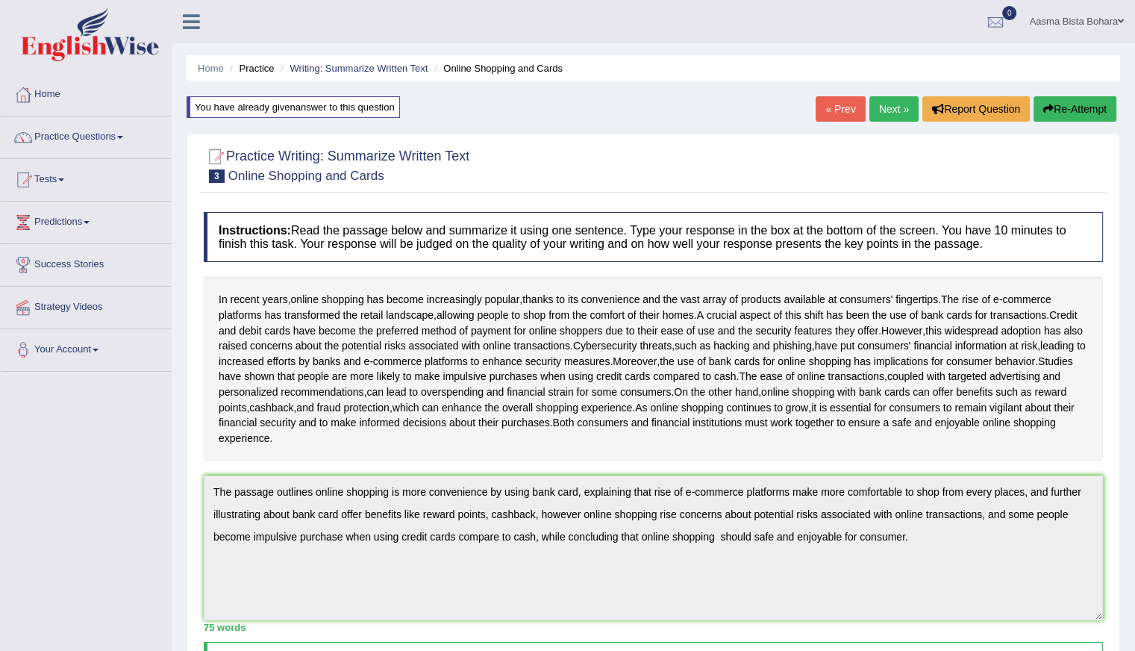
scroll to position [0, 0]
click at [1071, 109] on button "Re-Attempt" at bounding box center [1075, 108] width 83 height 25
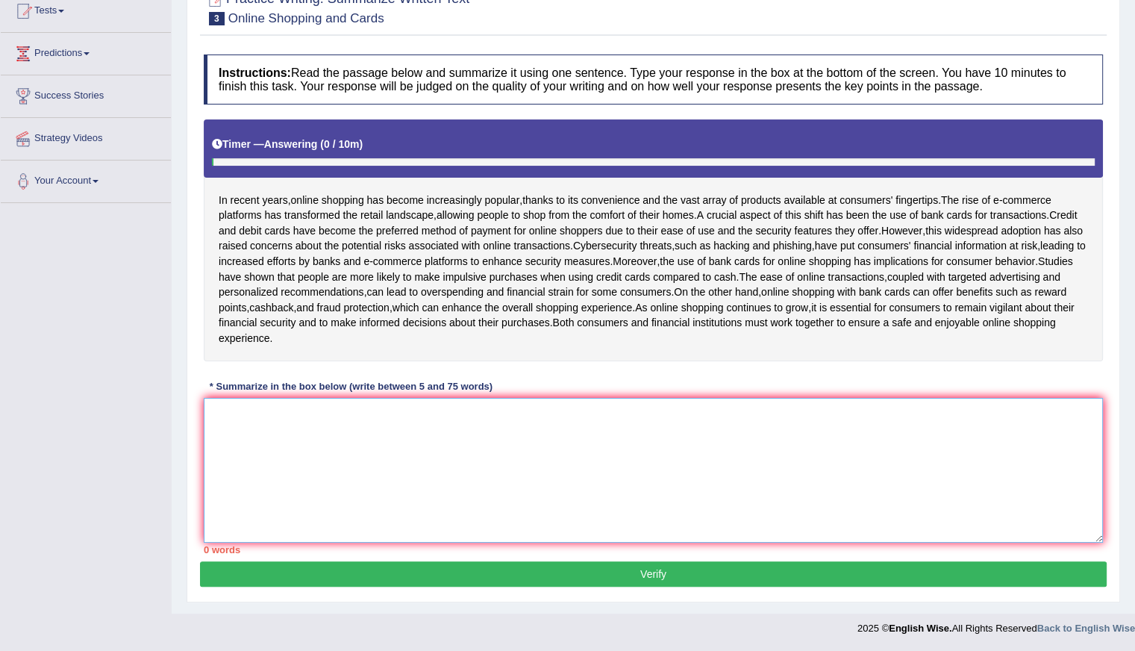
drag, startPoint x: 364, startPoint y: 457, endPoint x: 364, endPoint y: 443, distance: 13.4
click at [364, 457] on textarea at bounding box center [653, 470] width 899 height 145
paste textarea "he passage outlines online shopping is more convenience by using bank card, exp…"
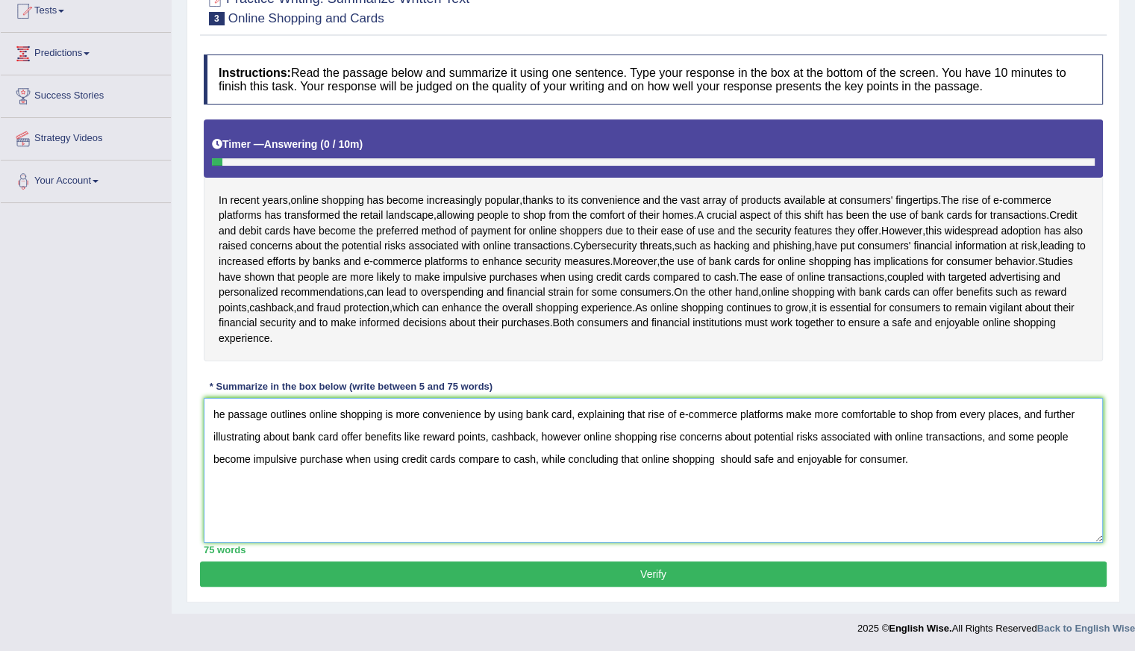
click at [773, 460] on textarea "he passage outlines online shopping is more convenience by using bank card, exp…" at bounding box center [653, 470] width 899 height 145
click at [922, 461] on textarea "he passage outlines online shopping is more convenience by using bank card, exp…" at bounding box center [653, 470] width 899 height 145
click at [1022, 412] on textarea "he passage outlines online shopping is more convenience by using bank card, exp…" at bounding box center [653, 470] width 899 height 145
type textarea "he passage outlines online shopping is more convenience by using bank card, exp…"
click at [482, 568] on button "Verify" at bounding box center [653, 573] width 907 height 25
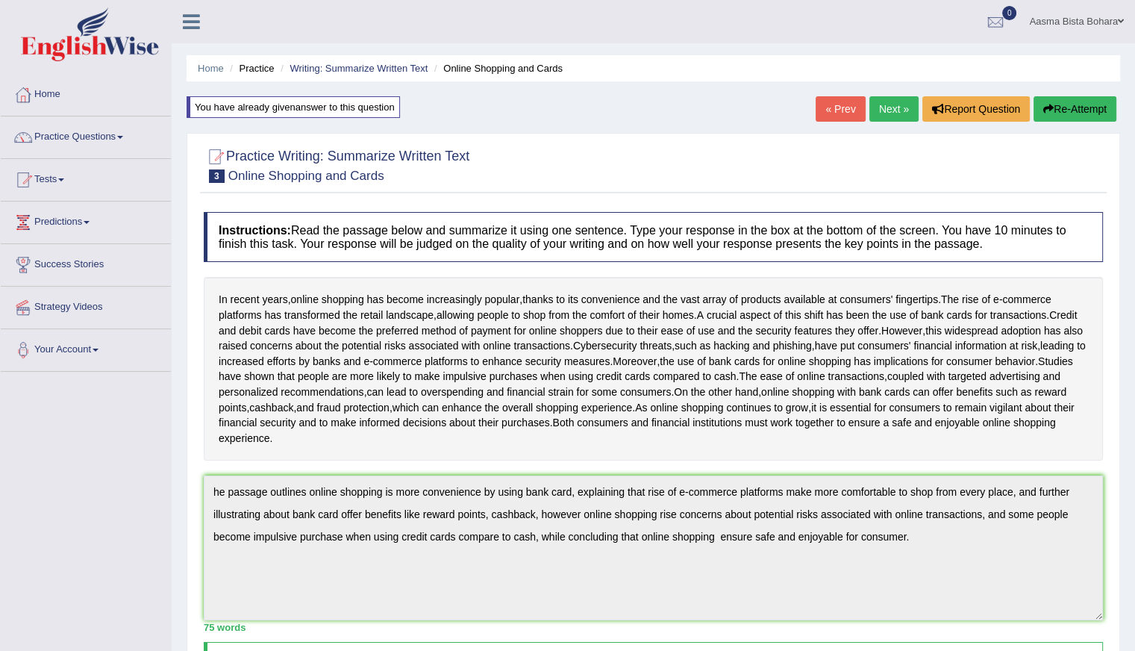
click at [1079, 110] on button "Re-Attempt" at bounding box center [1075, 108] width 83 height 25
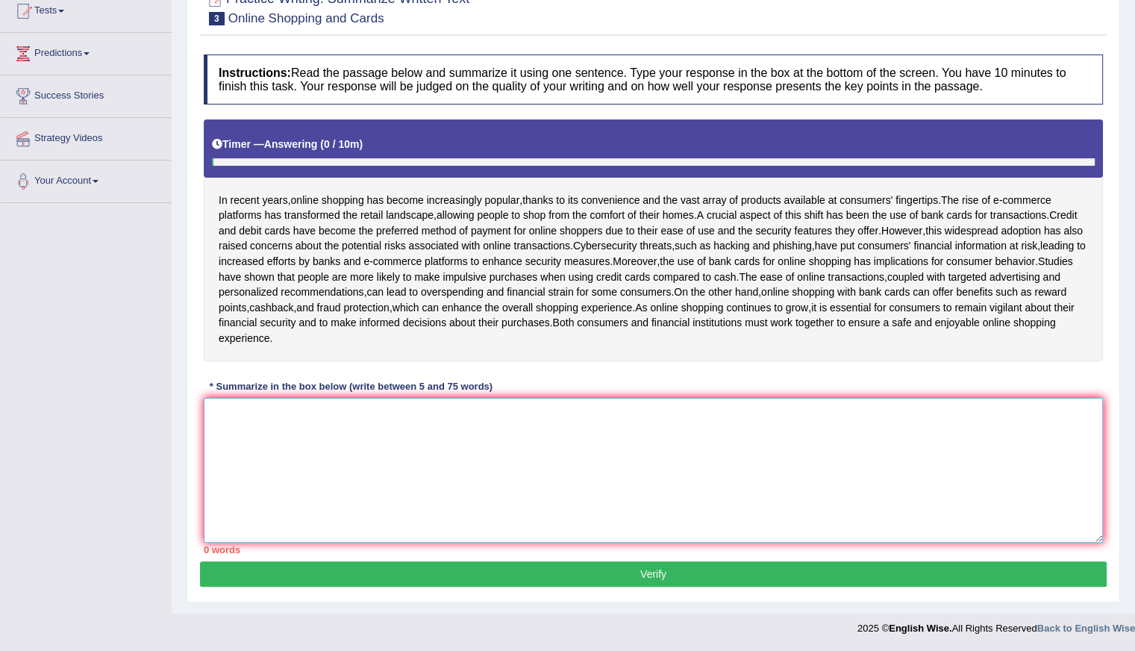
click at [371, 476] on textarea at bounding box center [653, 470] width 899 height 145
paste textarea "he passage outlines online shopping is more convenience by using bank card, exp…"
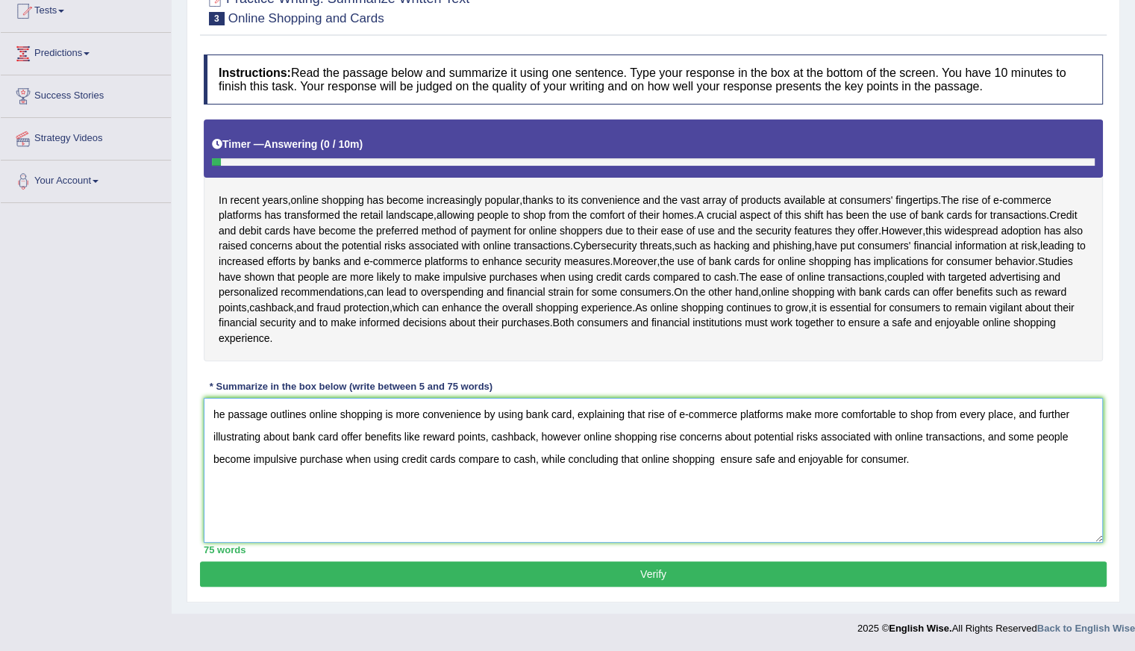
click at [212, 414] on textarea "he passage outlines online shopping is more convenience by using bank card, exp…" at bounding box center [653, 470] width 899 height 145
type textarea "The passage outlines online shopping is more convenience by using bank card, ex…"
click at [630, 569] on button "Verify" at bounding box center [653, 573] width 907 height 25
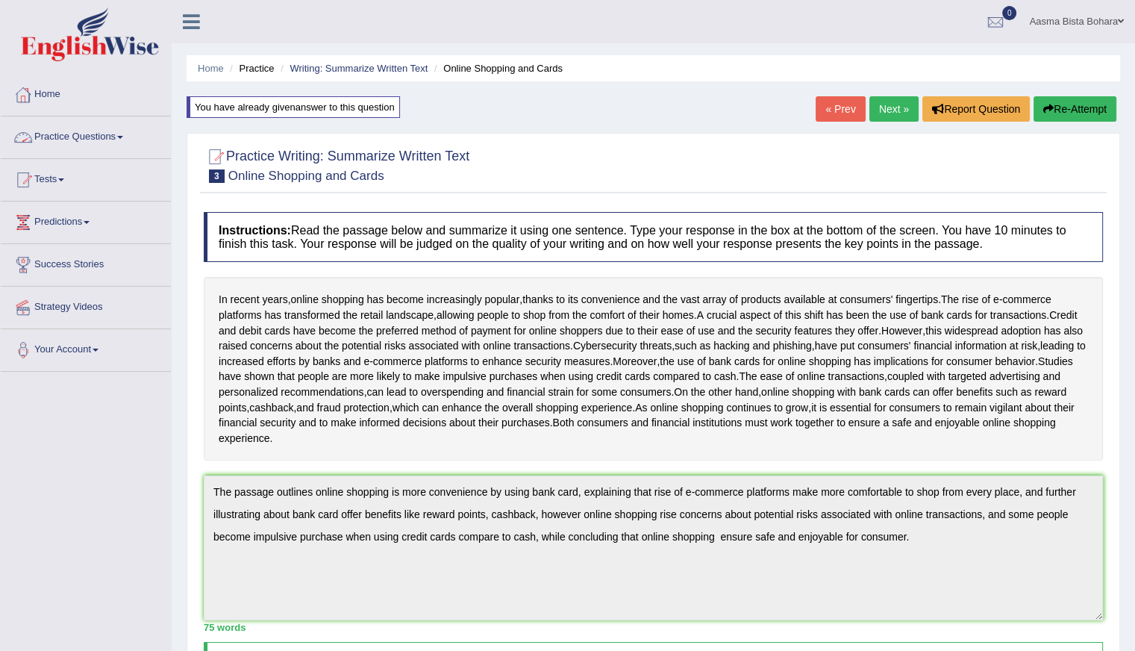
click at [66, 141] on link "Practice Questions" at bounding box center [86, 134] width 170 height 37
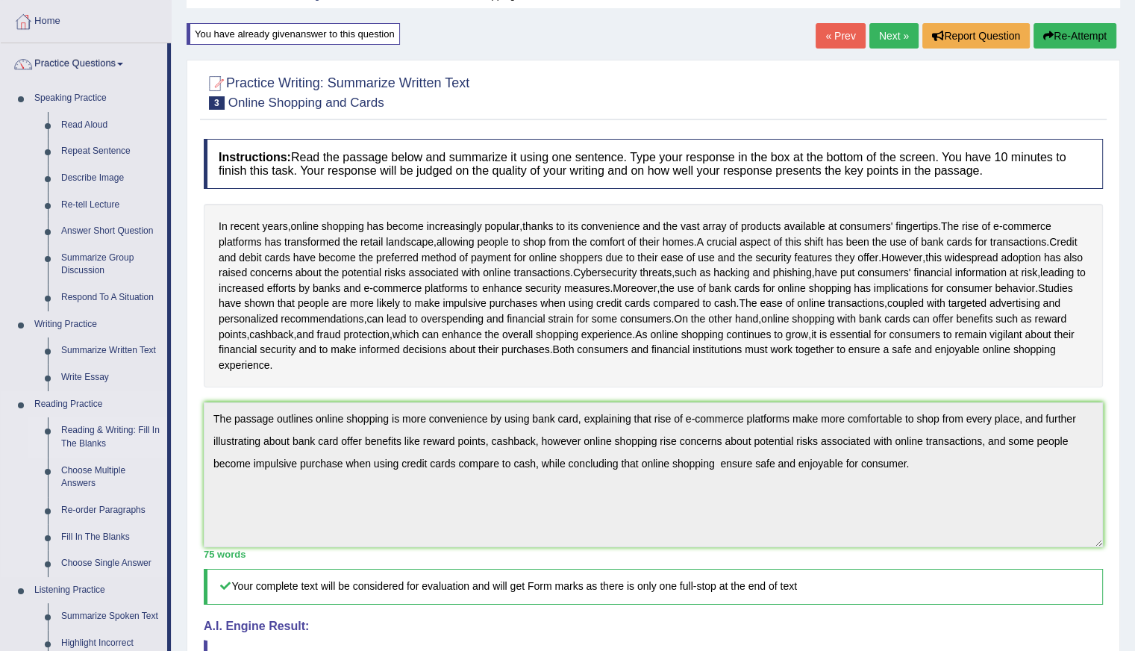
scroll to position [224, 0]
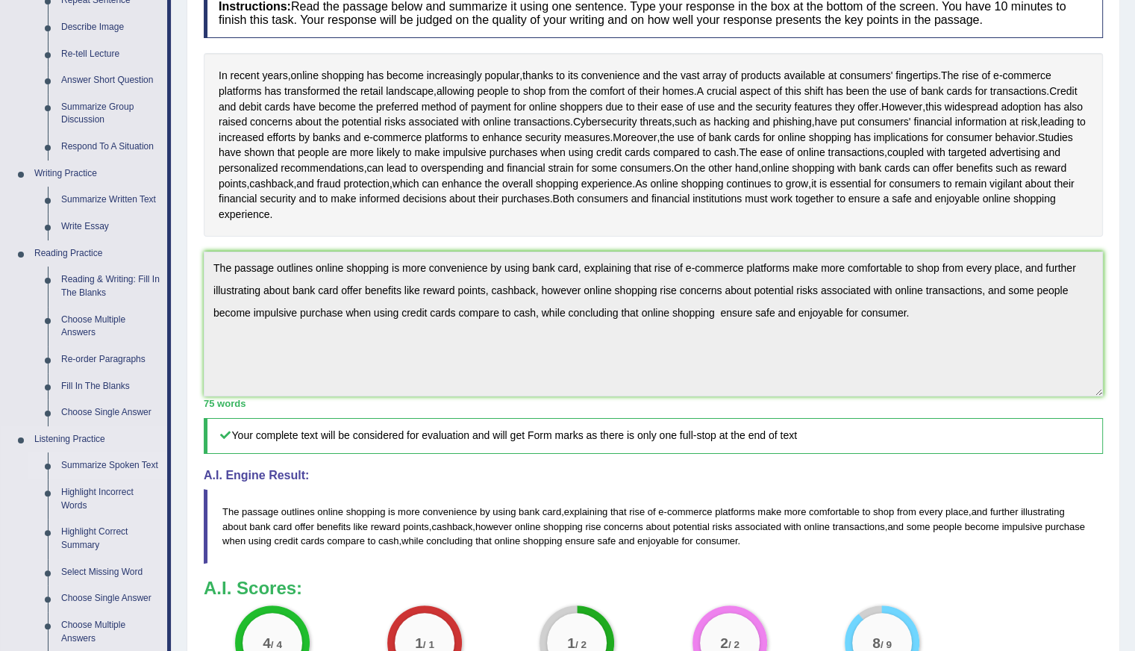
click at [91, 470] on link "Summarize Spoken Text" at bounding box center [110, 465] width 113 height 27
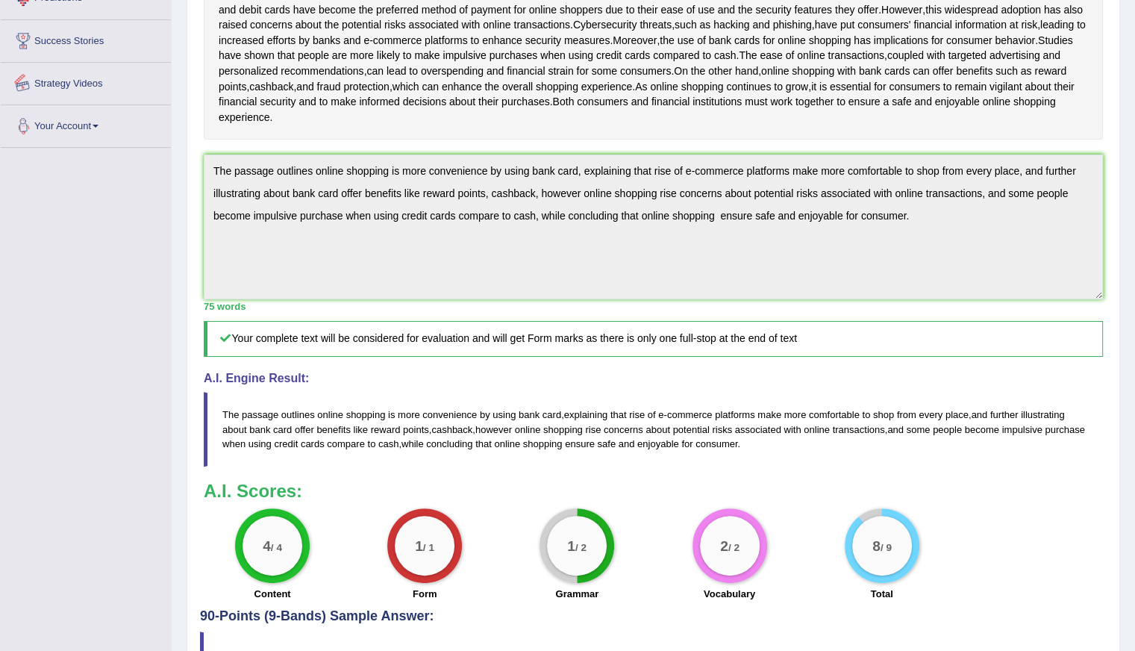
scroll to position [432, 0]
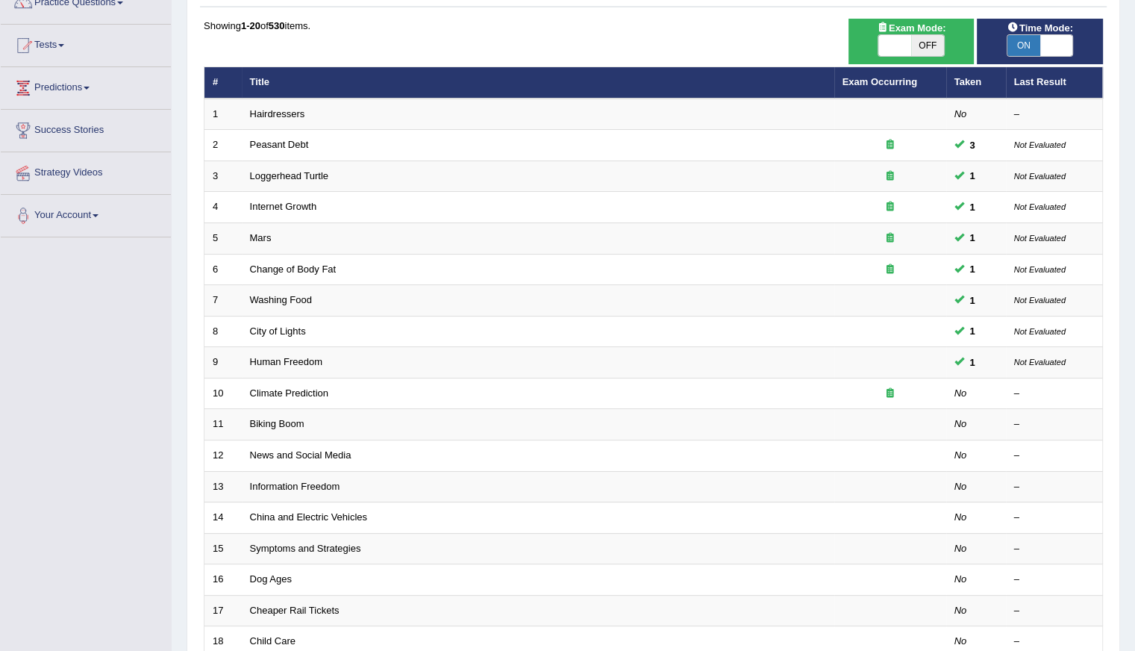
scroll to position [149, 0]
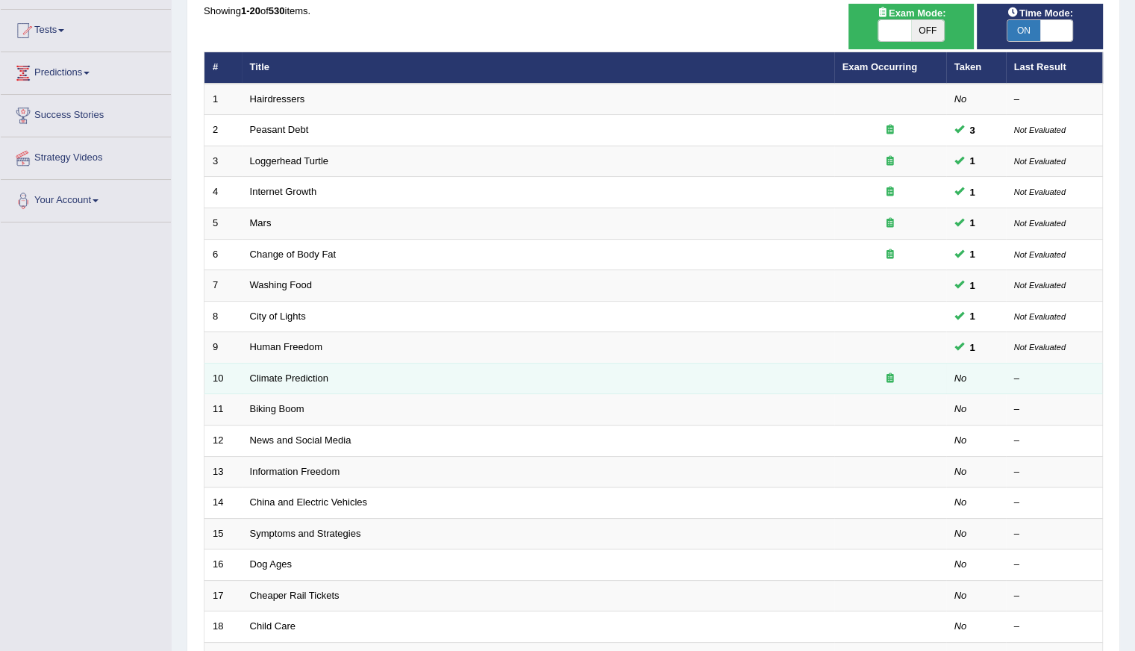
click at [283, 384] on td "Climate Prediction" at bounding box center [538, 378] width 593 height 31
click at [287, 372] on link "Climate Prediction" at bounding box center [289, 377] width 79 height 11
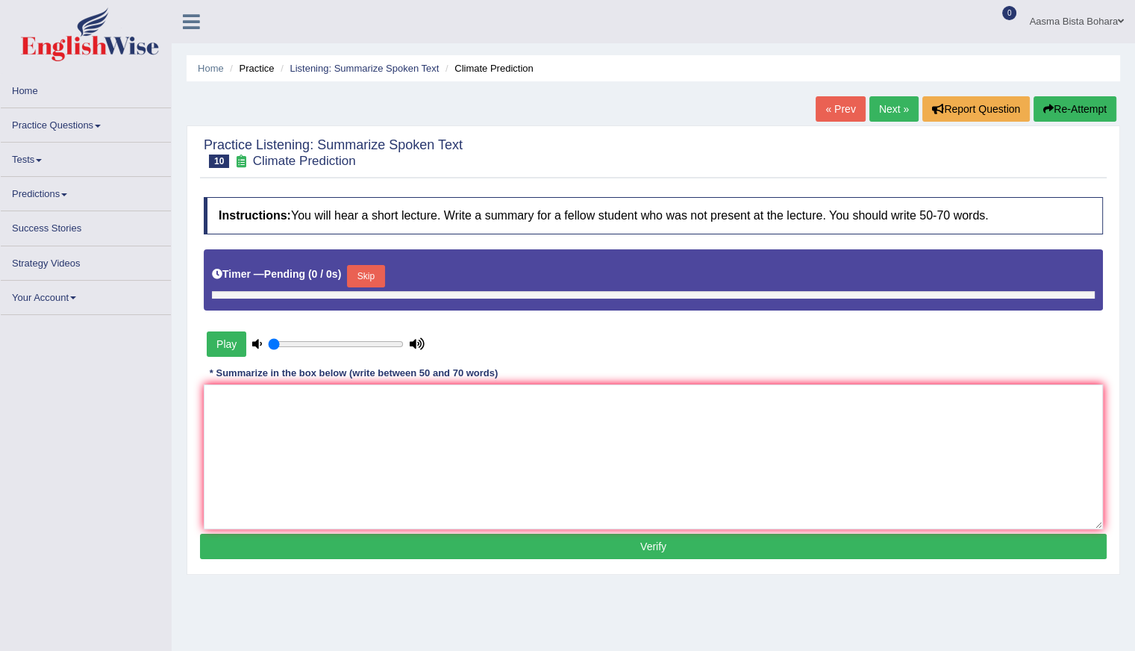
type input "0.95"
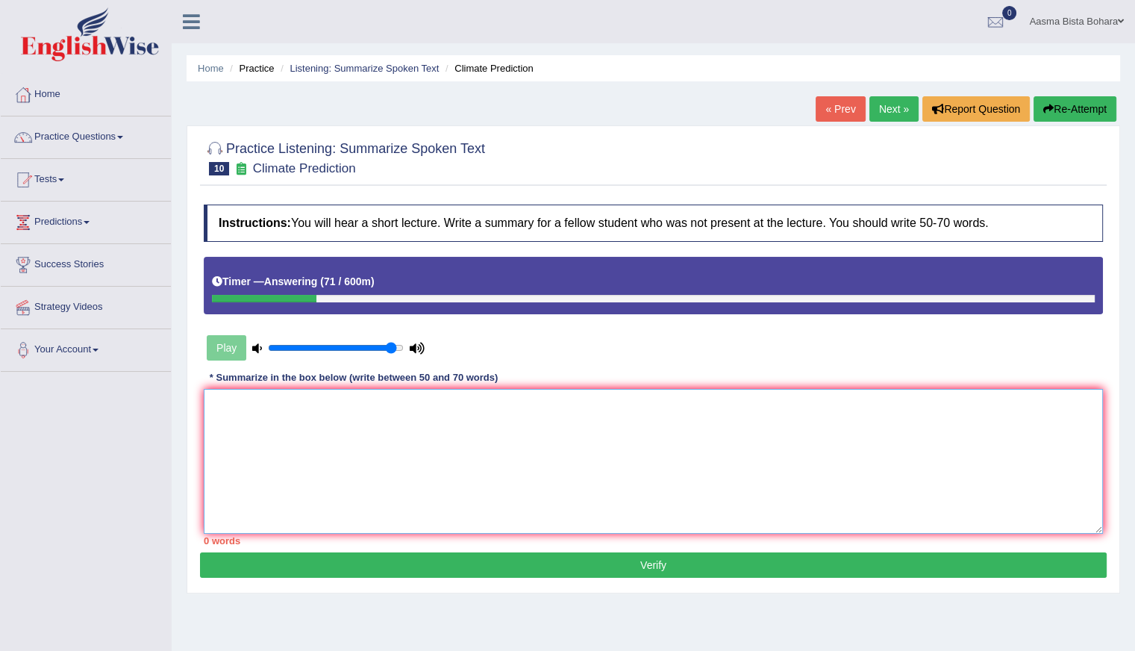
drag, startPoint x: 311, startPoint y: 481, endPoint x: 323, endPoint y: 461, distance: 24.5
click at [316, 471] on textarea at bounding box center [653, 461] width 899 height 145
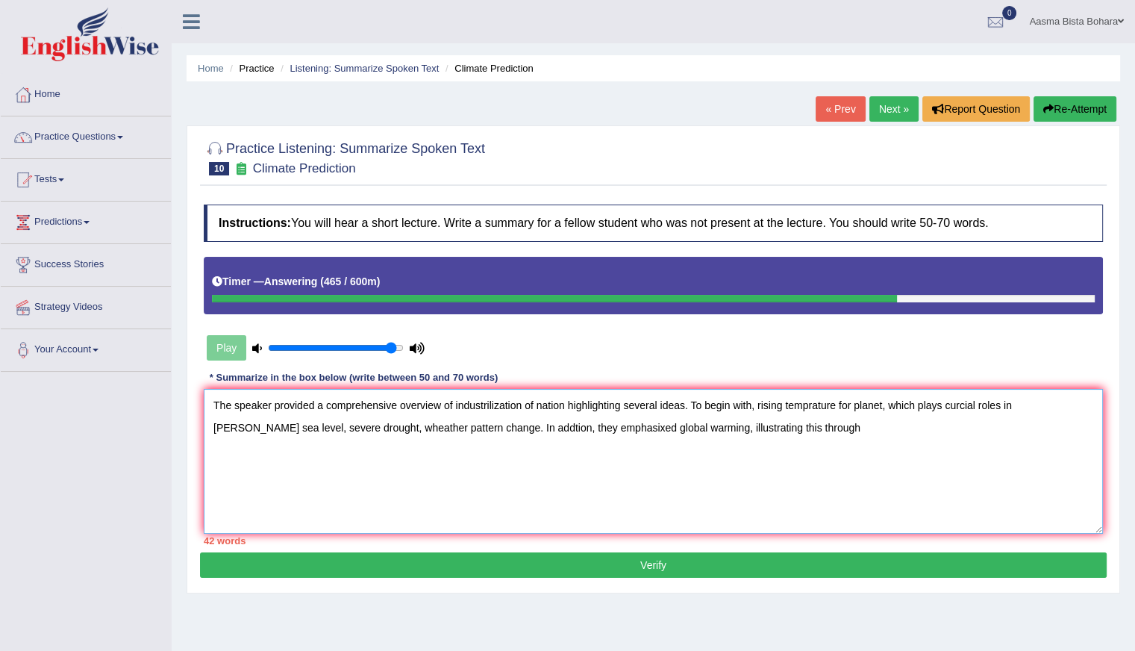
click at [1011, 399] on textarea "The speaker provided a comprehensive overview of industrilization of nation hig…" at bounding box center [653, 461] width 899 height 145
click at [527, 425] on textarea "The speaker provided a comprehensive overview of industrilization of nation hig…" at bounding box center [653, 461] width 899 height 145
click at [608, 426] on textarea "The speaker provided a comprehensive overview of industrilization of nation hig…" at bounding box center [653, 461] width 899 height 145
click at [568, 428] on textarea "The speaker provided a comprehensive overview of industrilization of nation hig…" at bounding box center [653, 461] width 899 height 145
click at [660, 427] on textarea "The speaker provided a comprehensive overview of industrilization of nation hig…" at bounding box center [653, 461] width 899 height 145
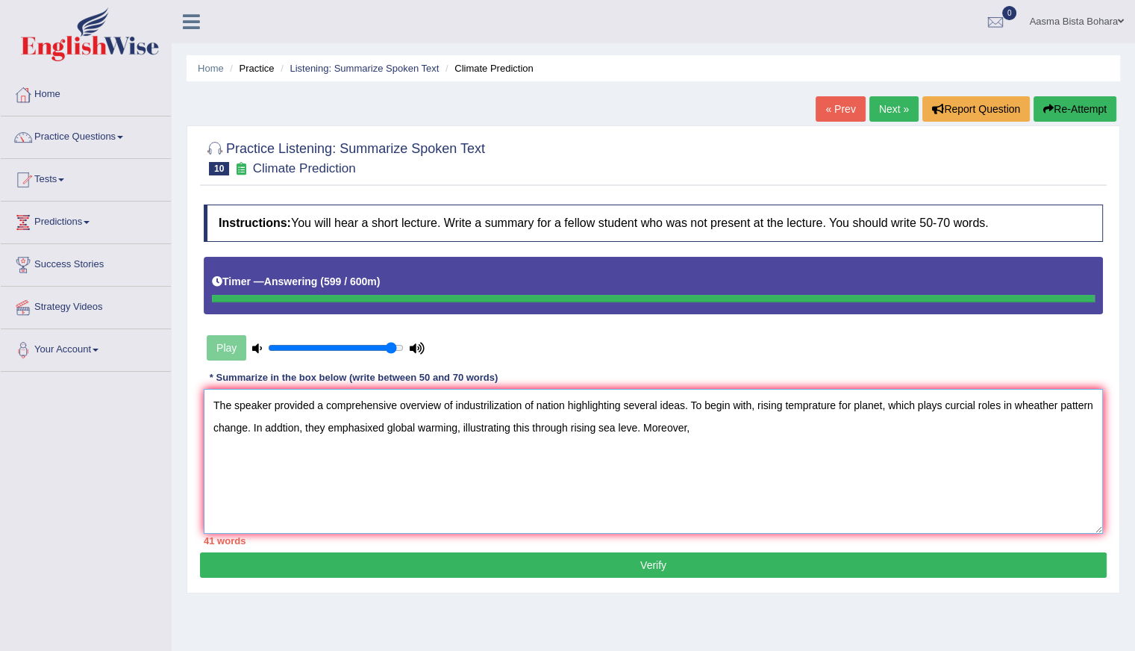
type textarea "The speaker provided a comprehensive overview of industrilization of nation hig…"
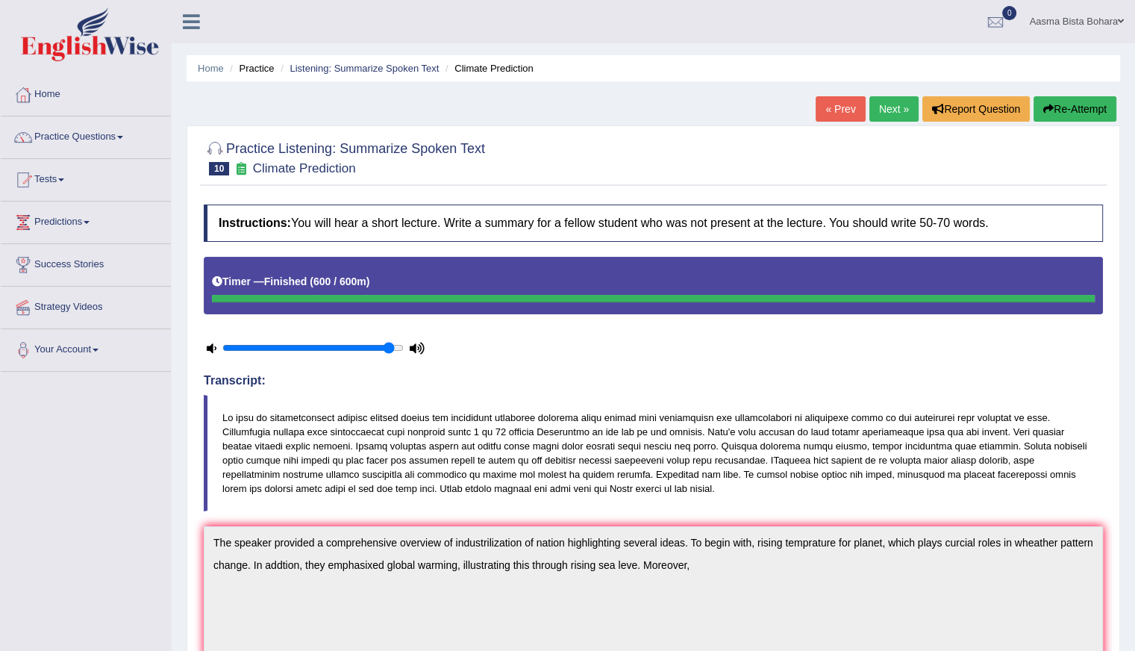
click at [1043, 101] on button "Re-Attempt" at bounding box center [1075, 108] width 83 height 25
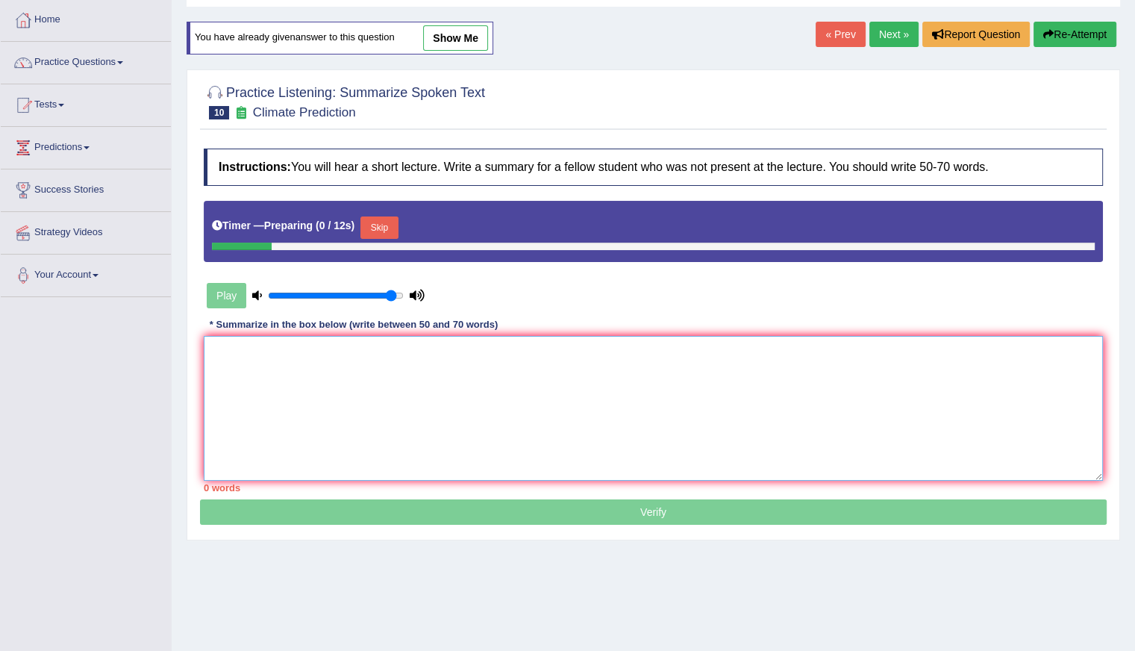
click at [325, 407] on textarea at bounding box center [653, 408] width 899 height 145
paste textarea "The speaker provided a comprehensive overview of industrilization of nation hig…"
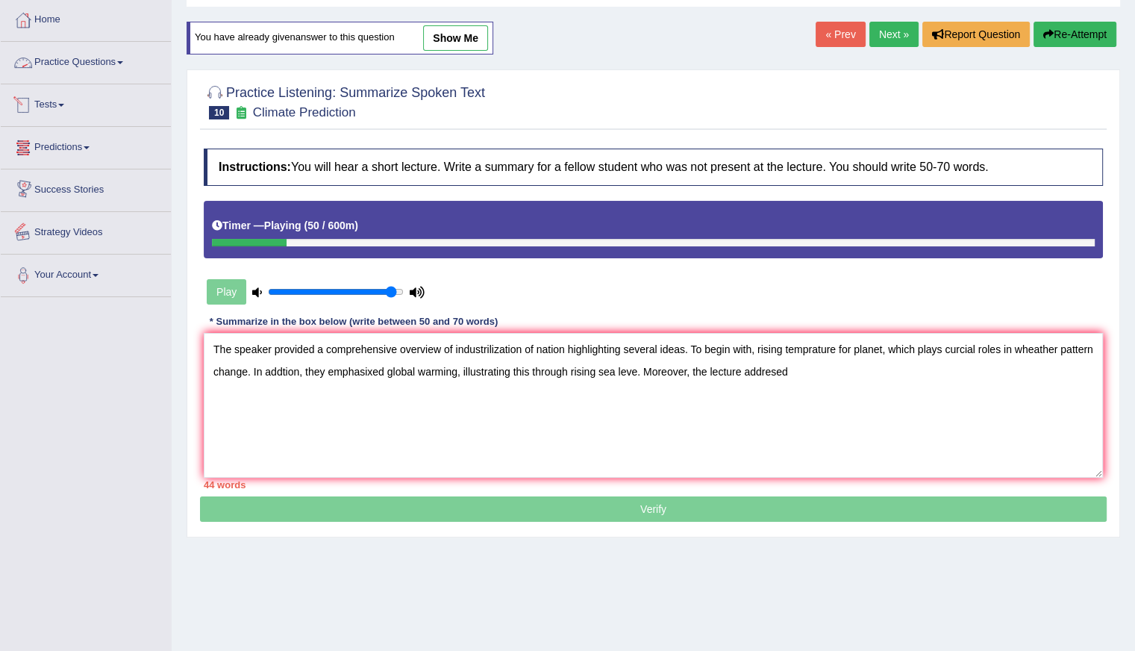
click at [269, 235] on div "Timer — Playing ( 50 / 600m )" at bounding box center [653, 226] width 883 height 26
click at [848, 420] on textarea "The speaker provided a comprehensive overview of industrilization of nation hig…" at bounding box center [653, 405] width 899 height 145
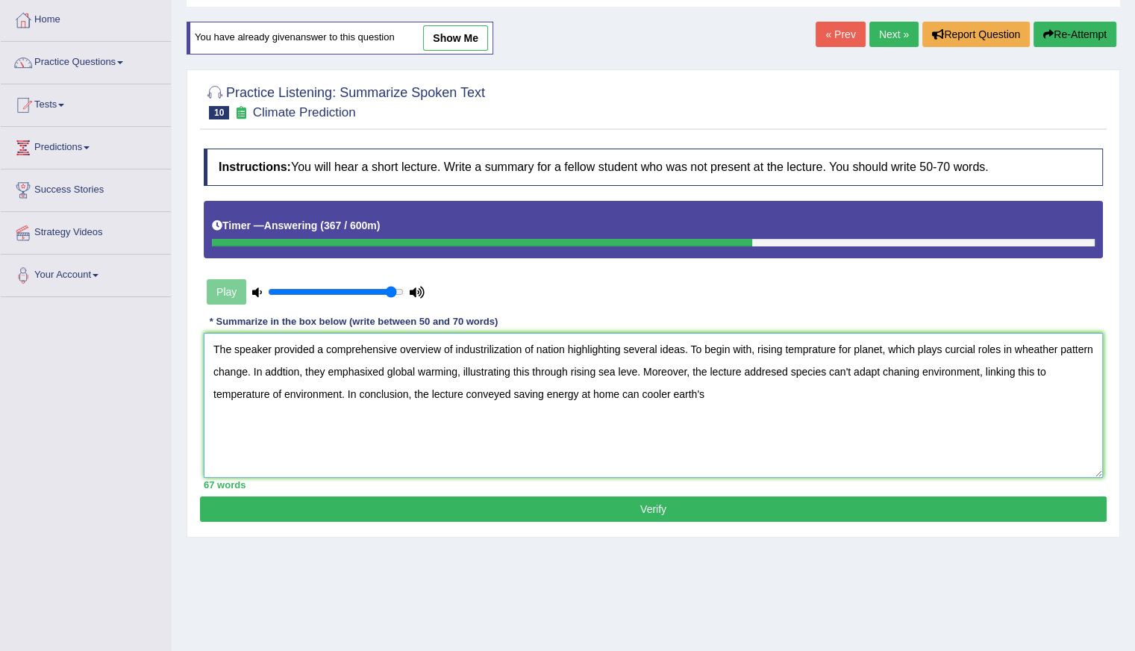
click at [643, 389] on textarea "The speaker provided a comprehensive overview of industrilization of nation hig…" at bounding box center [653, 405] width 899 height 145
click at [761, 399] on textarea "The speaker provided a comprehensive overview of industrilization of nation hig…" at bounding box center [653, 405] width 899 height 145
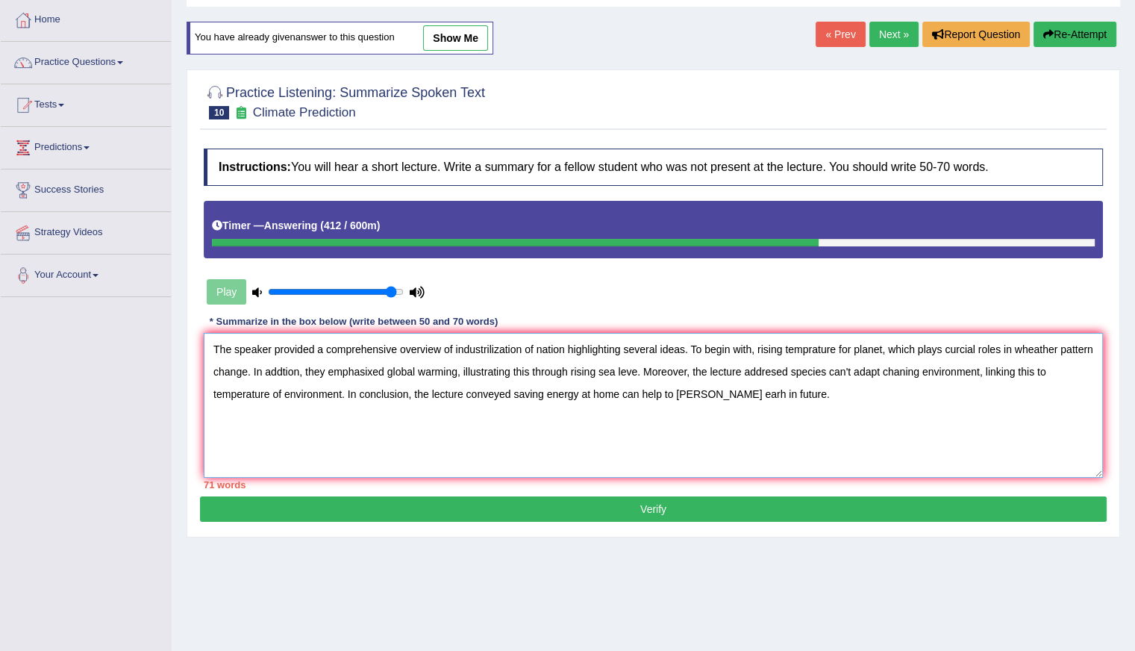
click at [695, 390] on textarea "The speaker provided a comprehensive overview of industrilization of nation hig…" at bounding box center [653, 405] width 899 height 145
click at [343, 393] on textarea "The speaker provided a comprehensive overview of industrilization of nation hig…" at bounding box center [653, 405] width 899 height 145
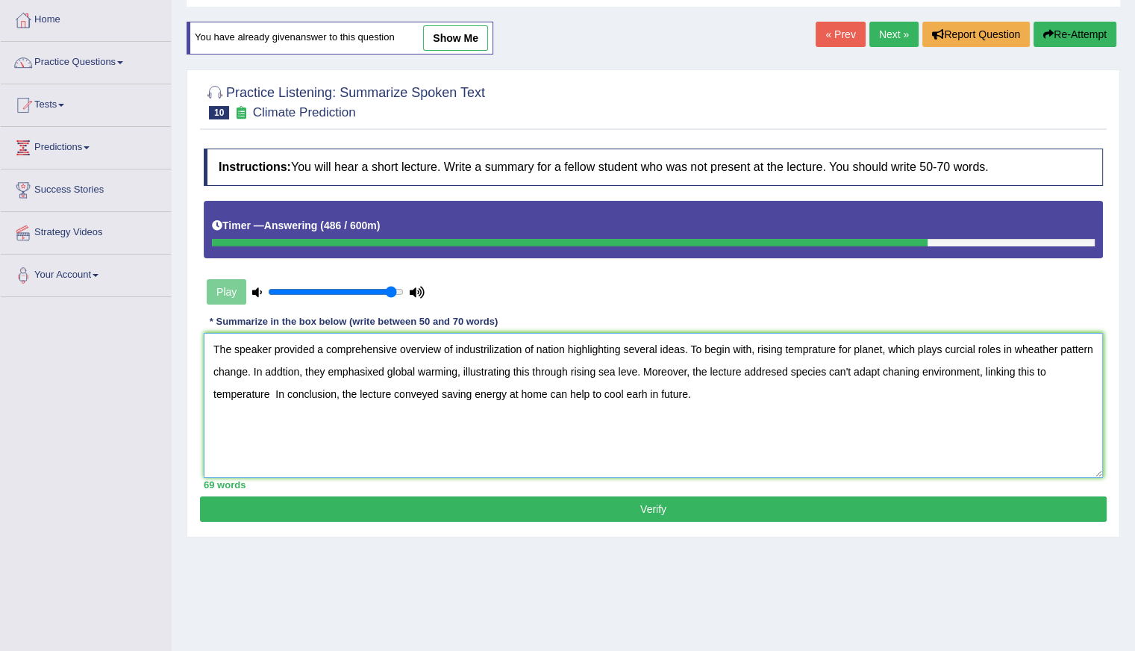
click at [1052, 370] on textarea "The speaker provided a comprehensive overview of industrilization of nation hig…" at bounding box center [653, 405] width 899 height 145
click at [321, 390] on textarea "The speaker provided a comprehensive overview of industrilization of nation hig…" at bounding box center [653, 405] width 899 height 145
click at [328, 392] on textarea "The speaker provided a comprehensive overview of industrilization of nation hig…" at bounding box center [653, 405] width 899 height 145
click at [612, 456] on textarea "The speaker provided a comprehensive overview of industrilization of nation hig…" at bounding box center [653, 405] width 899 height 145
type textarea "The speaker provided a comprehensive overview of industrilization of nation hig…"
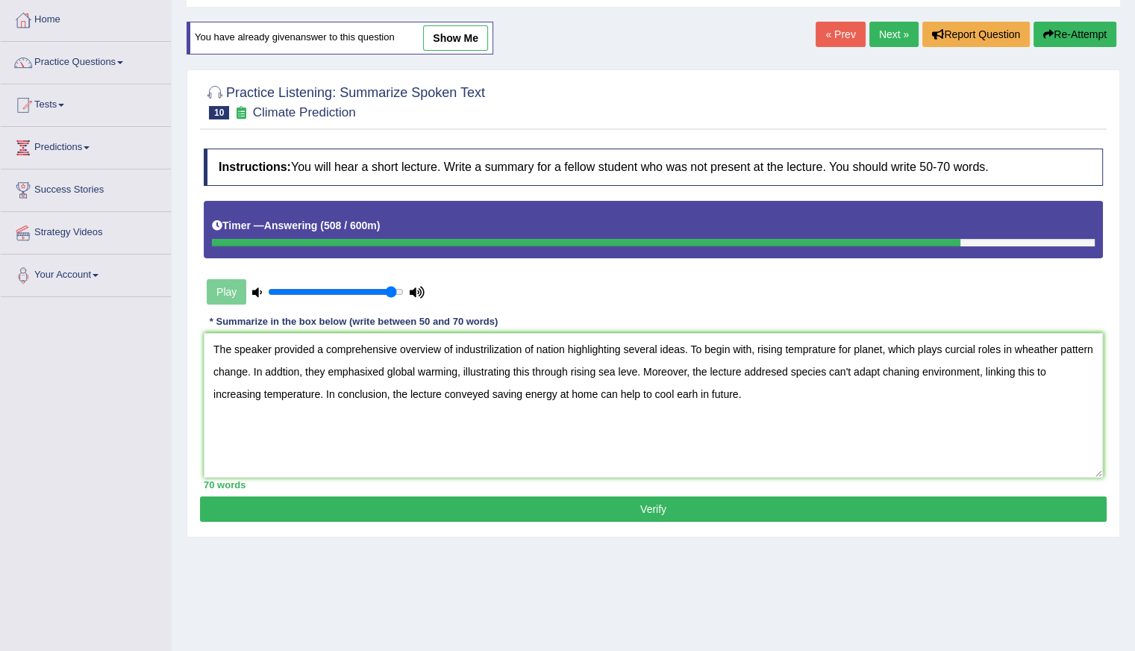
click at [588, 503] on button "Verify" at bounding box center [653, 508] width 907 height 25
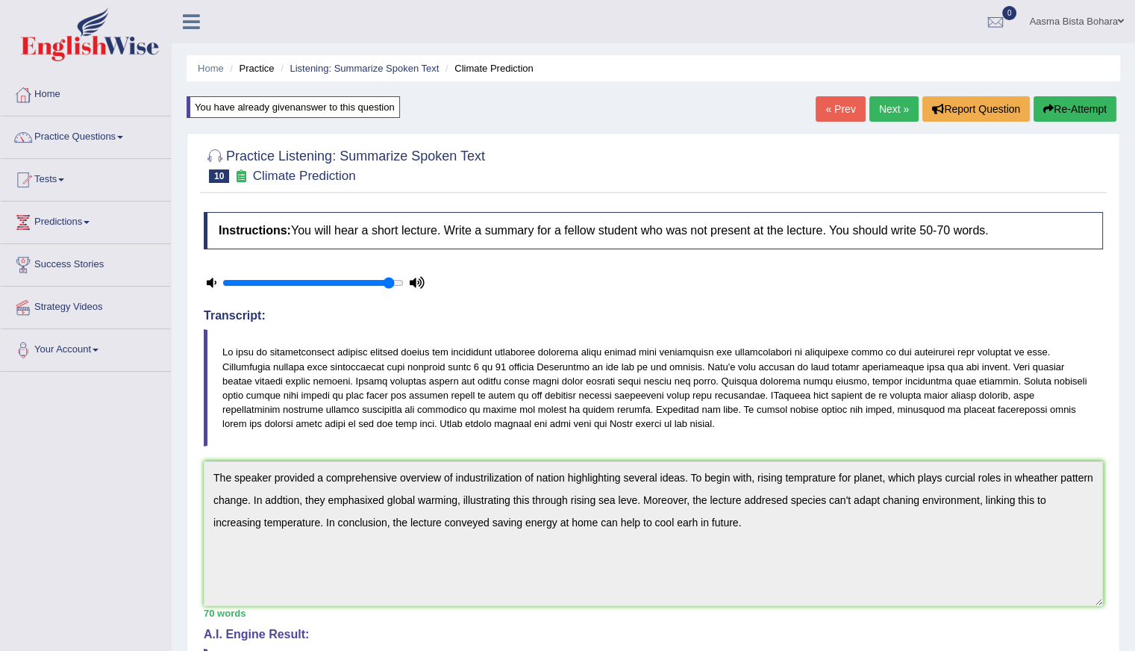
click at [891, 102] on link "Next »" at bounding box center [894, 108] width 49 height 25
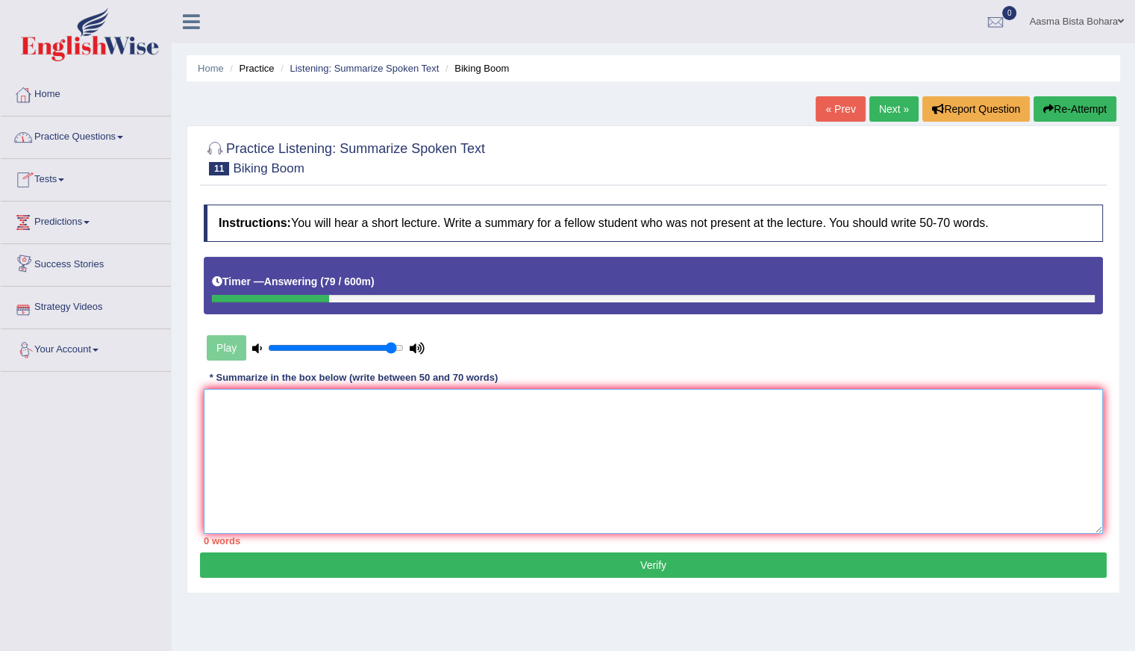
click at [374, 461] on textarea at bounding box center [653, 461] width 899 height 145
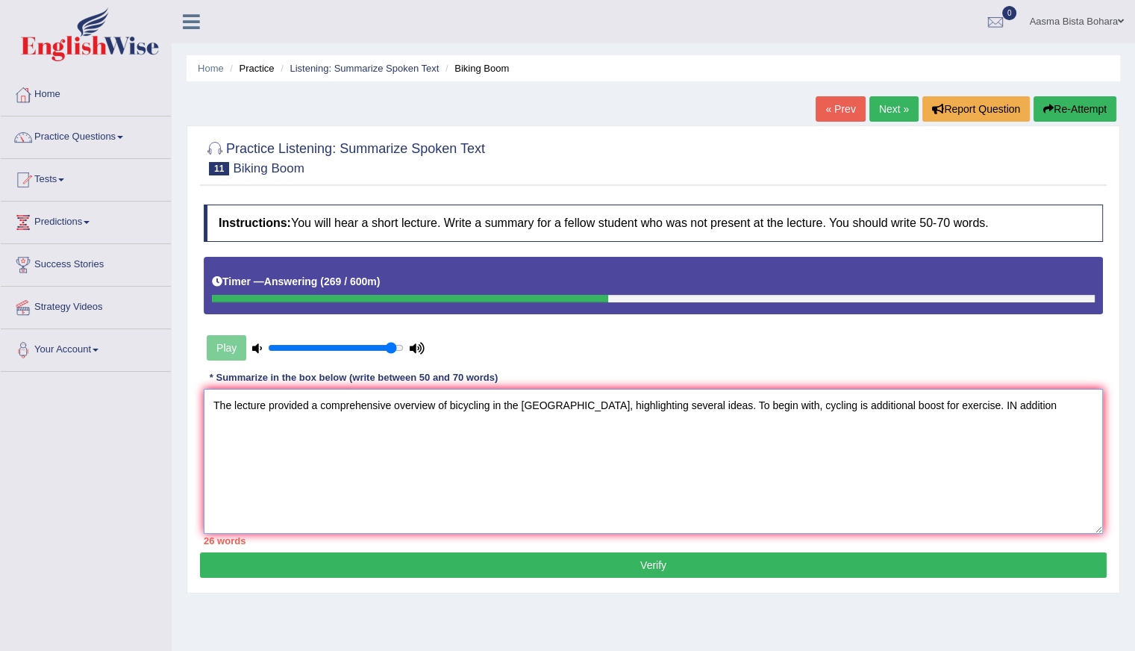
click at [970, 402] on textarea "The lecture provided a comprehensive overview of bicycling in the United States…" at bounding box center [653, 461] width 899 height 145
click at [1024, 402] on textarea "The lecture provided a comprehensive overview of bicycling in the United States…" at bounding box center [653, 461] width 899 height 145
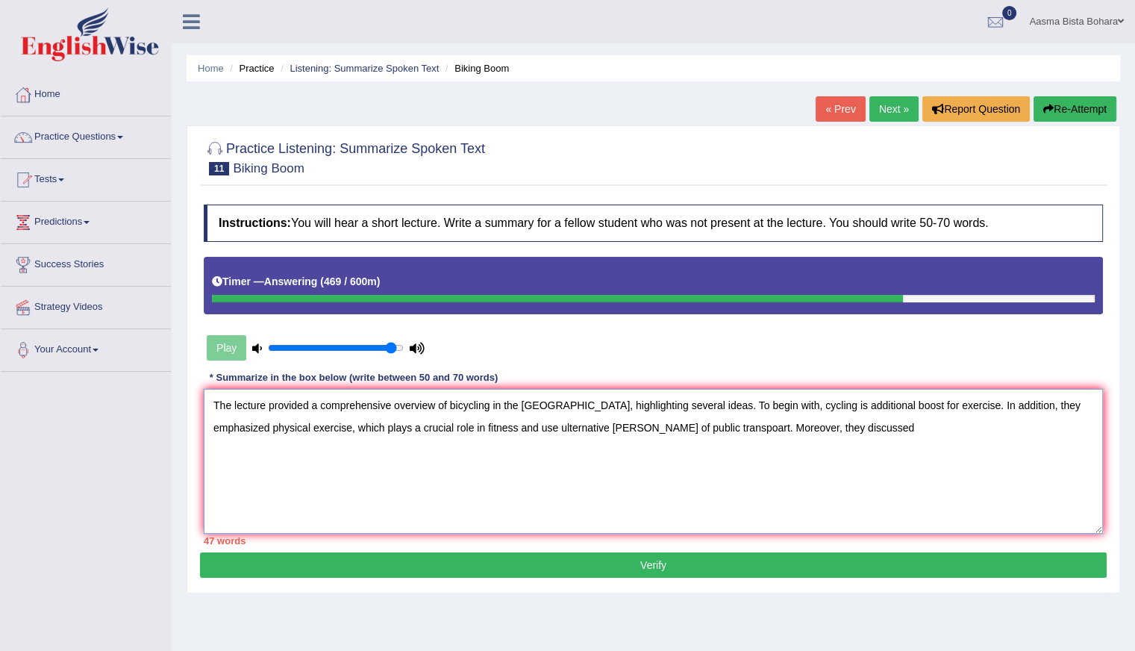
click at [581, 423] on textarea "The lecture provided a comprehensive overview of bicycling in the United States…" at bounding box center [653, 461] width 899 height 145
click at [675, 423] on textarea "The lecture provided a comprehensive overview of bicycling in the United States…" at bounding box center [653, 461] width 899 height 145
click at [814, 440] on textarea "The lecture provided a comprehensive overview of bicycling in the United States…" at bounding box center [653, 461] width 899 height 145
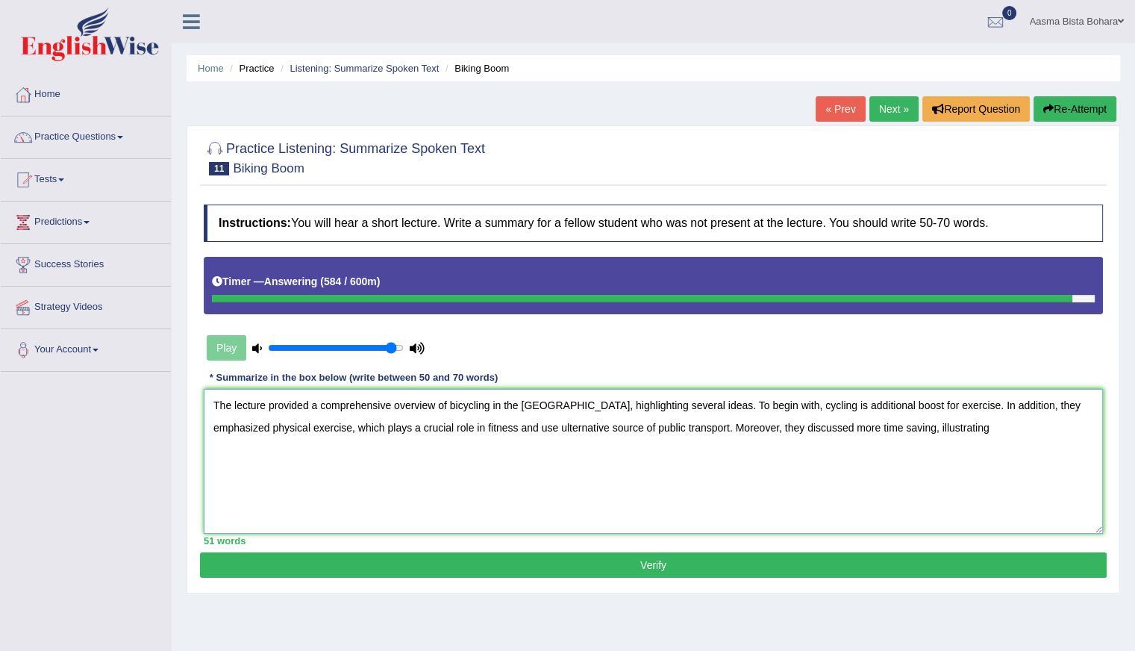
drag, startPoint x: 209, startPoint y: 399, endPoint x: 937, endPoint y: 531, distance: 739.7
click at [937, 531] on div "Instructions: You will hear a short lecture. Write a summary for a fellow stude…" at bounding box center [653, 374] width 907 height 355
type textarea "The lecture provided a comprehensive overview of bicycling in the United States…"
click at [1067, 105] on button "Re-Attempt" at bounding box center [1075, 108] width 83 height 25
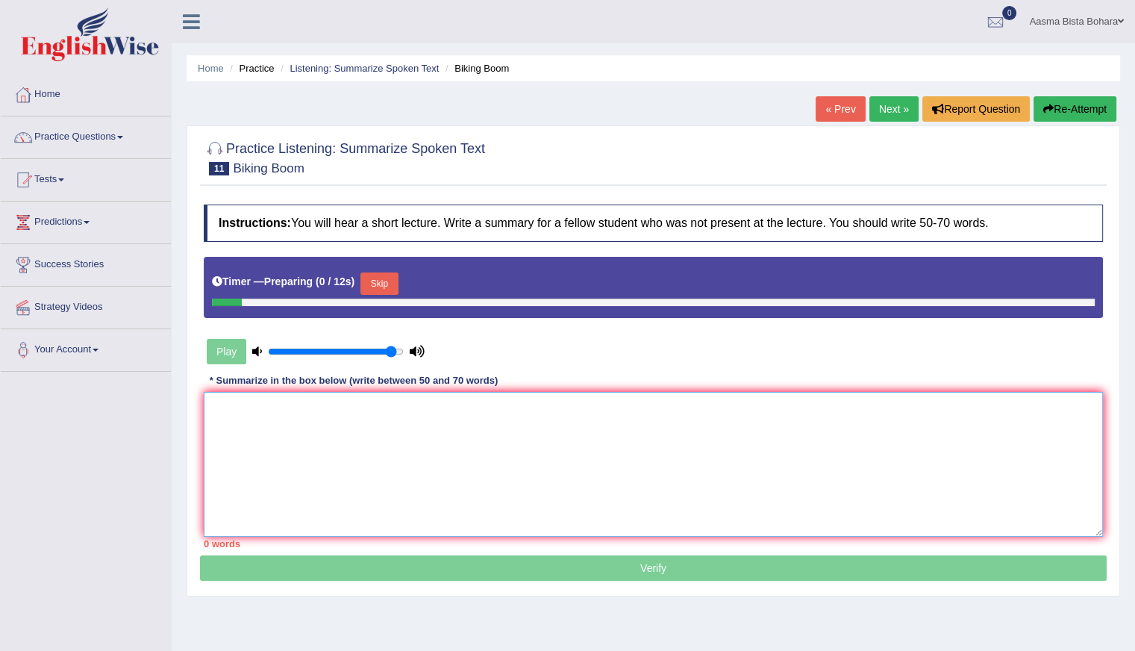
drag, startPoint x: 0, startPoint y: 0, endPoint x: 287, endPoint y: 451, distance: 534.3
click at [287, 451] on textarea at bounding box center [653, 464] width 899 height 145
paste textarea "The lecture provided a comprehensive overview of bicycling in the [GEOGRAPHIC_D…"
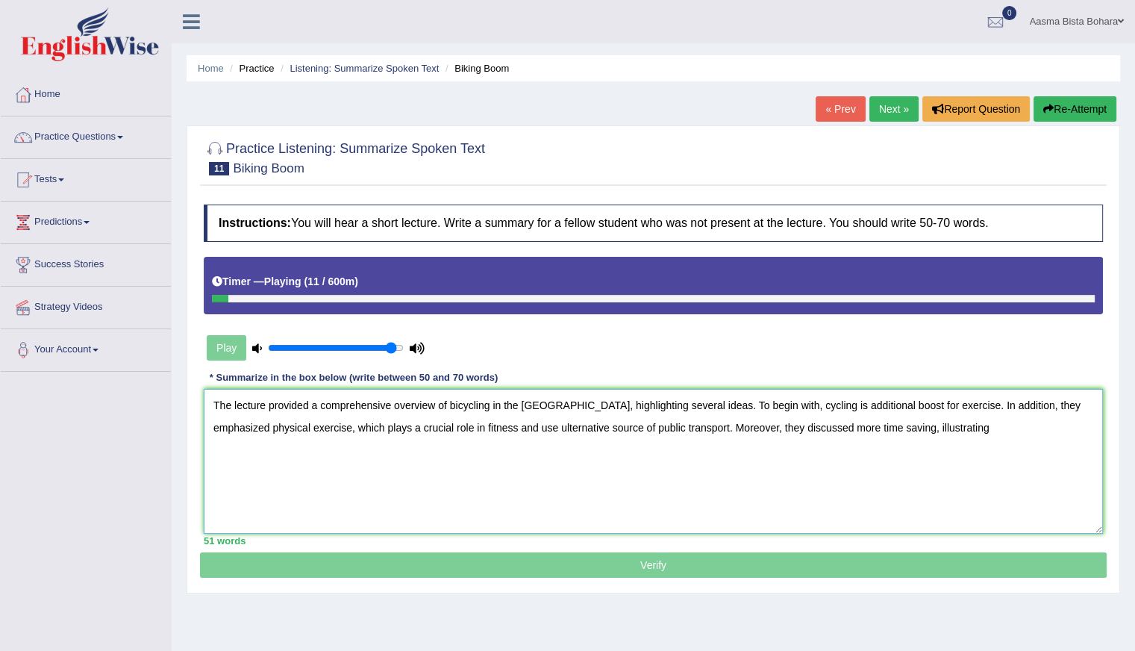
click at [481, 419] on textarea "The lecture provided a comprehensive overview of bicycling in the [GEOGRAPHIC_D…" at bounding box center [653, 461] width 899 height 145
click at [939, 433] on textarea "The lecture provided a comprehensive overview of bicycling in the [GEOGRAPHIC_D…" at bounding box center [653, 461] width 899 height 145
click at [915, 423] on textarea "The lecture provided a comprehensive overview of bicycling in the United States…" at bounding box center [653, 461] width 899 height 145
click at [657, 422] on textarea "The lecture provided a comprehensive overview of bicycling in the United States…" at bounding box center [653, 461] width 899 height 145
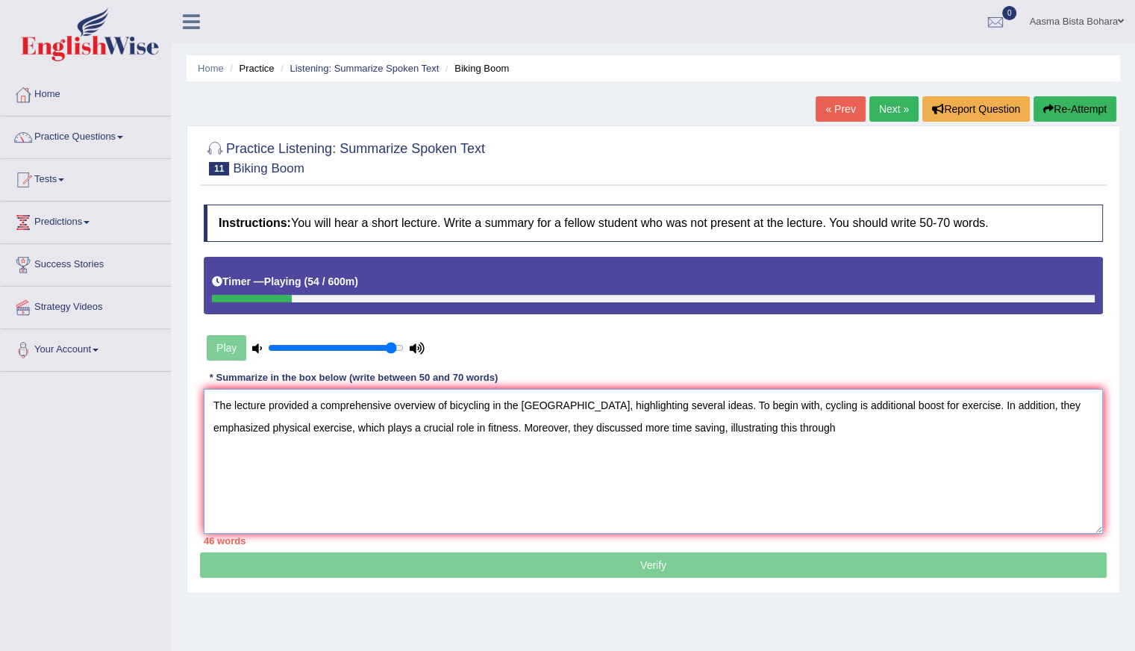
click at [806, 426] on textarea "The lecture provided a comprehensive overview of bicycling in the United States…" at bounding box center [653, 461] width 899 height 145
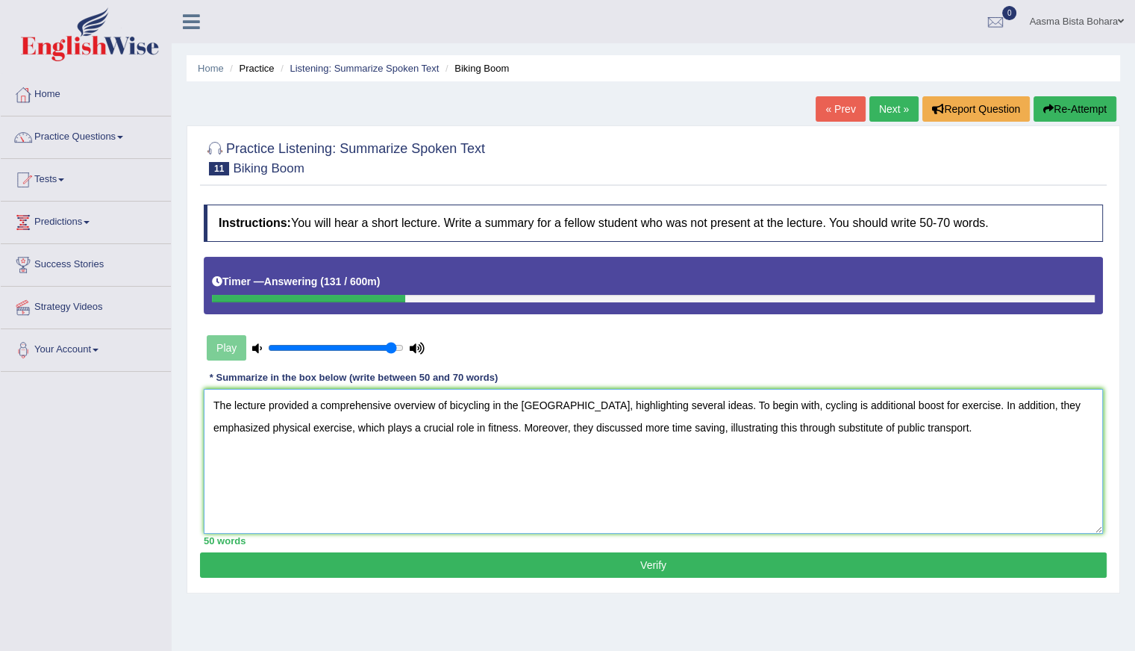
click at [826, 446] on textarea "The lecture provided a comprehensive overview of bicycling in the United States…" at bounding box center [653, 461] width 899 height 145
click at [777, 400] on textarea "The lecture provided a comprehensive overview of bicycling in the United States…" at bounding box center [653, 461] width 899 height 145
click at [290, 424] on textarea "The lecture provided a comprehensive overview of bicycling in the United States…" at bounding box center [653, 461] width 899 height 145
click at [211, 421] on textarea "The lecture provided a comprehensive overview of bicycling in the United States…" at bounding box center [653, 461] width 899 height 145
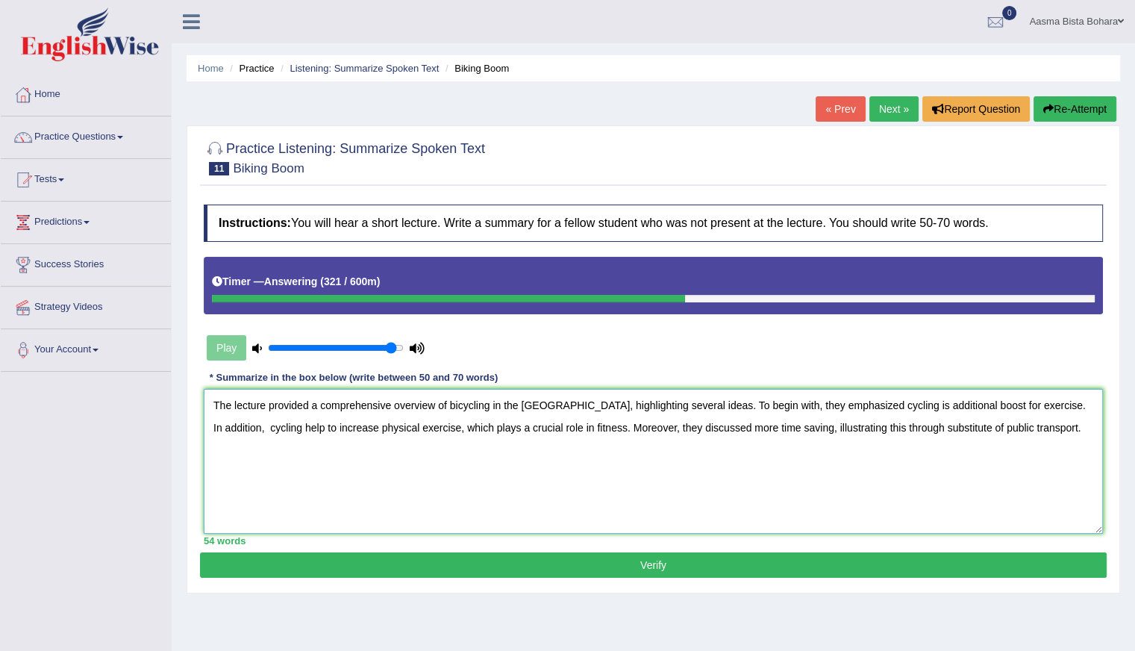
click at [933, 426] on textarea "The lecture provided a comprehensive overview of bicycling in the United States…" at bounding box center [653, 461] width 899 height 145
click at [1032, 430] on textarea "The lecture provided a comprehensive overview of bicycling in the United States…" at bounding box center [653, 461] width 899 height 145
click at [1039, 407] on textarea "The lecture provided a comprehensive overview of bicycling in the United States…" at bounding box center [653, 461] width 899 height 145
click at [473, 427] on textarea "The lecture provided a comprehensive overview of bicycling in the United States…" at bounding box center [653, 461] width 899 height 145
click at [379, 428] on textarea "The lecture provided a comprehensive overview of bicycling in the United States…" at bounding box center [653, 461] width 899 height 145
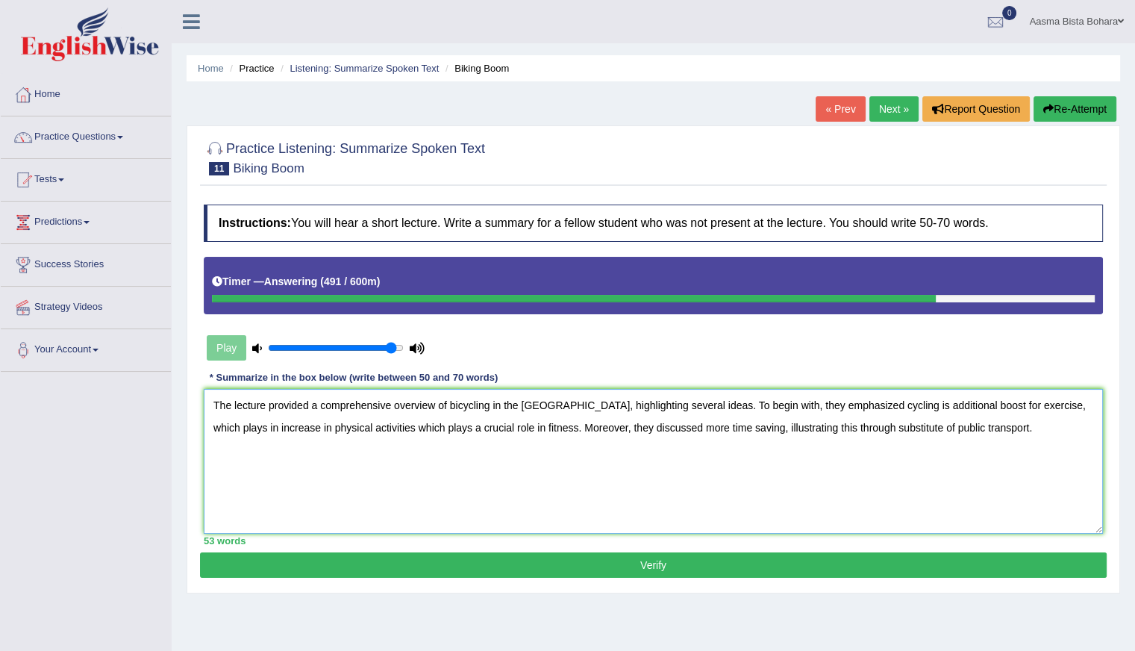
type textarea "The lecture provided a comprehensive overview of bicycling in the United States…"
click at [1083, 107] on button "Re-Attempt" at bounding box center [1075, 108] width 83 height 25
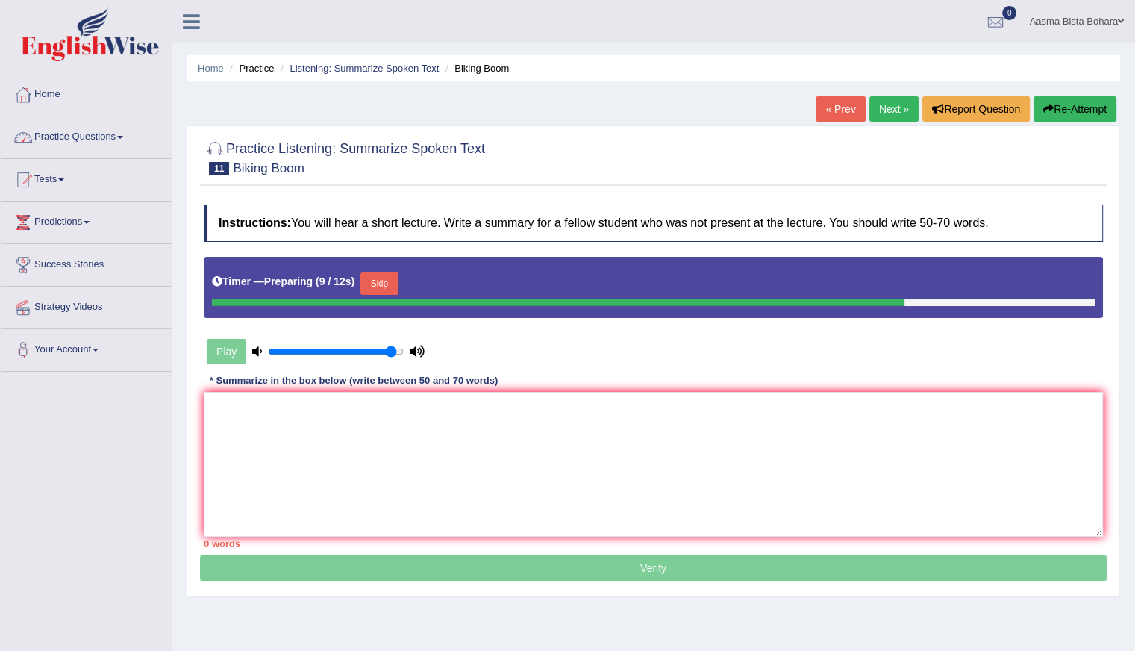
click at [84, 140] on link "Practice Questions" at bounding box center [86, 134] width 170 height 37
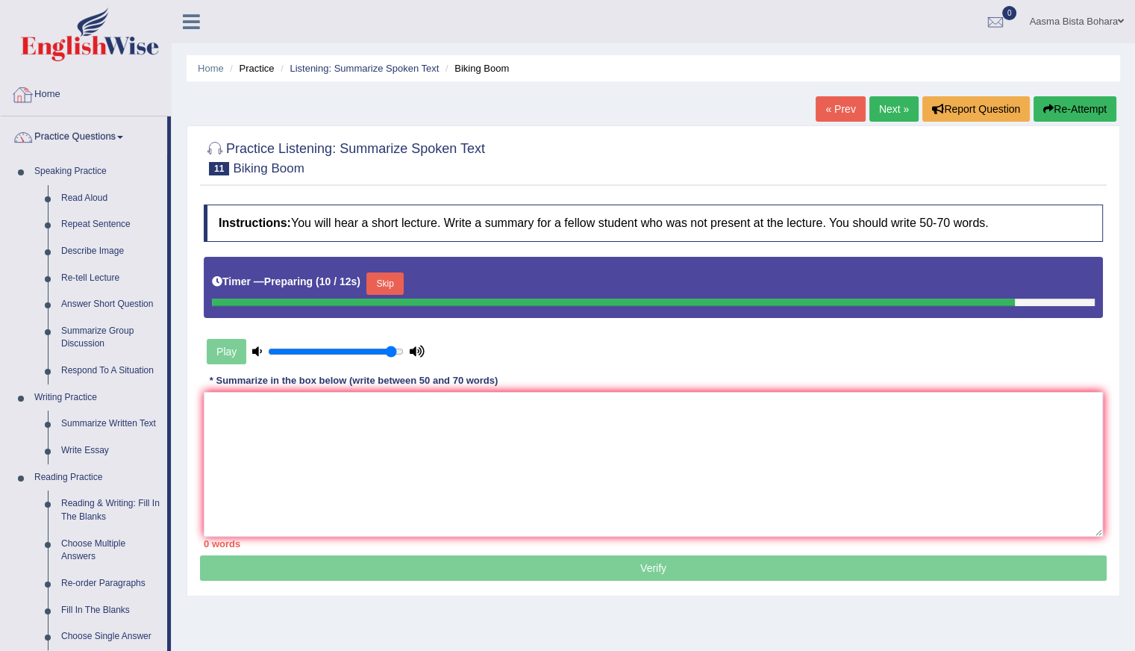
click at [71, 99] on link "Home" at bounding box center [86, 92] width 170 height 37
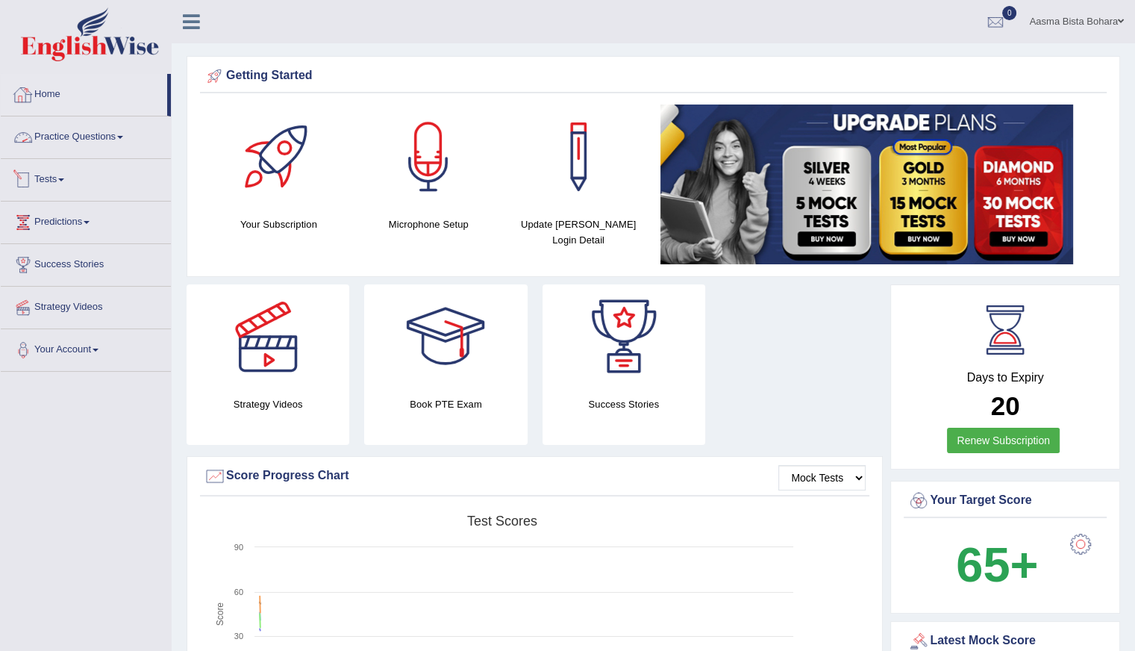
click at [92, 146] on link "Practice Questions" at bounding box center [86, 134] width 170 height 37
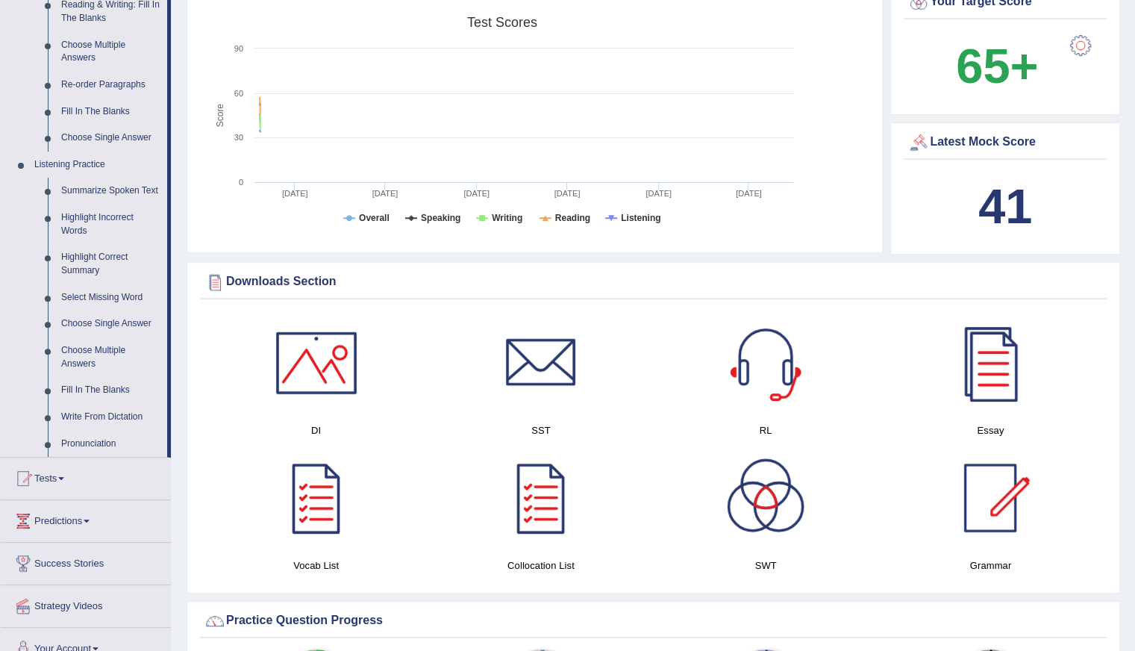
scroll to position [523, 0]
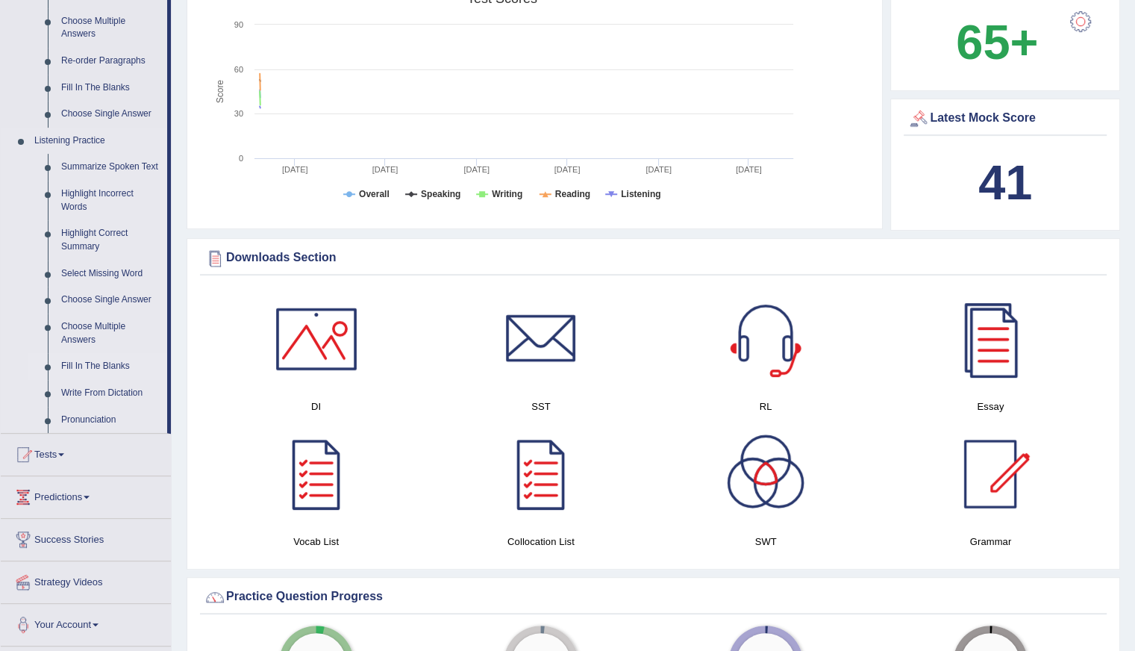
click at [72, 363] on link "Fill In The Blanks" at bounding box center [110, 366] width 113 height 27
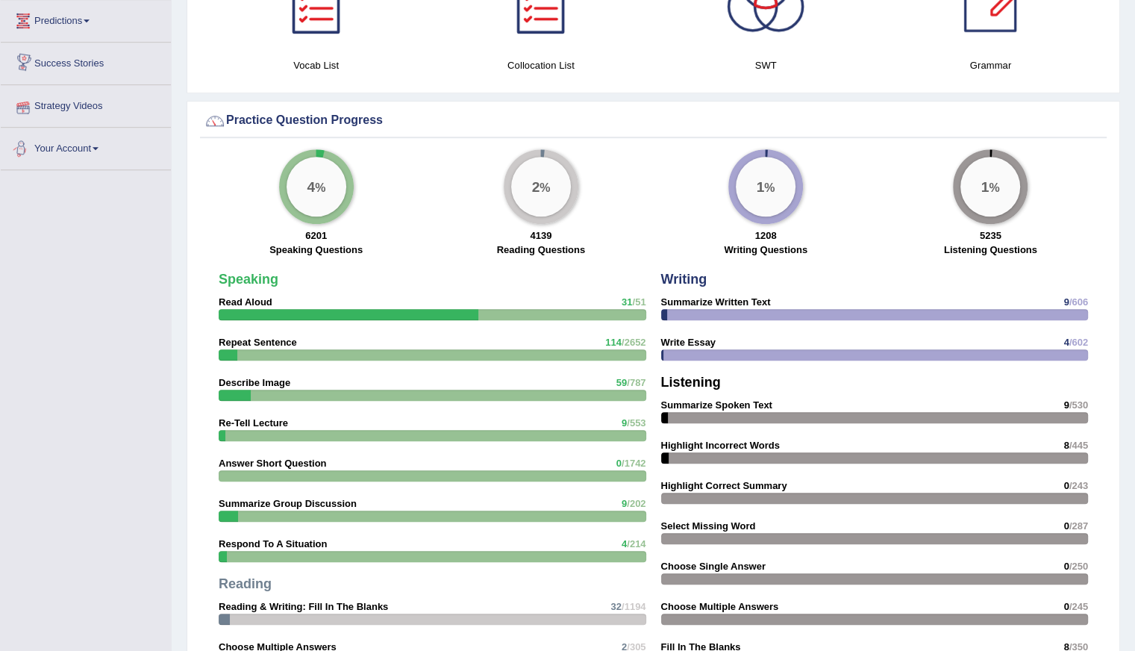
scroll to position [958, 0]
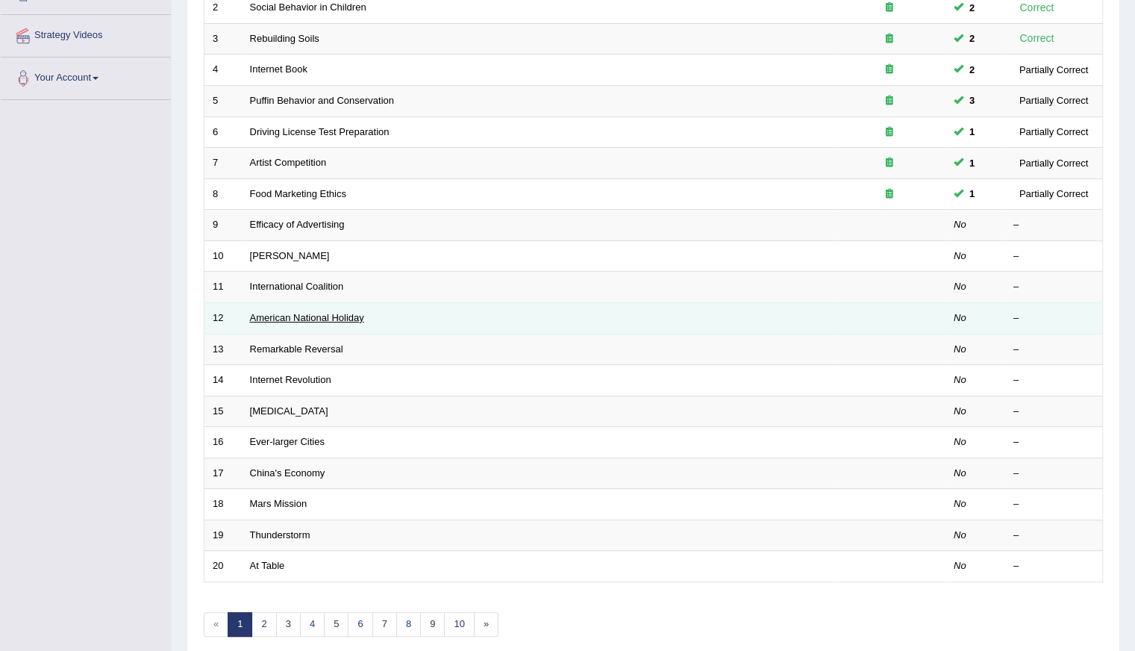
scroll to position [184, 0]
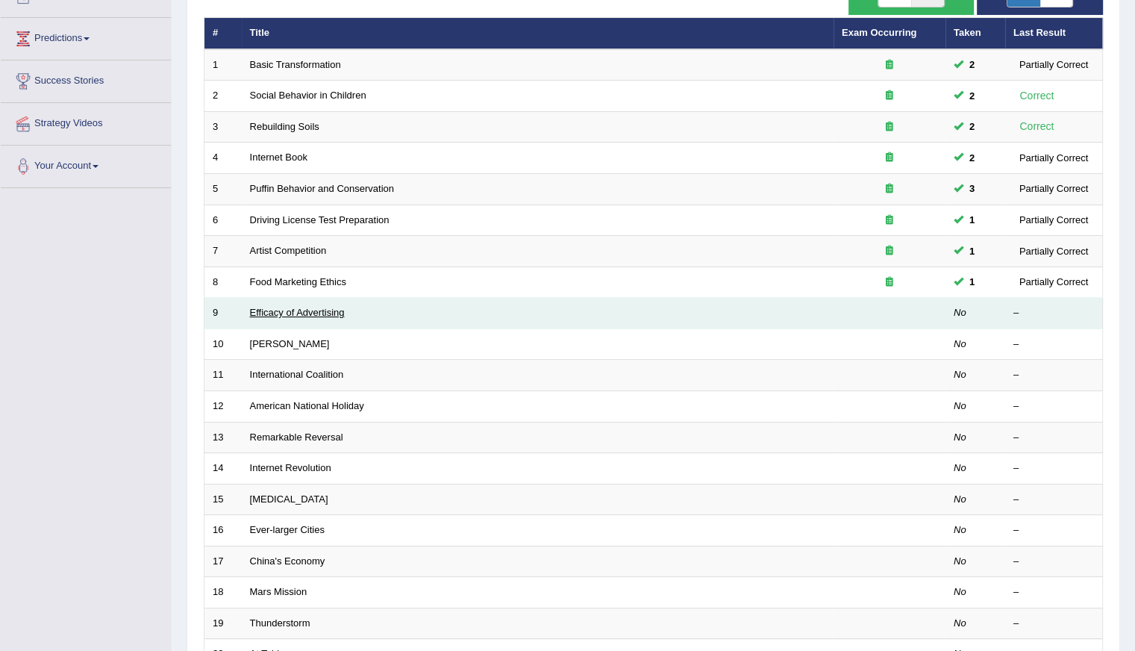
click at [303, 314] on link "Efficacy of Advertising" at bounding box center [297, 312] width 95 height 11
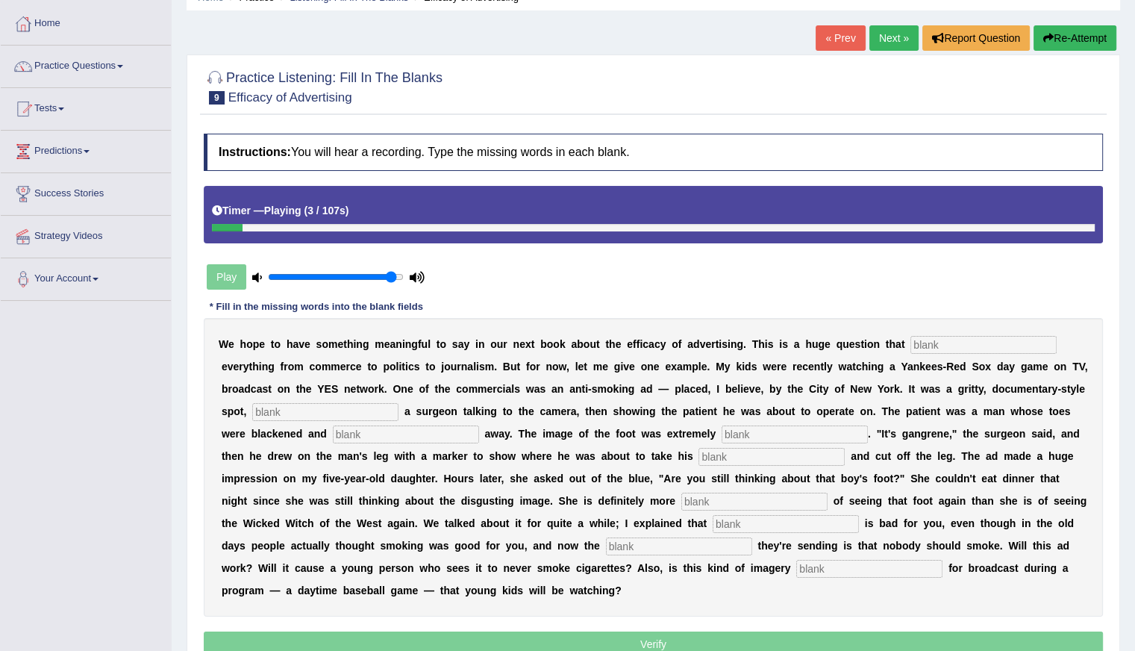
scroll to position [143, 0]
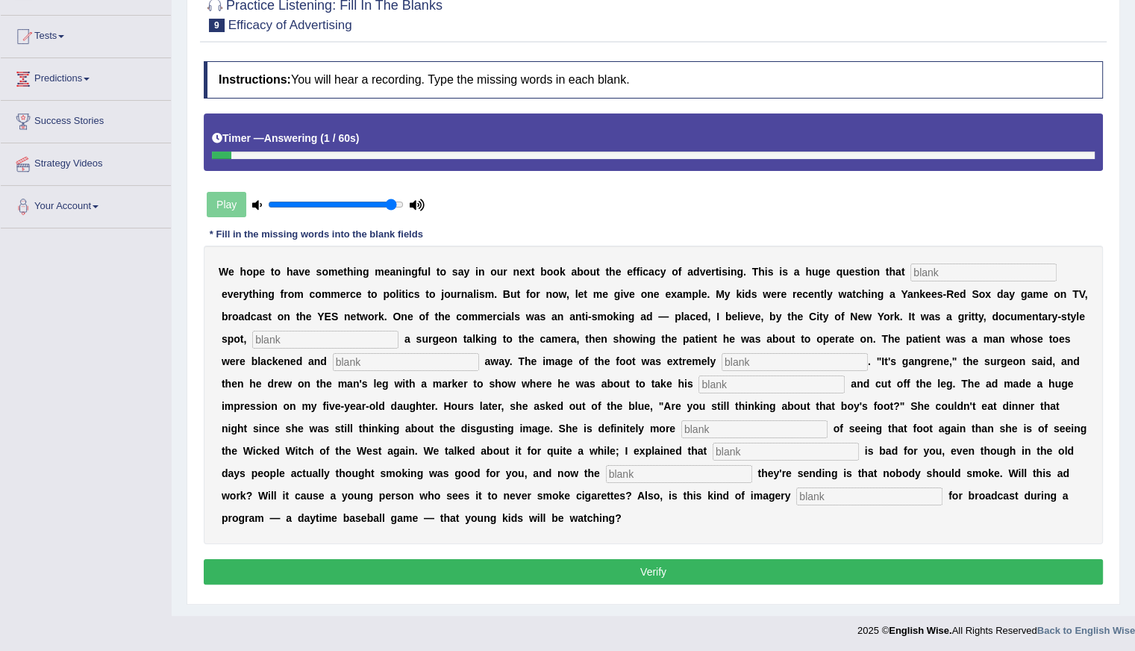
click at [819, 496] on input "text" at bounding box center [869, 496] width 146 height 18
type input "appropreate"
click at [926, 263] on input "text" at bounding box center [984, 272] width 146 height 18
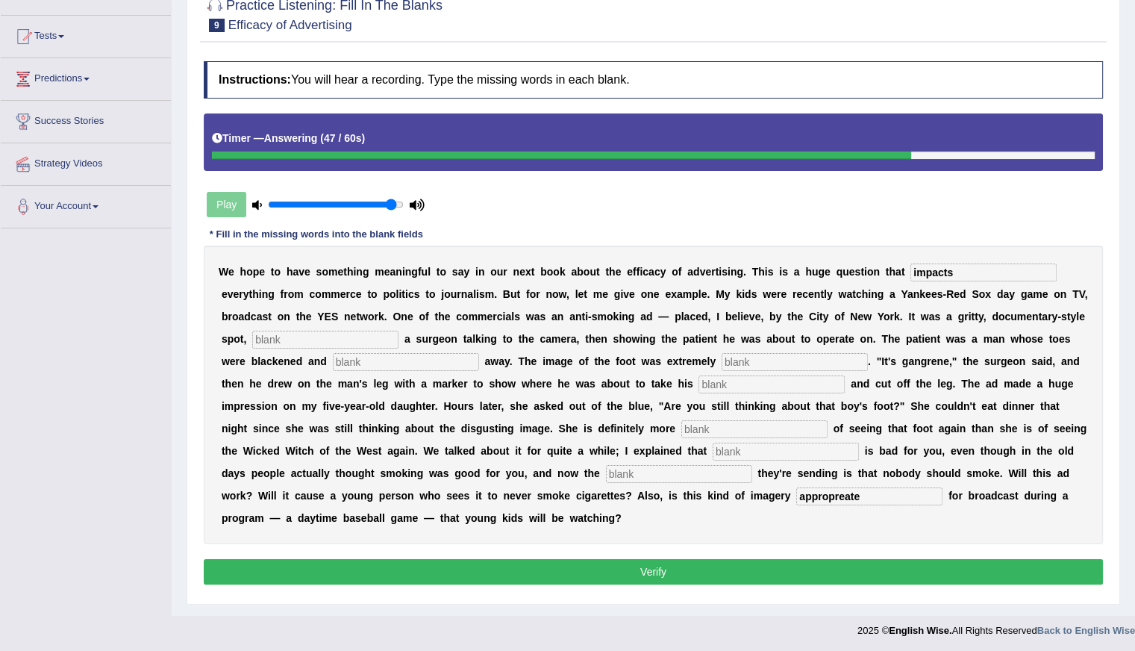
type input "impacts"
click at [279, 344] on input "text" at bounding box center [325, 340] width 146 height 18
type input "futuring"
click at [342, 355] on input "text" at bounding box center [406, 362] width 146 height 18
type input "ru"
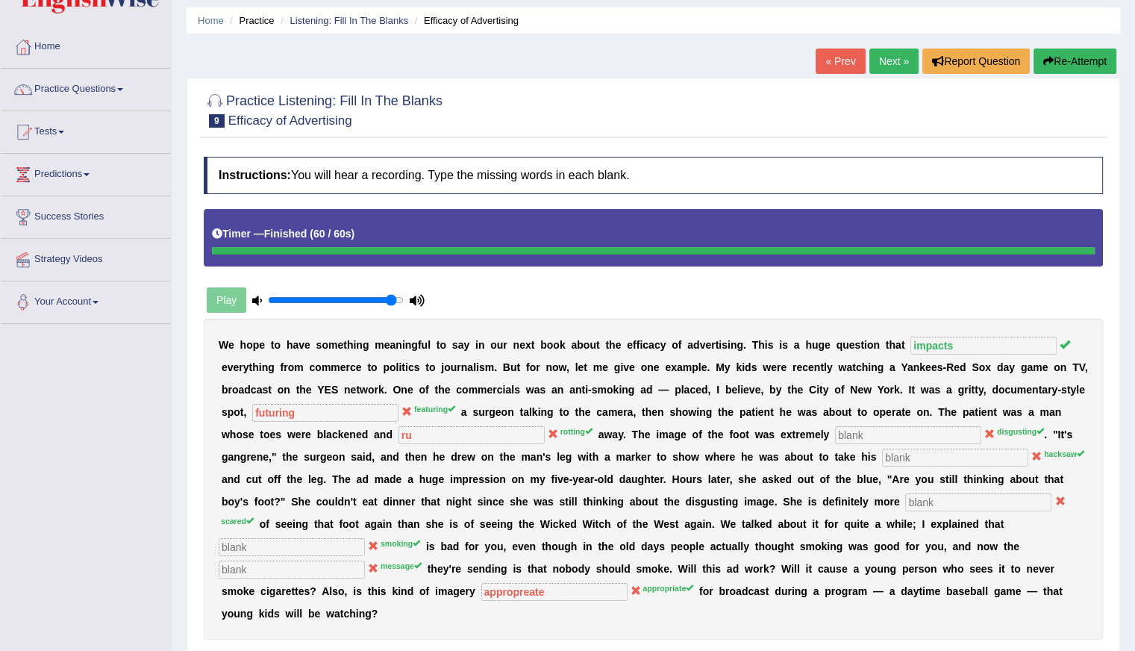
scroll to position [0, 0]
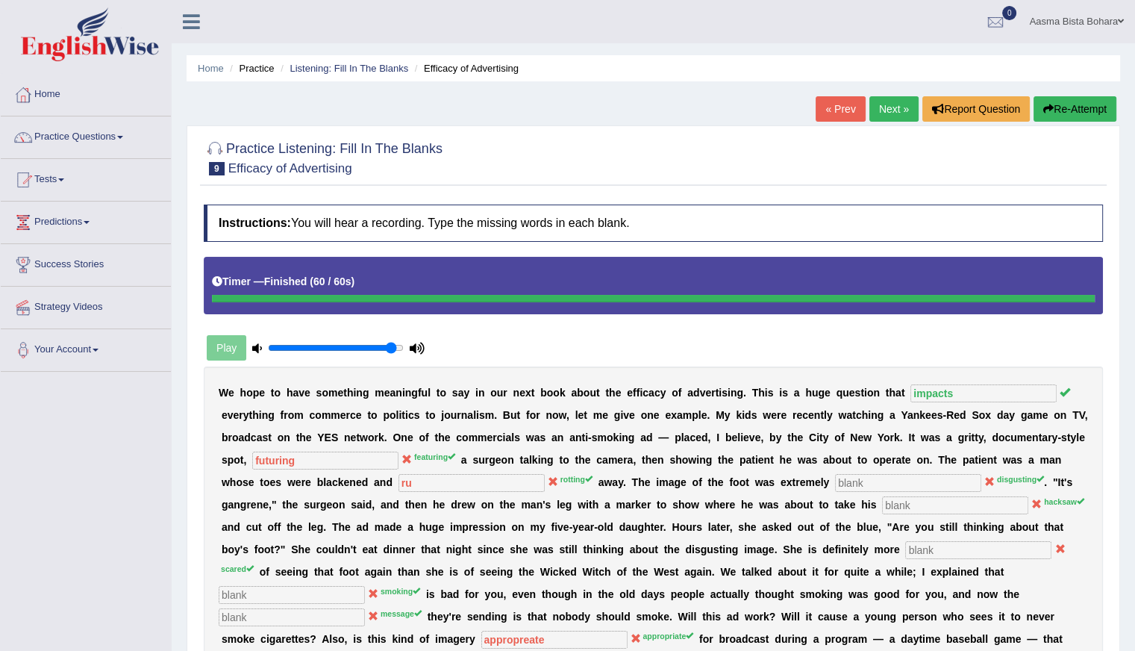
click at [883, 102] on link "Next »" at bounding box center [894, 108] width 49 height 25
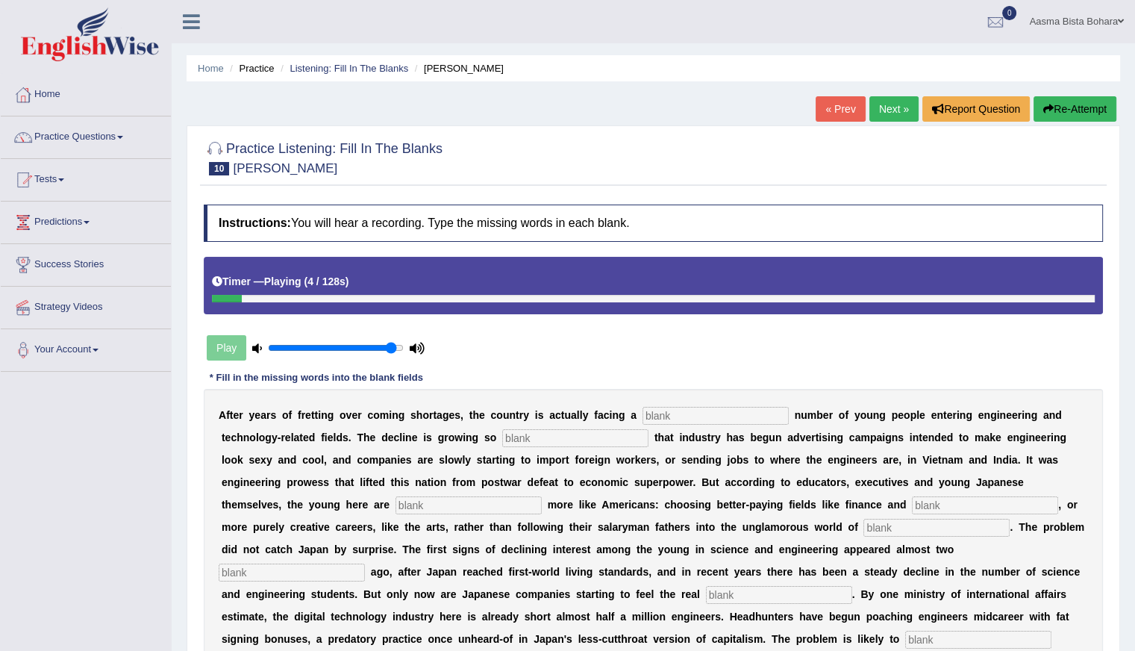
click at [881, 106] on link "Next »" at bounding box center [894, 108] width 49 height 25
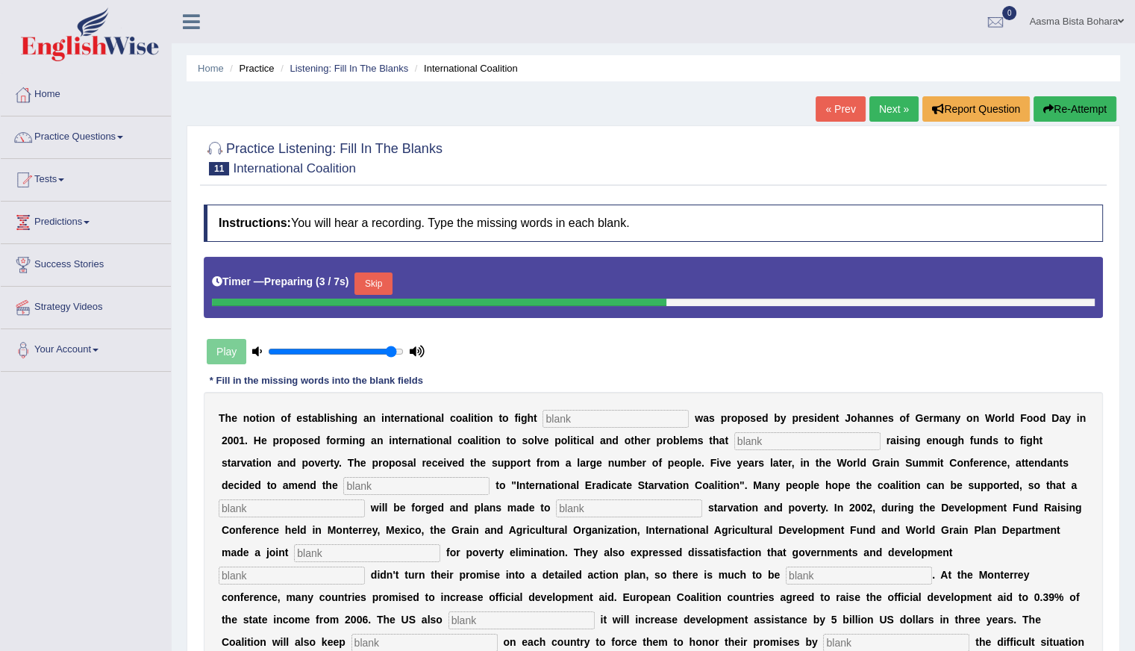
click at [890, 106] on link "Next »" at bounding box center [894, 108] width 49 height 25
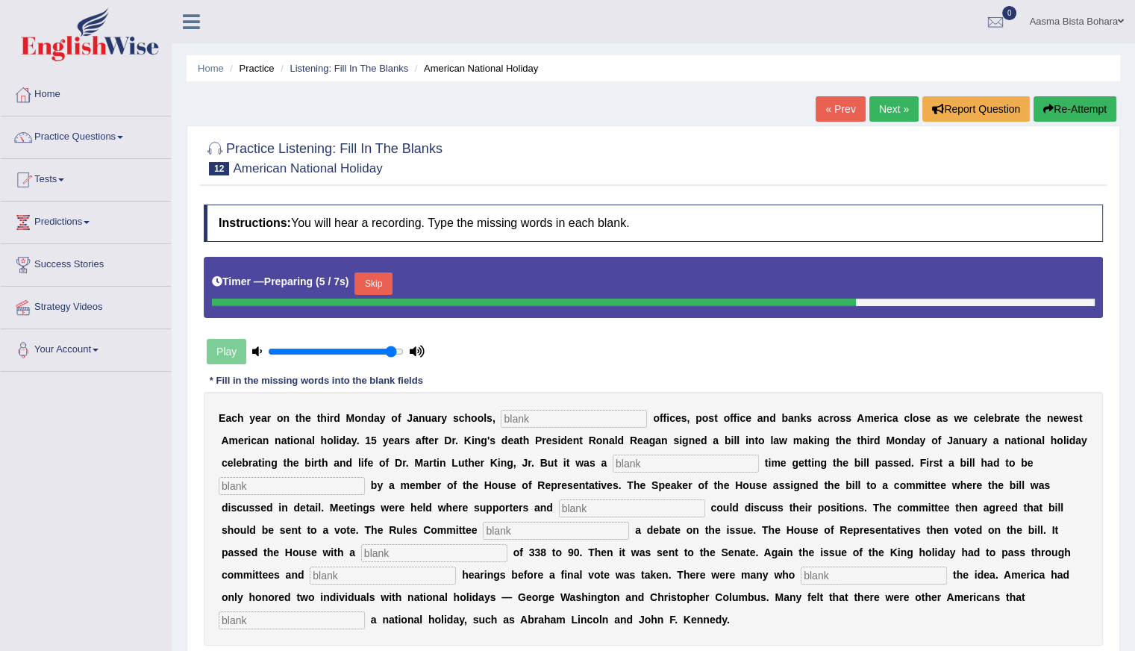
click at [880, 100] on link "Next »" at bounding box center [894, 108] width 49 height 25
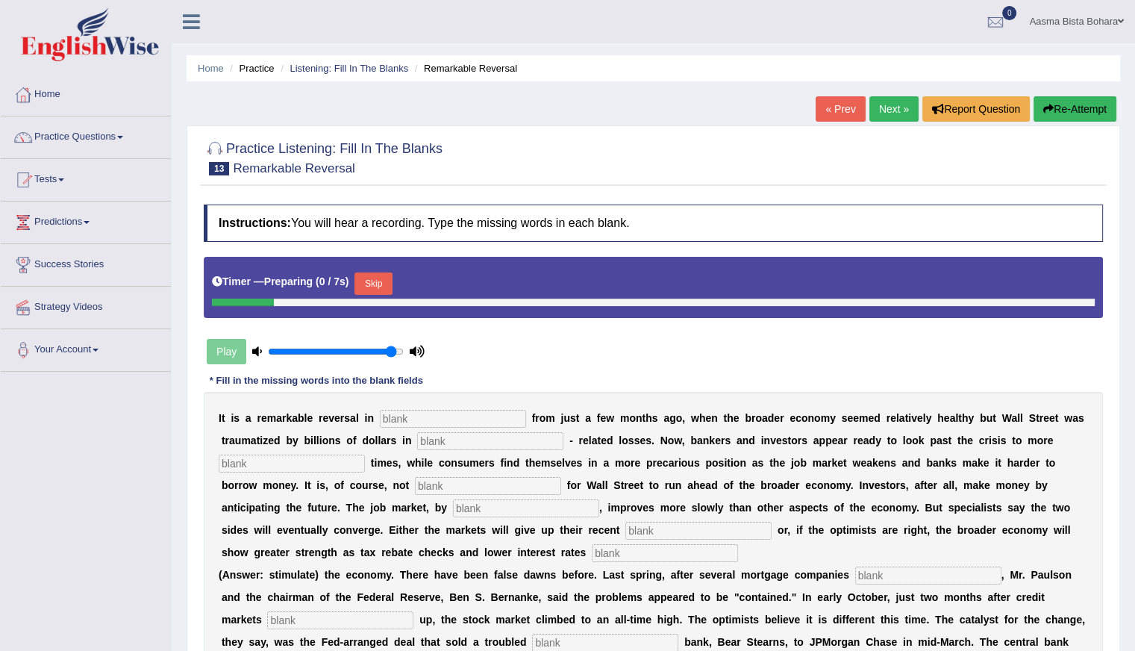
scroll to position [169, 0]
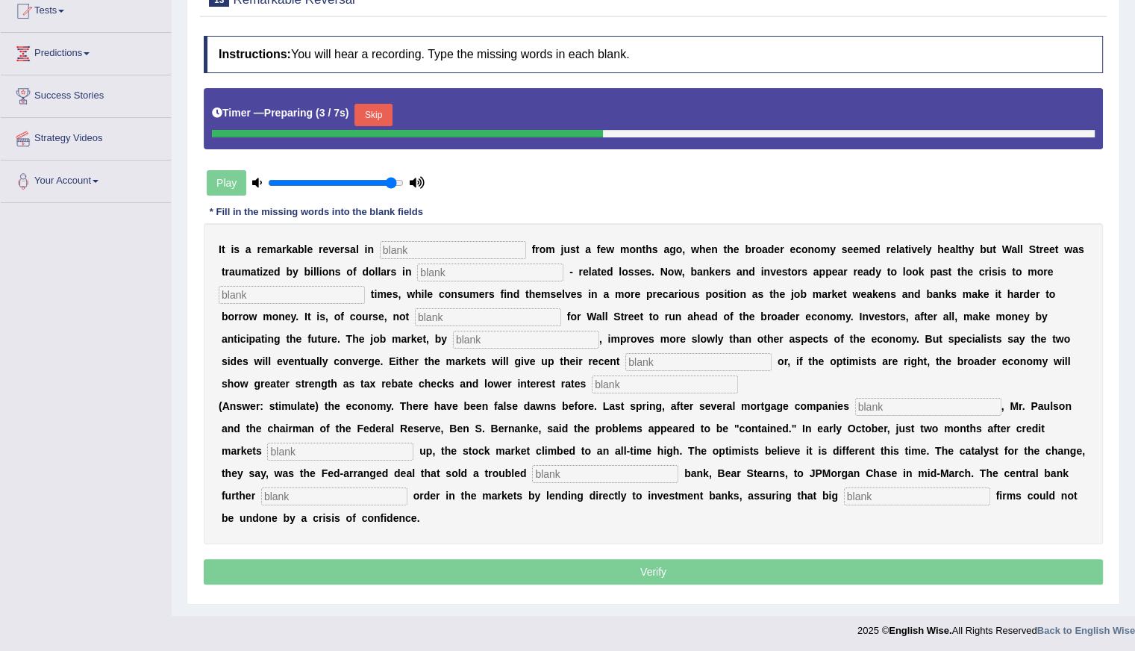
click at [376, 111] on button "Skip" at bounding box center [373, 115] width 37 height 22
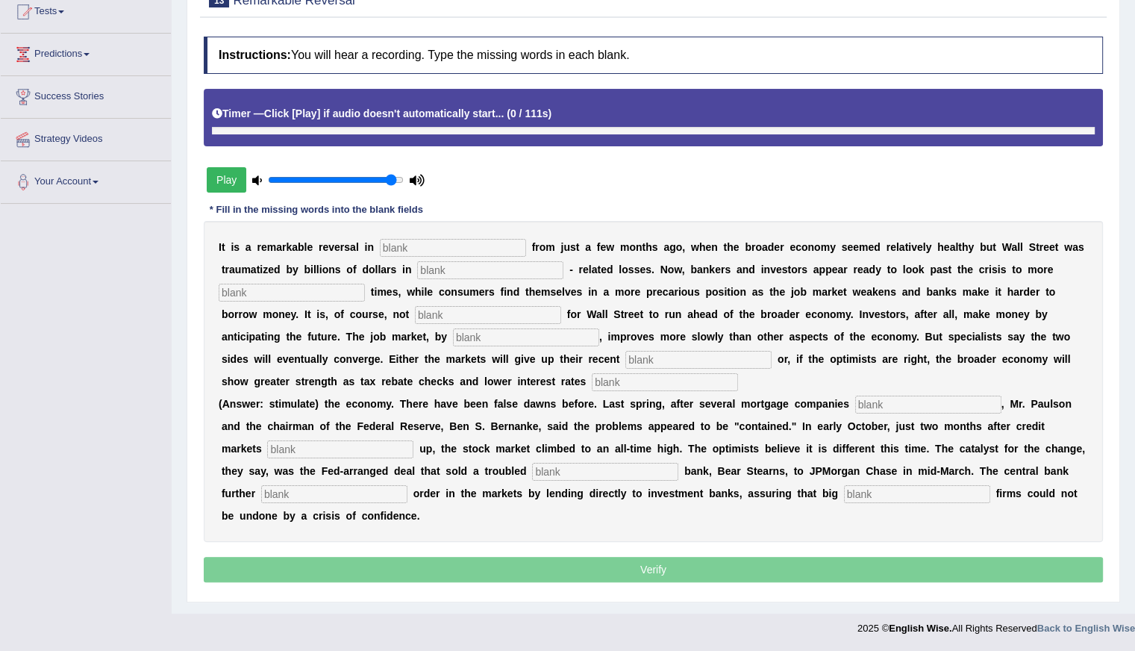
scroll to position [166, 0]
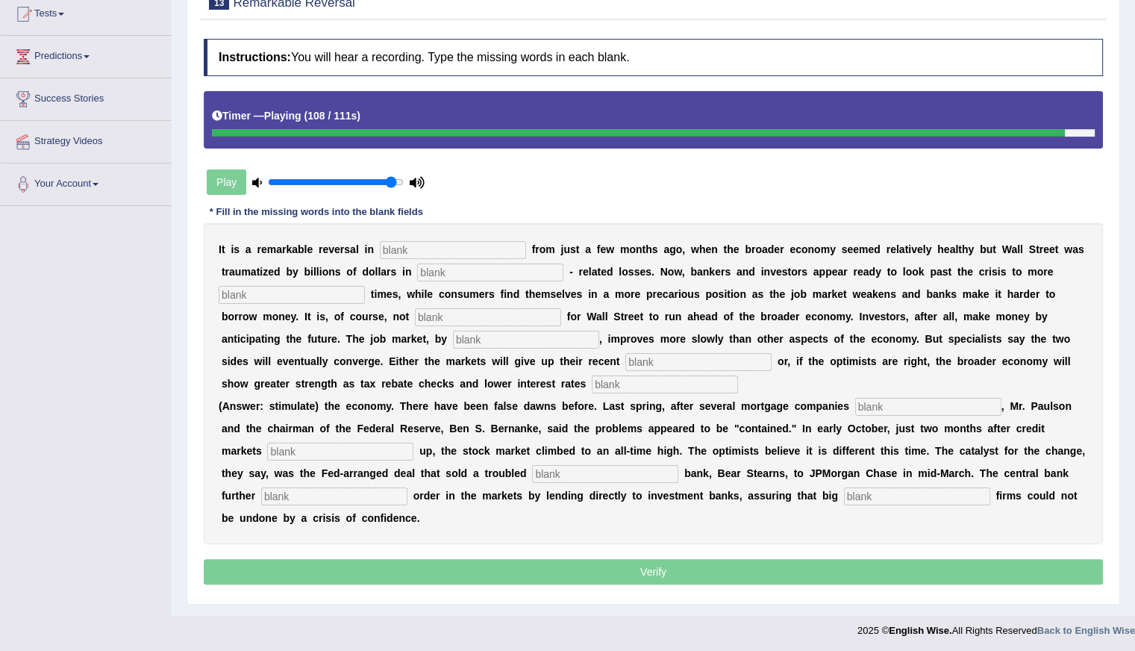
click at [884, 499] on input "text" at bounding box center [917, 496] width 146 height 18
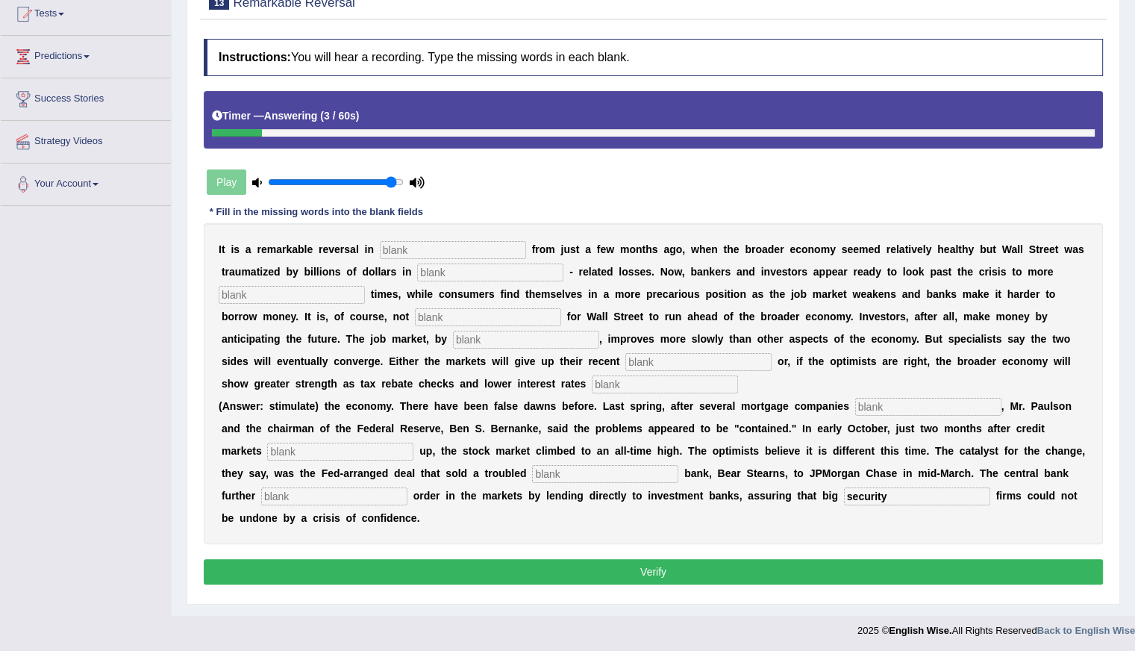
type input "security"
click at [293, 496] on input "text" at bounding box center [334, 496] width 146 height 18
type input "restore"
click at [555, 465] on input "text" at bounding box center [605, 474] width 146 height 18
type input "invent"
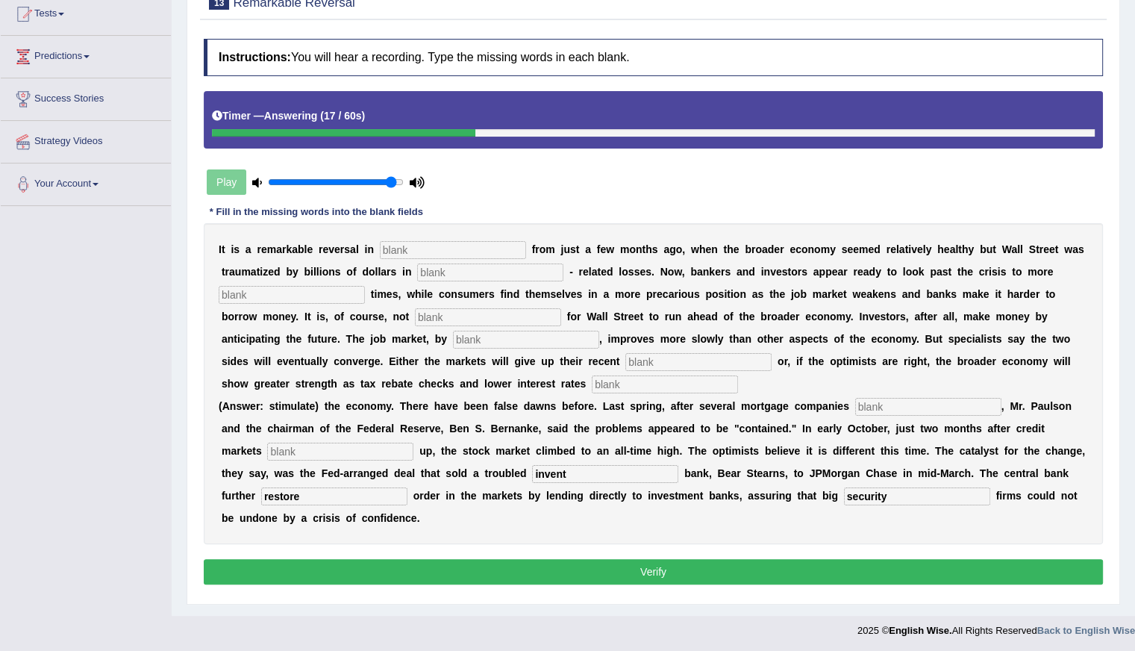
click at [402, 246] on input "text" at bounding box center [453, 250] width 146 height 18
type input "adjusting"
click at [449, 273] on input "text" at bounding box center [490, 272] width 146 height 18
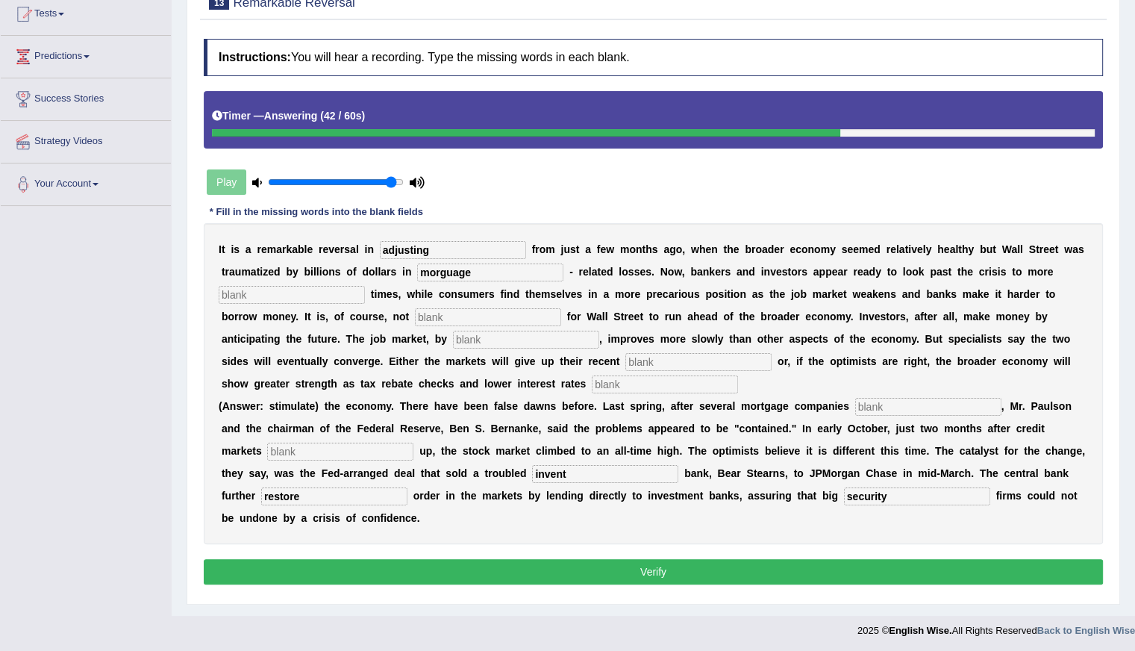
click at [438, 269] on input "morguage" at bounding box center [490, 272] width 146 height 18
type input "mortguage"
click at [243, 293] on input "text" at bounding box center [292, 295] width 146 height 18
type input "profitable"
click at [433, 313] on input "text" at bounding box center [488, 317] width 146 height 18
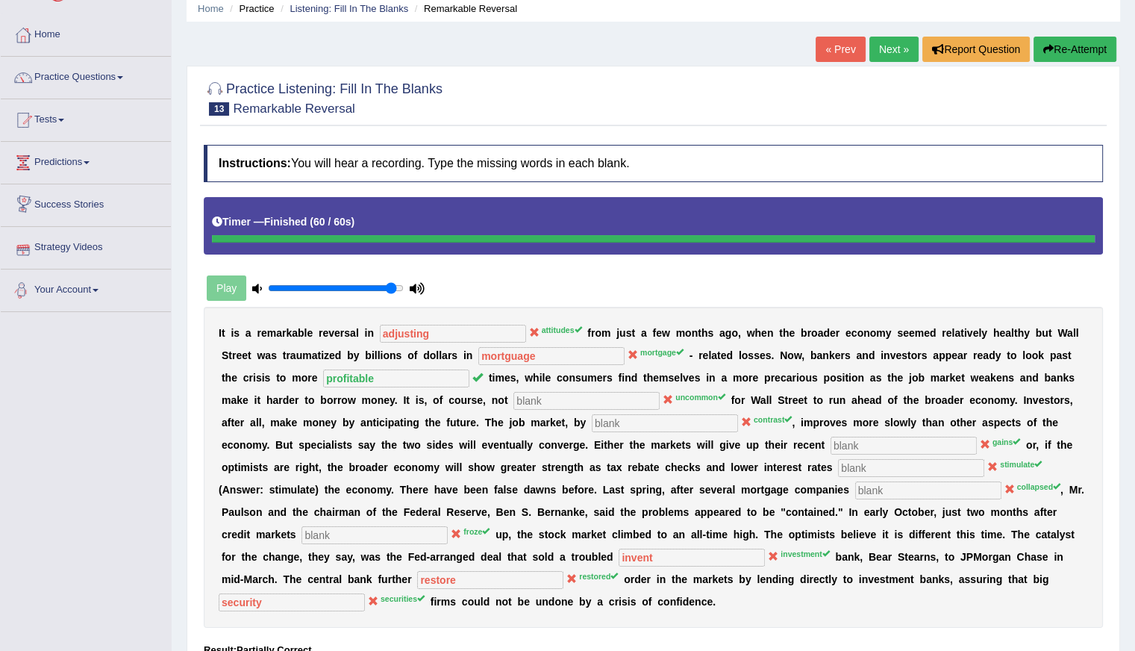
scroll to position [0, 0]
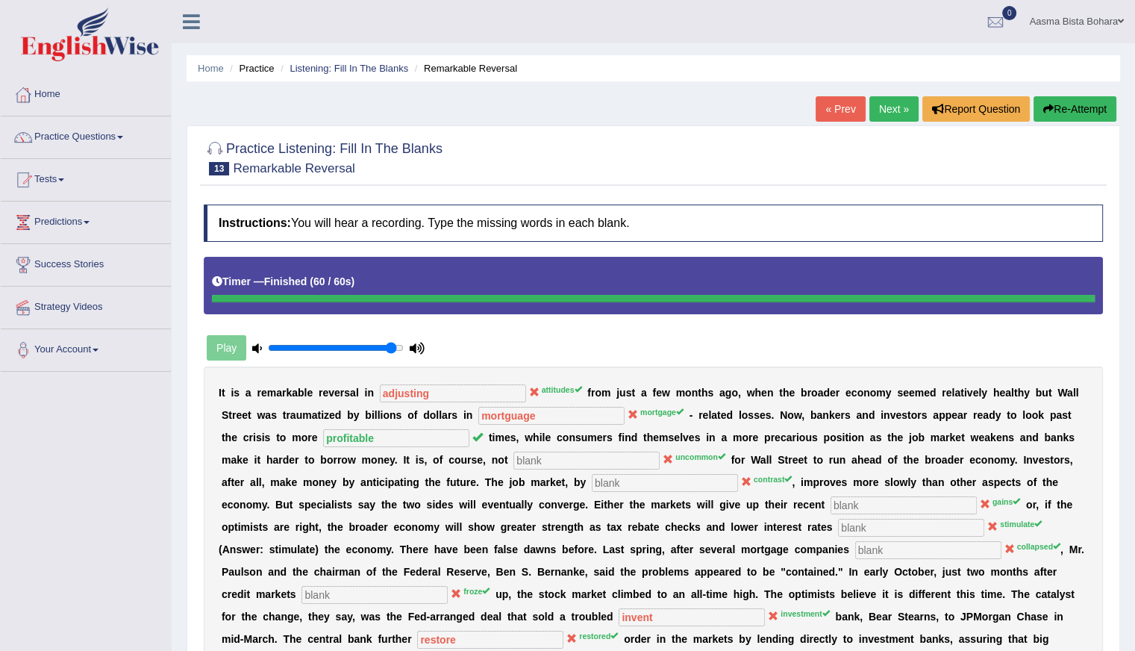
click at [1062, 109] on button "Re-Attempt" at bounding box center [1075, 108] width 83 height 25
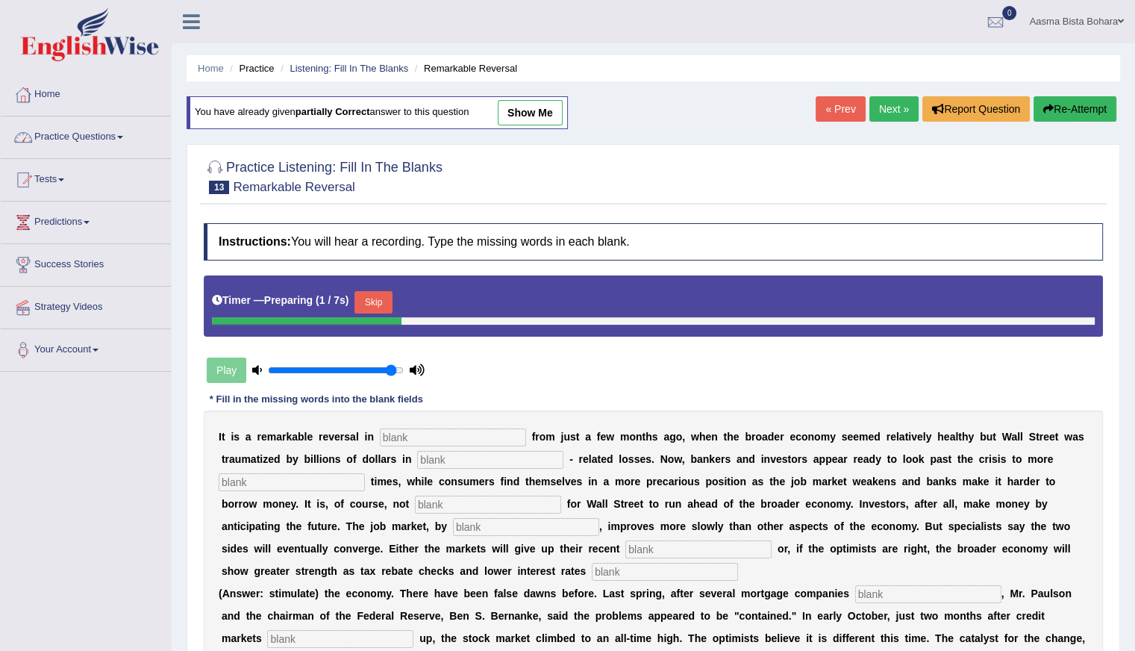
click at [84, 140] on link "Practice Questions" at bounding box center [86, 134] width 170 height 37
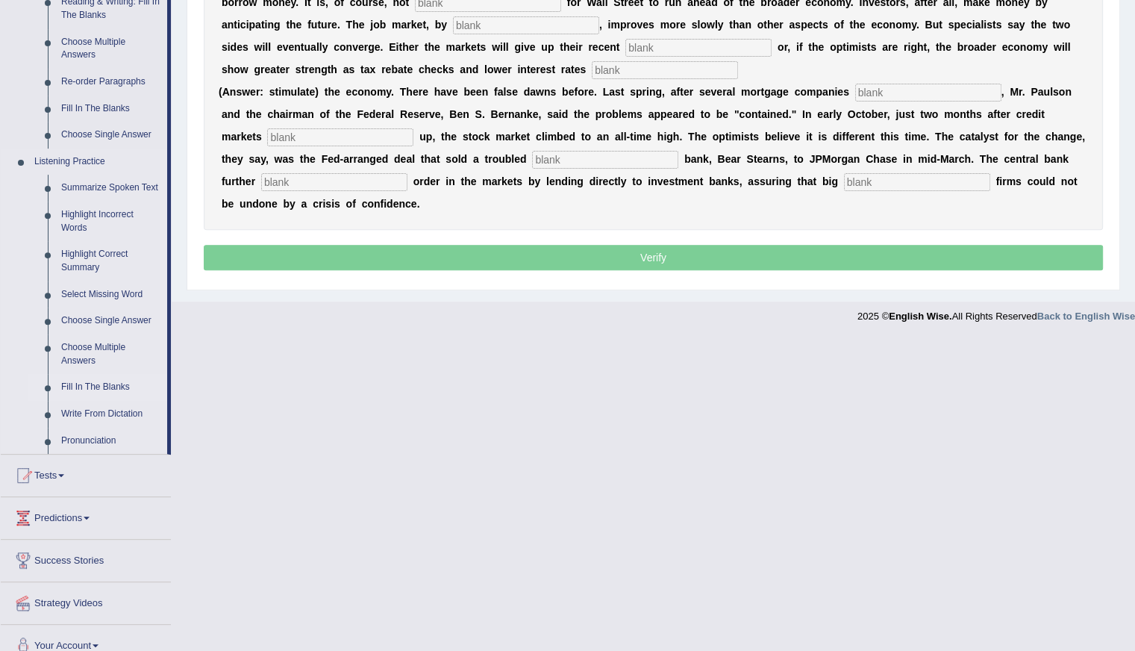
scroll to position [517, 0]
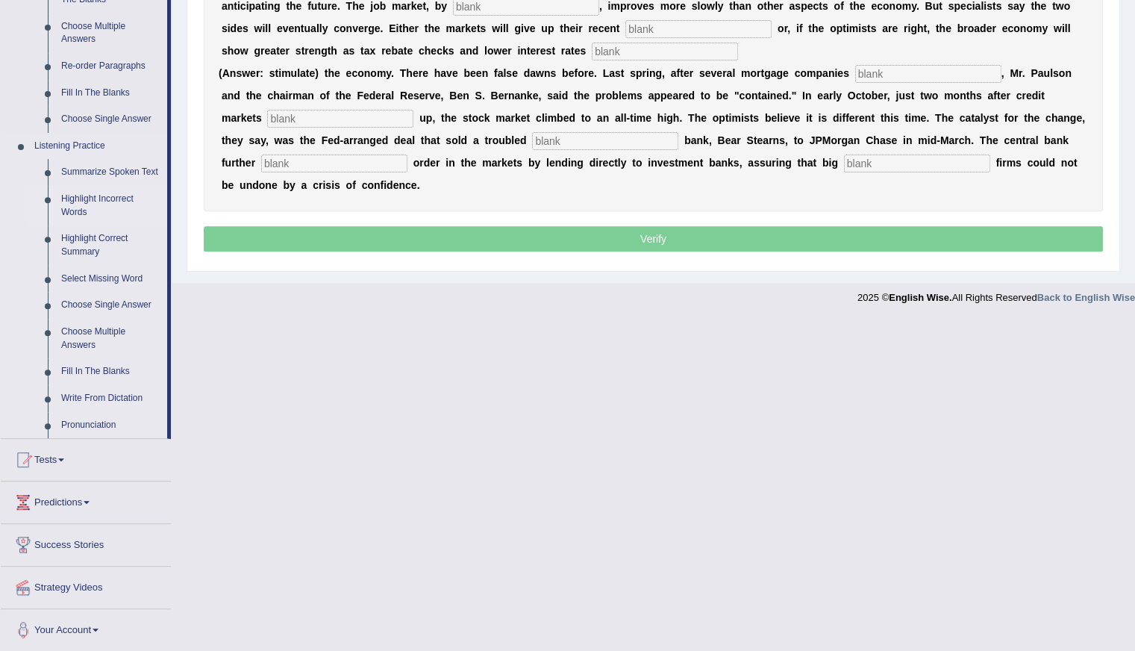
click at [98, 195] on link "Highlight Incorrect Words" at bounding box center [110, 206] width 113 height 40
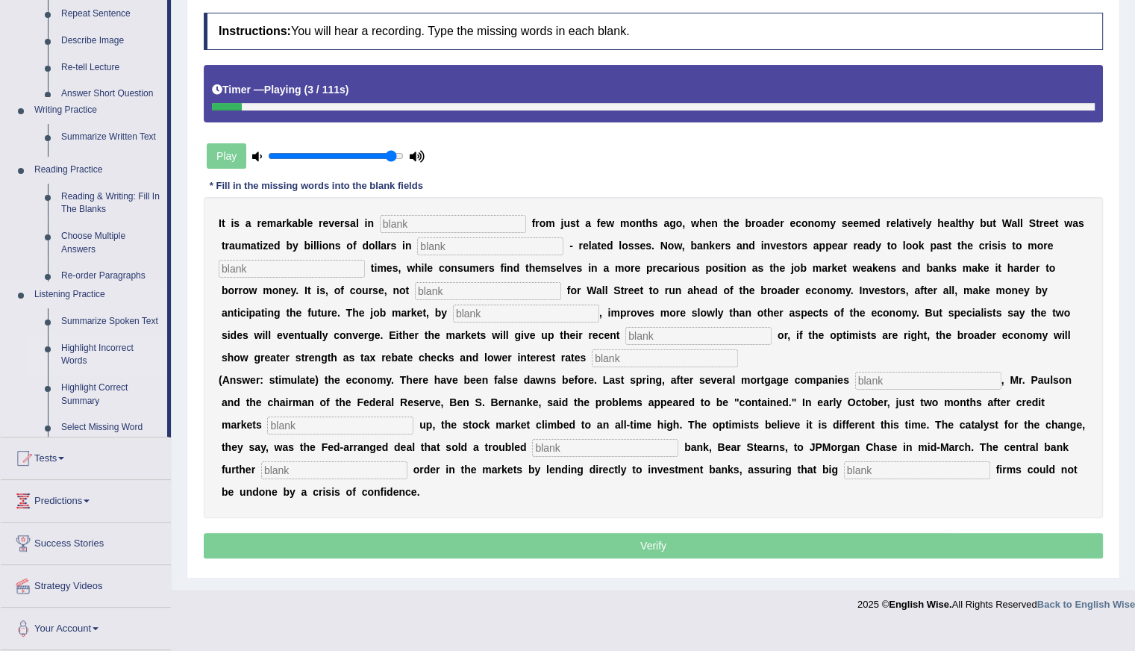
scroll to position [184, 0]
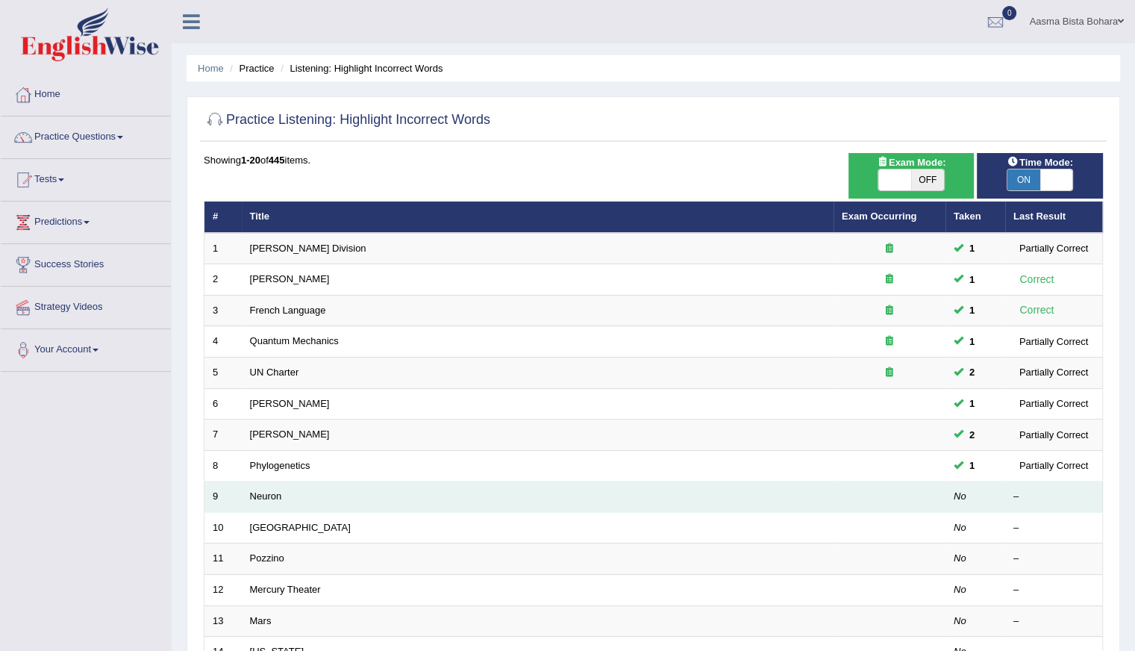
click at [265, 501] on td "Neuron" at bounding box center [538, 496] width 592 height 31
click at [266, 496] on link "Neuron" at bounding box center [266, 495] width 32 height 11
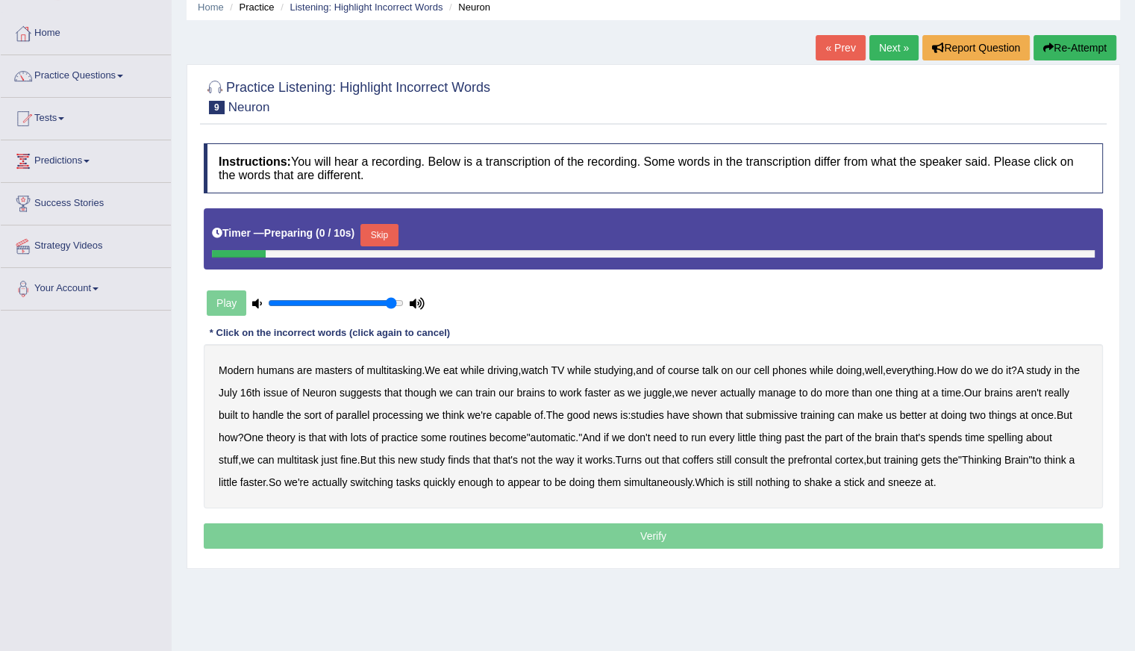
scroll to position [133, 0]
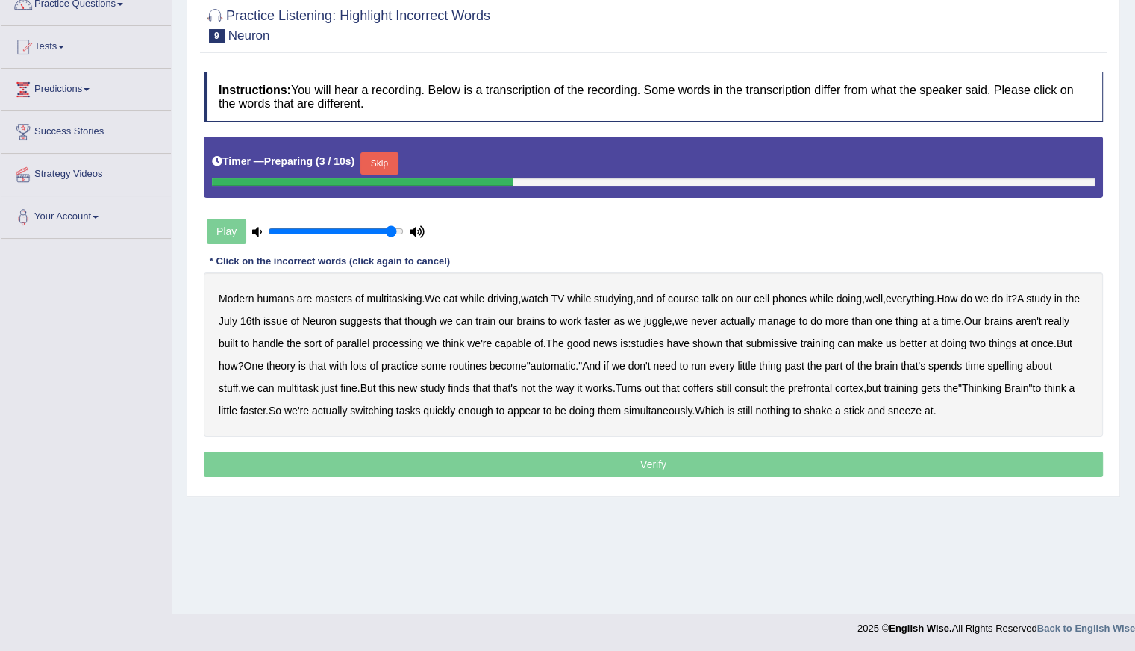
click at [378, 157] on button "Skip" at bounding box center [379, 163] width 37 height 22
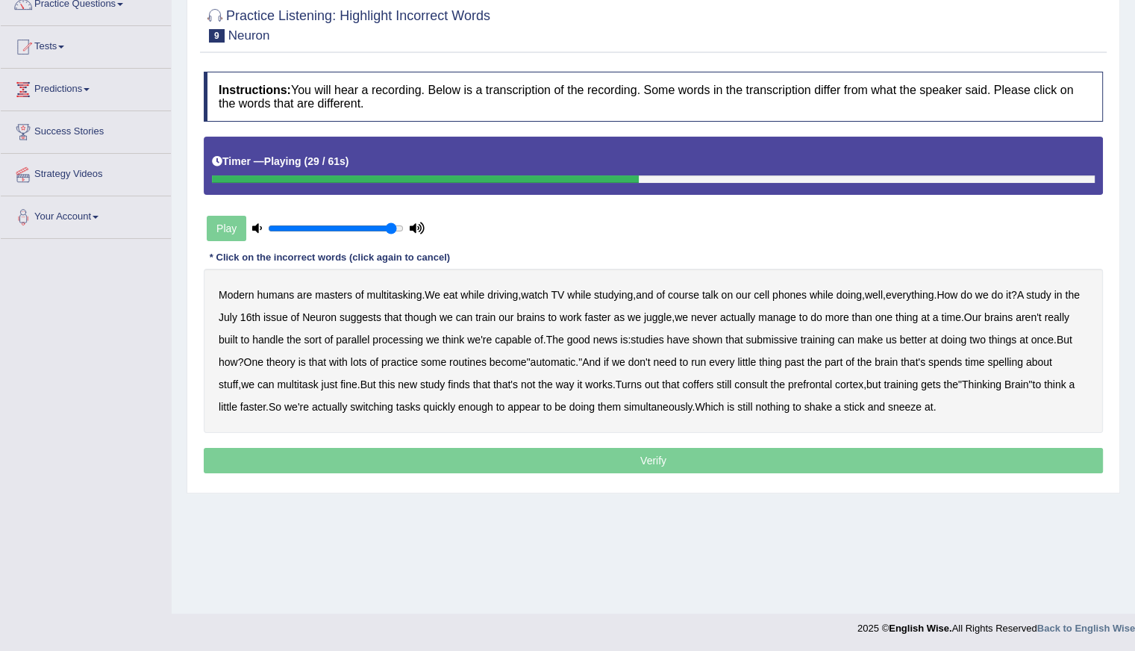
click at [797, 341] on b "submissive" at bounding box center [772, 340] width 52 height 12
click at [1023, 356] on b "spelling" at bounding box center [1005, 362] width 35 height 12
click at [714, 382] on b "coffers" at bounding box center [697, 384] width 31 height 12
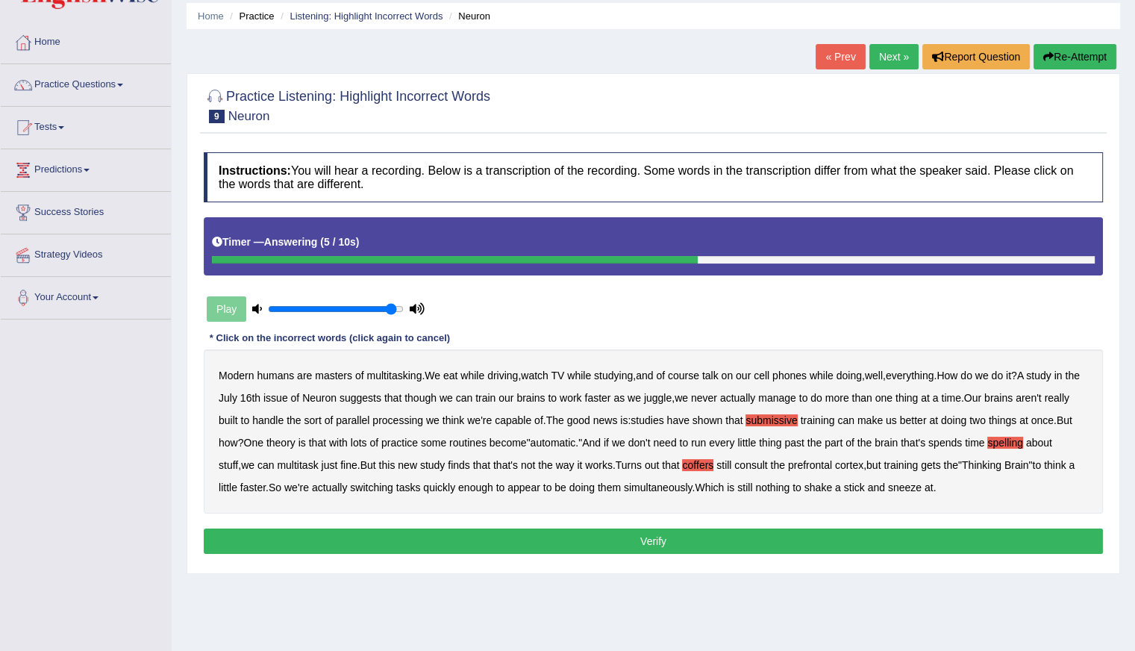
scroll to position [0, 0]
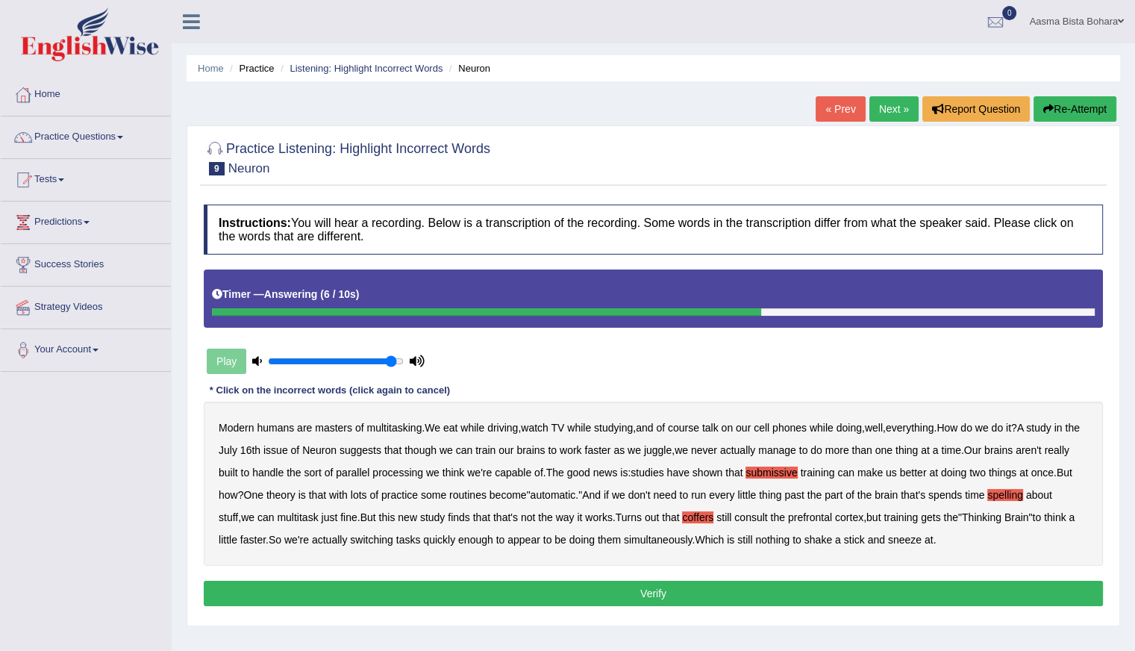
click at [1062, 102] on button "Re-Attempt" at bounding box center [1075, 108] width 83 height 25
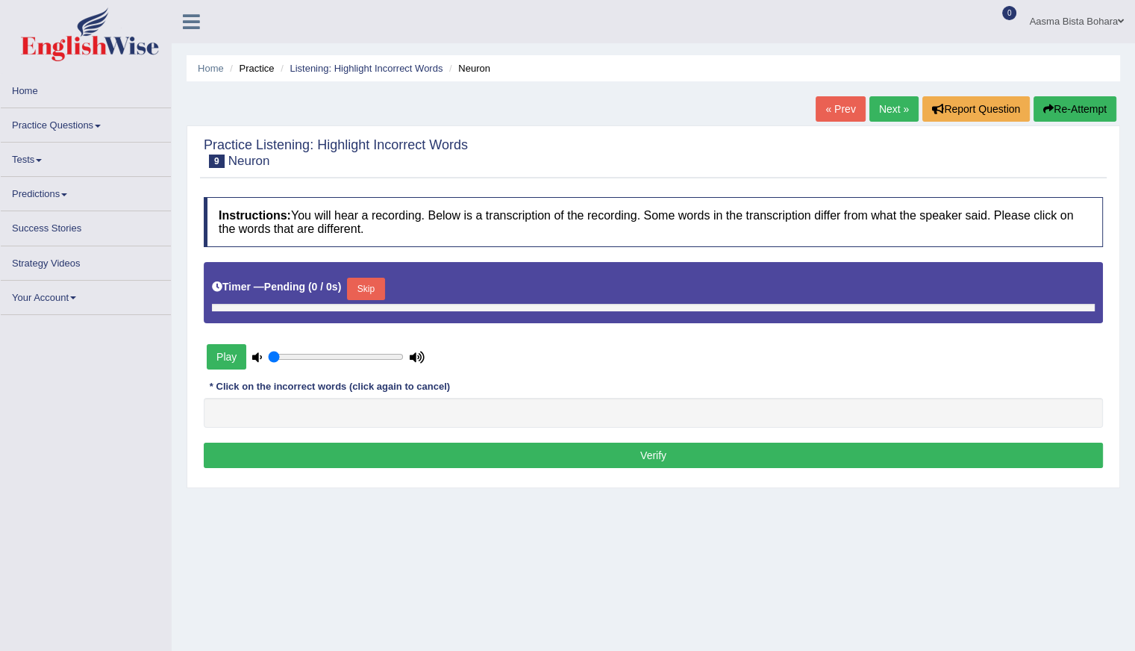
type input "0.95"
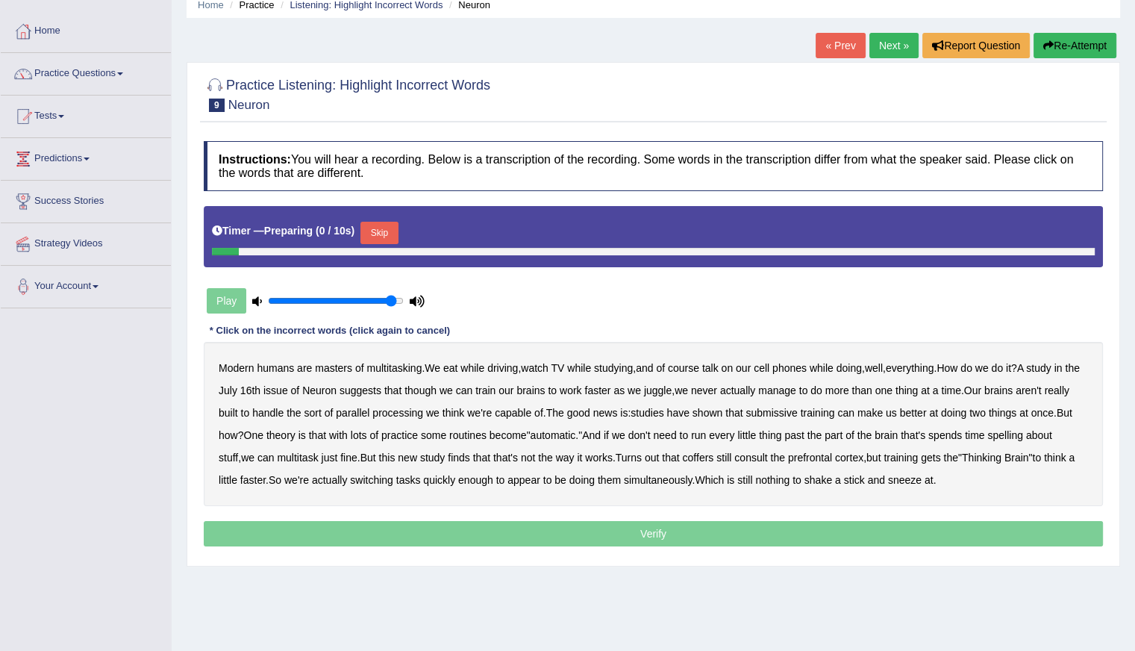
scroll to position [133, 0]
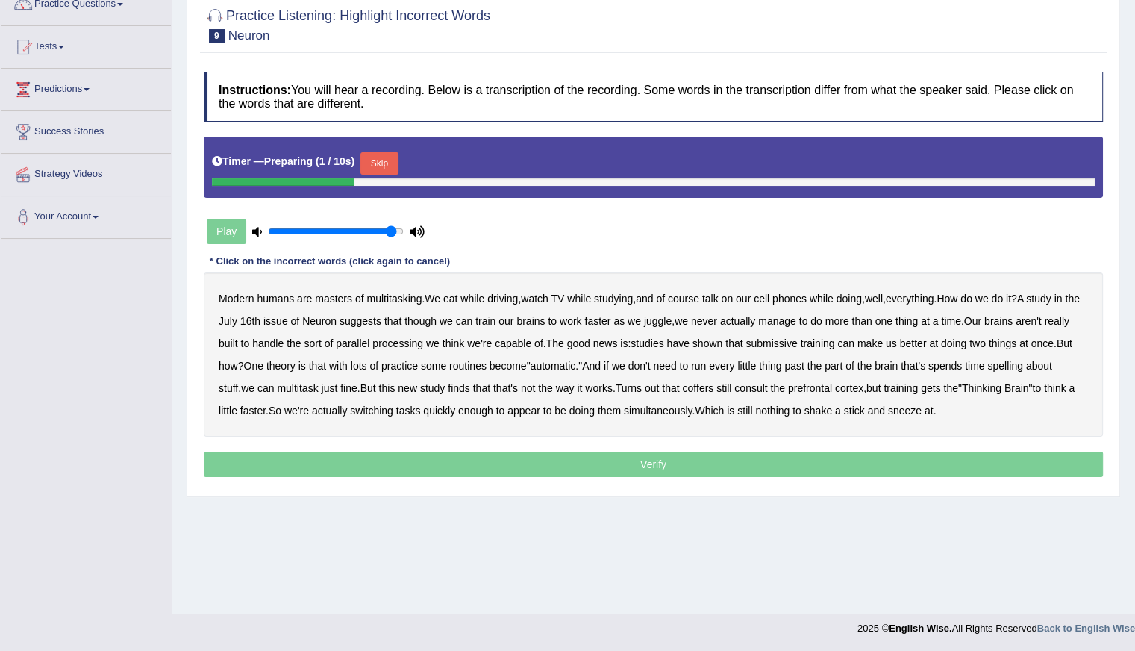
click at [385, 156] on button "Skip" at bounding box center [379, 163] width 37 height 22
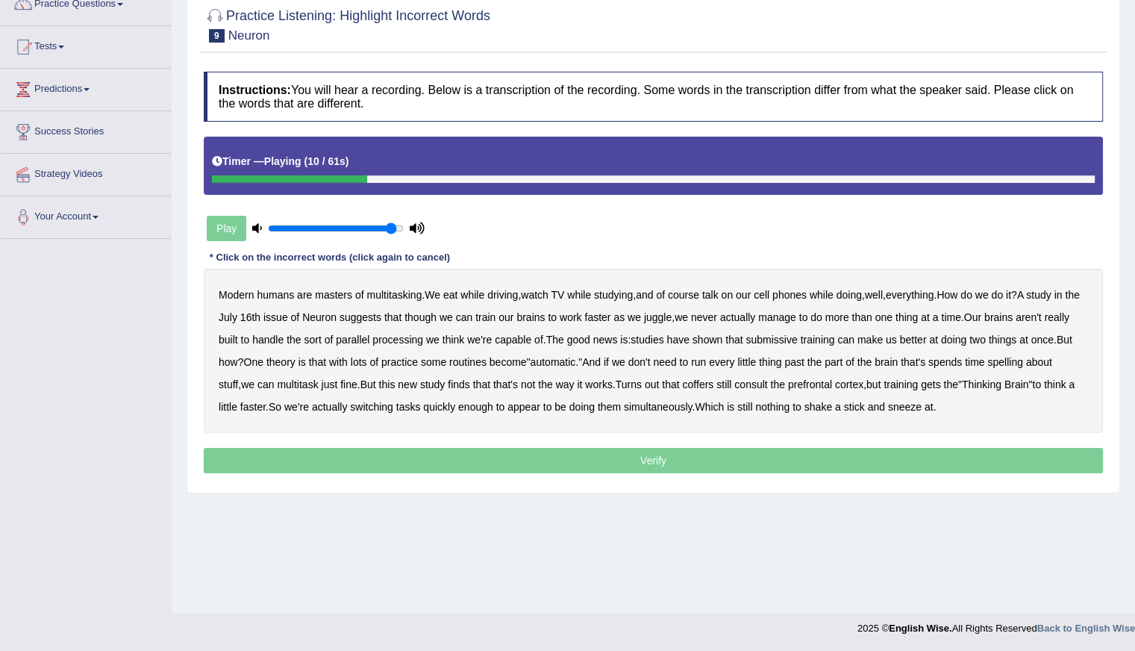
click at [653, 289] on b "and" at bounding box center [644, 295] width 17 height 12
click at [665, 290] on b "of" at bounding box center [660, 295] width 9 height 12
click at [665, 289] on b "of" at bounding box center [660, 295] width 9 height 12
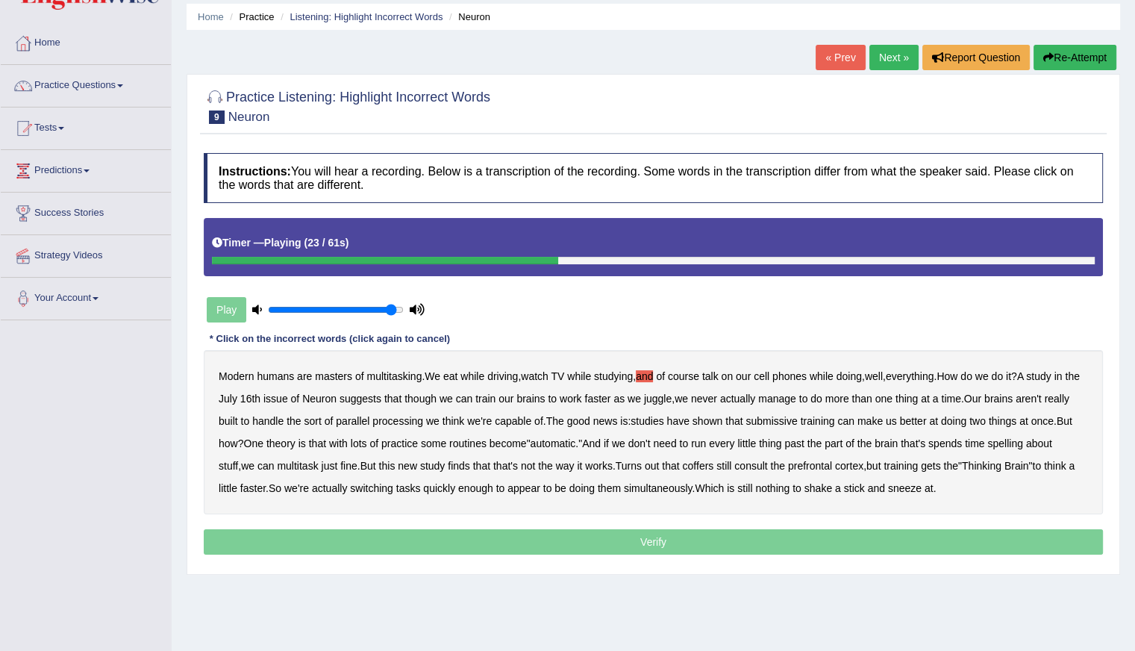
scroll to position [0, 0]
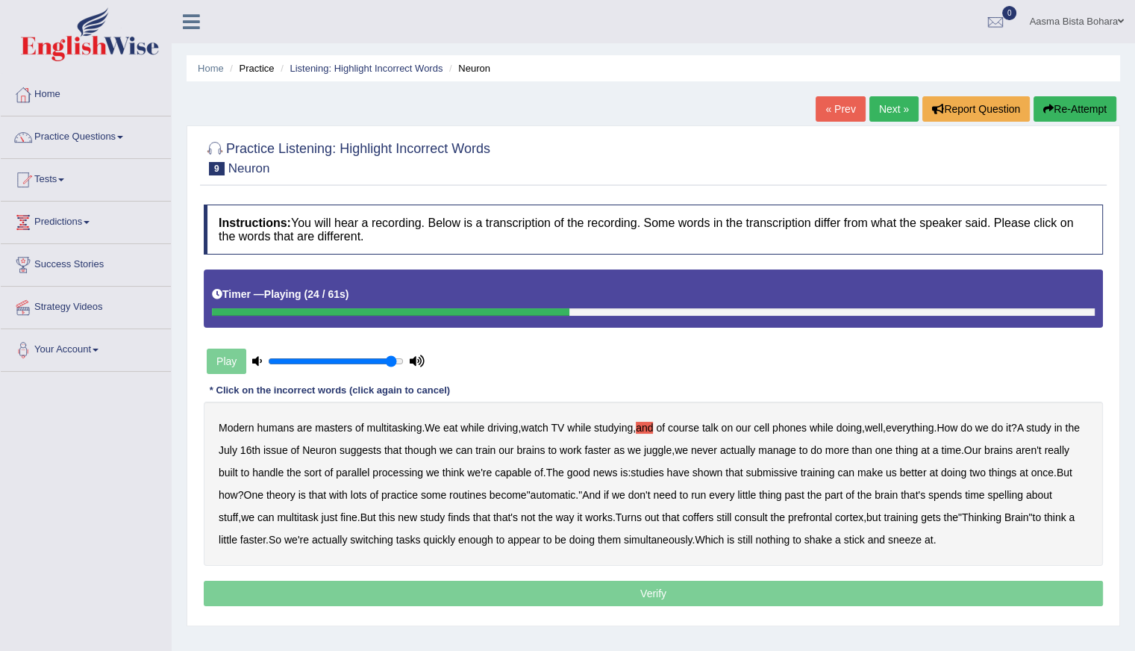
click at [1067, 103] on button "Re-Attempt" at bounding box center [1075, 108] width 83 height 25
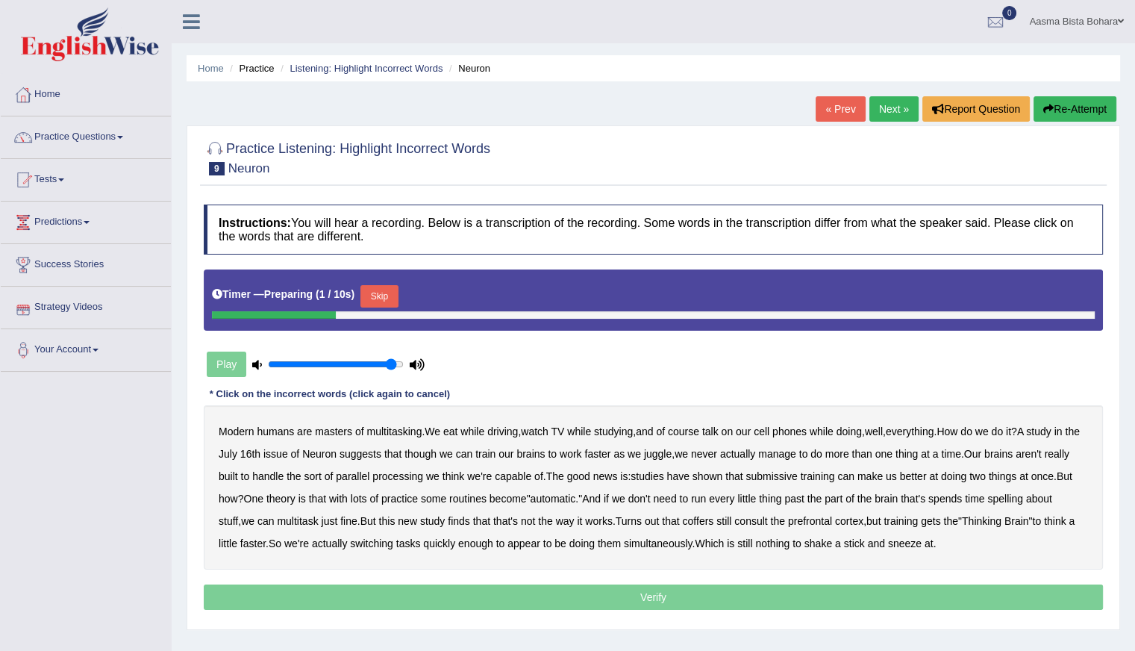
click at [381, 293] on button "Skip" at bounding box center [379, 296] width 37 height 22
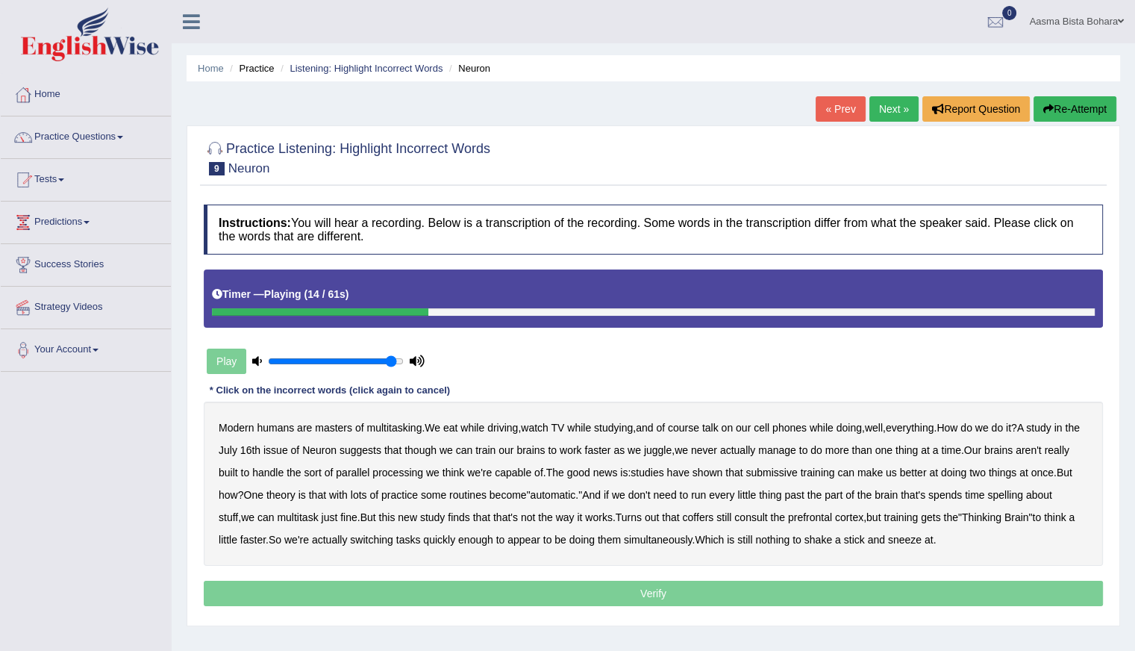
click at [770, 428] on b "cell" at bounding box center [762, 428] width 16 height 12
click at [792, 426] on b "phones" at bounding box center [790, 428] width 34 height 12
click at [797, 467] on b "submissive" at bounding box center [772, 473] width 52 height 12
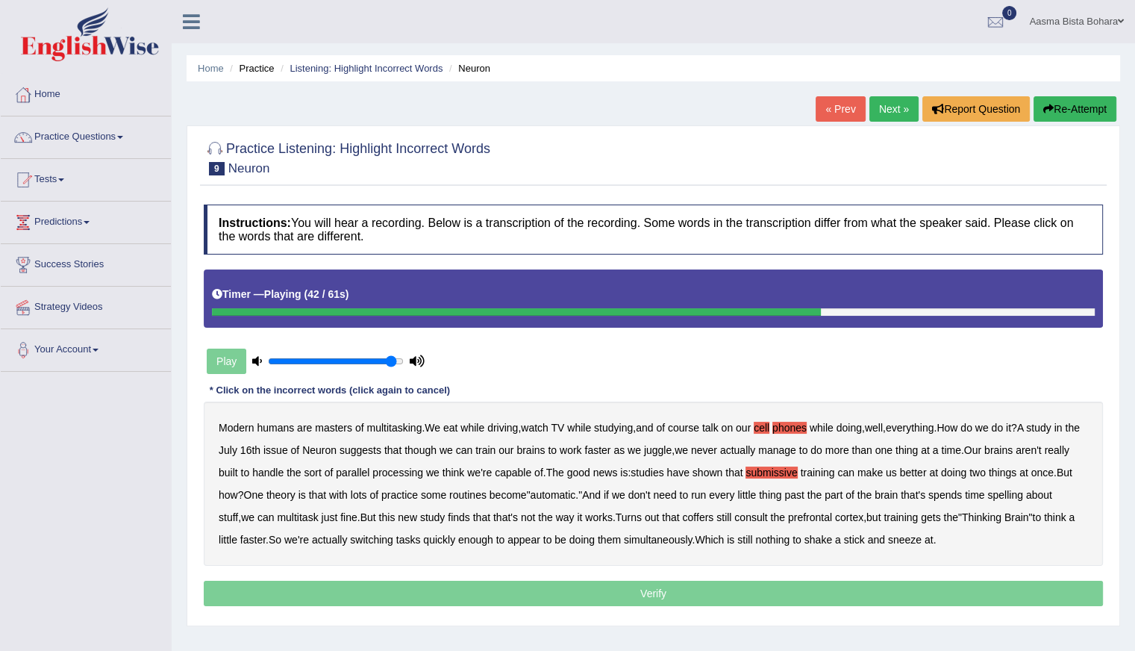
click at [1023, 496] on b "spelling" at bounding box center [1005, 495] width 35 height 12
click at [962, 489] on b "spends" at bounding box center [946, 495] width 34 height 12
click at [714, 517] on b "coffers" at bounding box center [697, 517] width 31 height 12
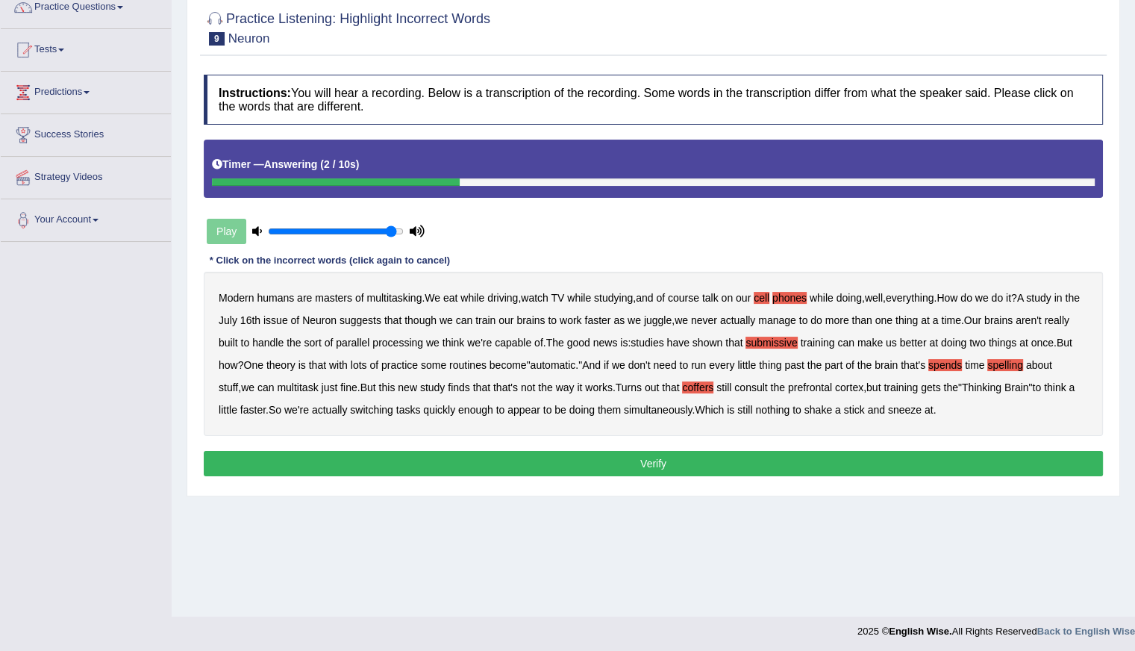
scroll to position [133, 0]
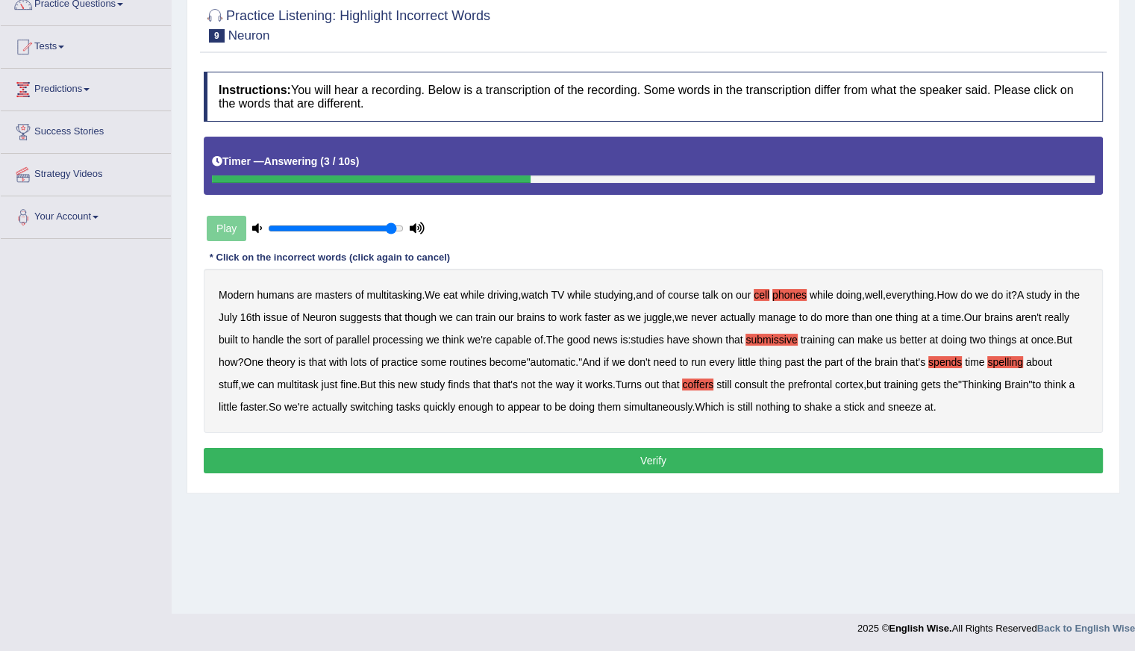
click at [643, 458] on button "Verify" at bounding box center [653, 460] width 899 height 25
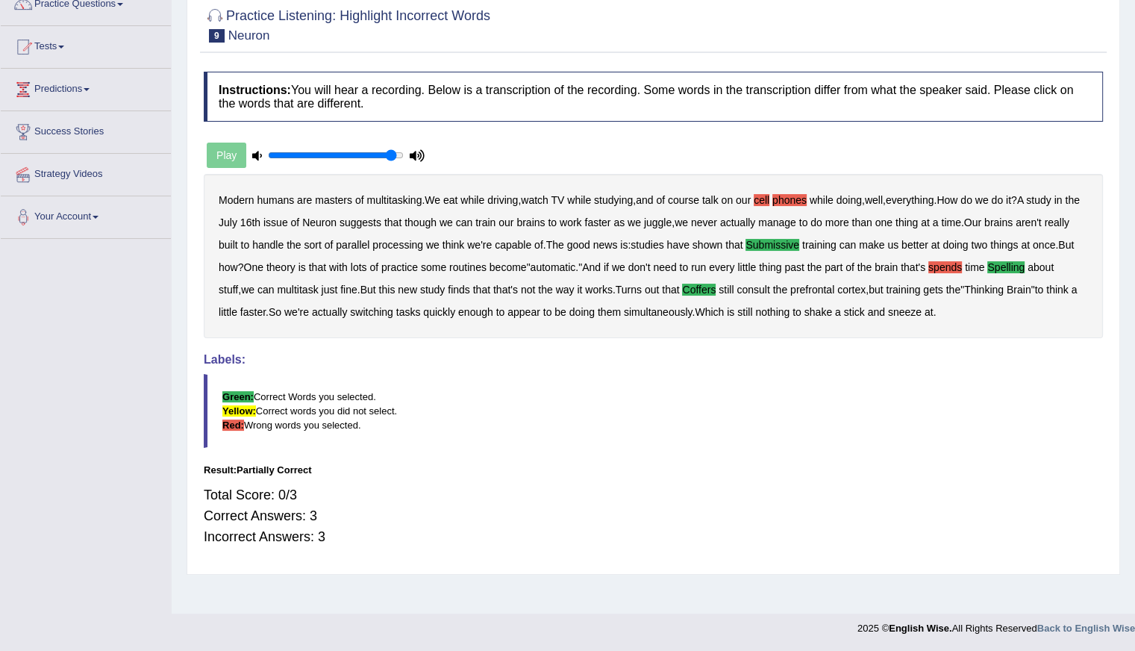
click at [646, 450] on div "Instructions: You will hear a recording. Below is a transcription of the record…" at bounding box center [653, 315] width 907 height 502
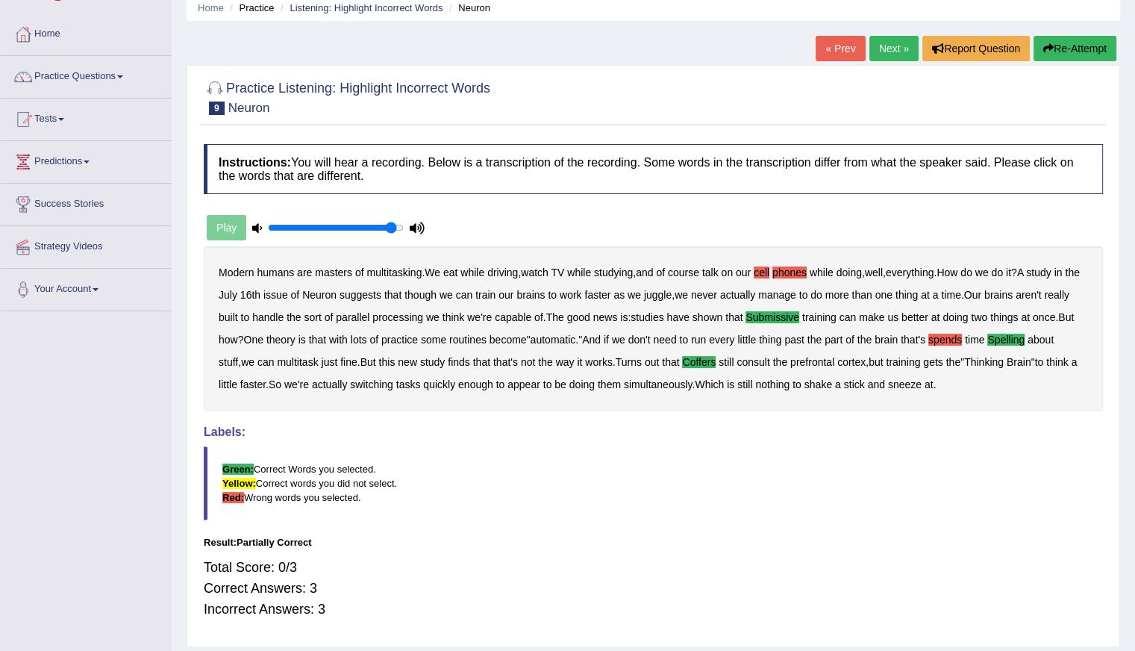
scroll to position [0, 0]
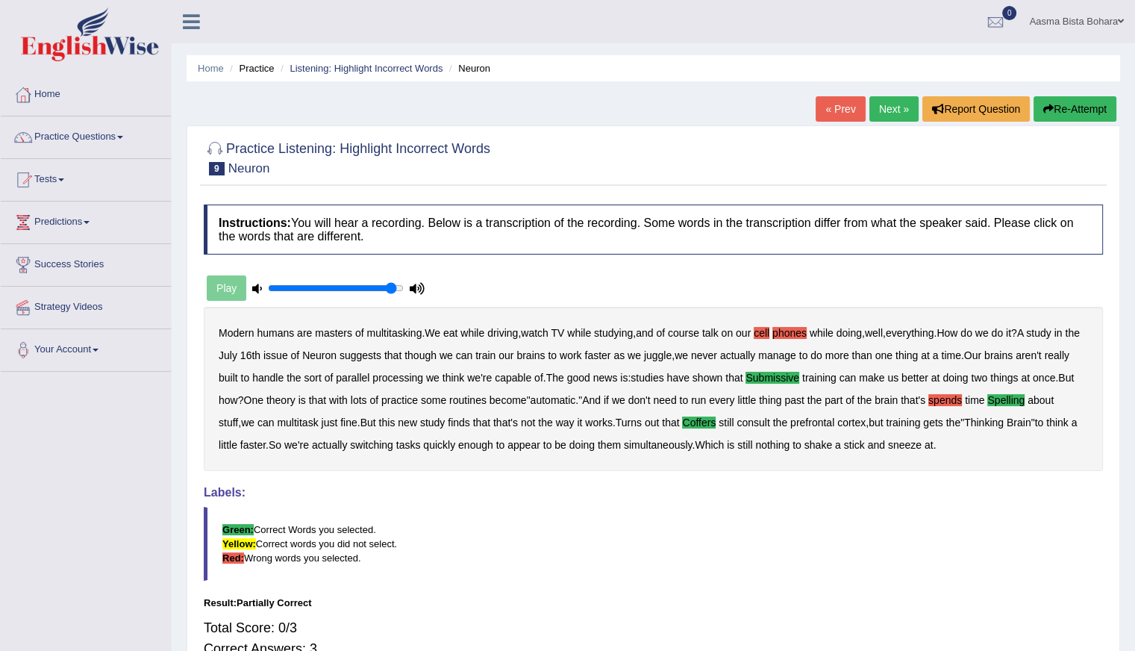
click at [876, 110] on link "Next »" at bounding box center [894, 108] width 49 height 25
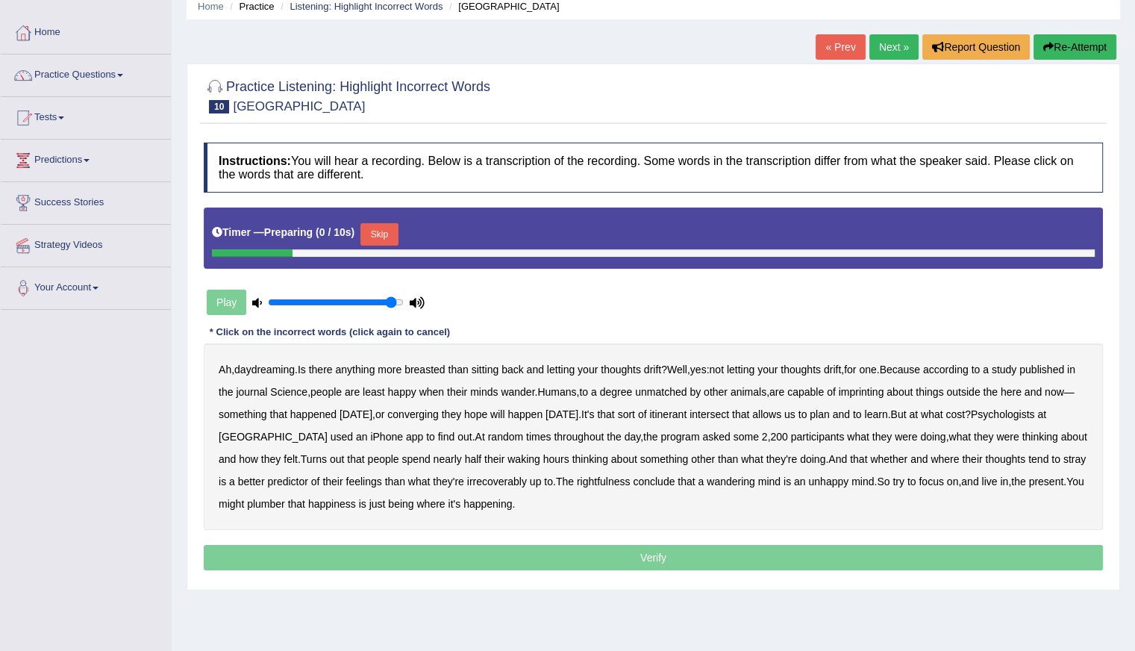
scroll to position [133, 0]
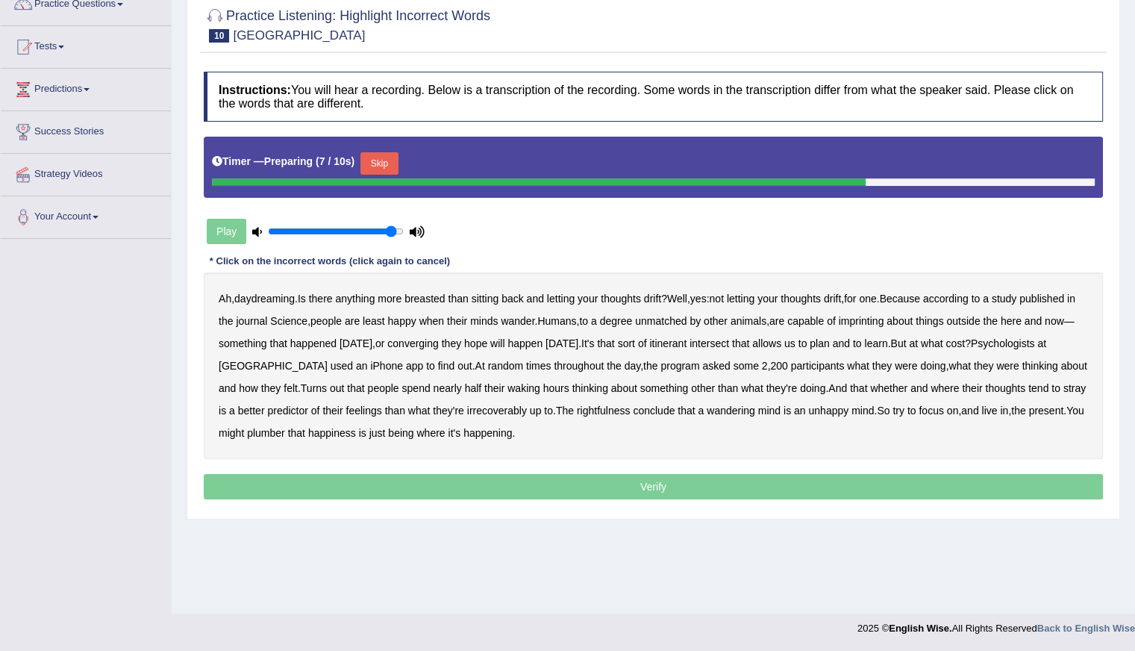
click at [378, 156] on button "Skip" at bounding box center [379, 163] width 37 height 22
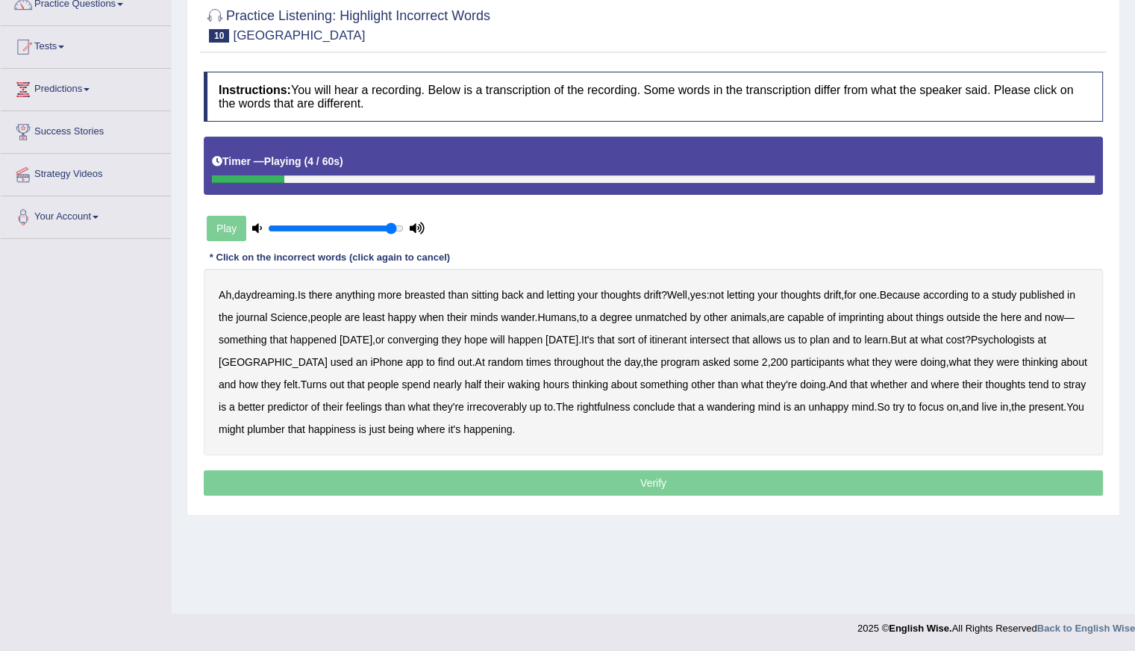
click at [421, 297] on b "breasted" at bounding box center [425, 295] width 40 height 12
click at [885, 314] on b "imprinting" at bounding box center [862, 317] width 46 height 12
click at [446, 343] on div "Ah , daydreaming . Is there anything more breasted than sitting back and lettin…" at bounding box center [653, 362] width 899 height 187
click at [439, 334] on b "converging" at bounding box center [413, 340] width 52 height 12
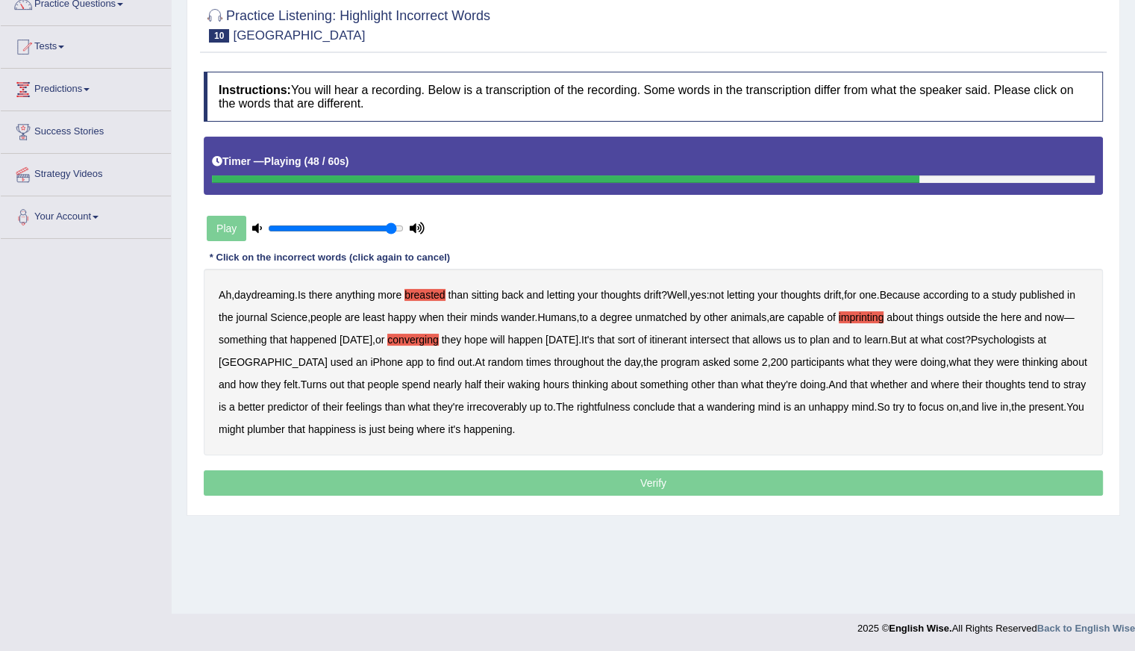
scroll to position [0, 0]
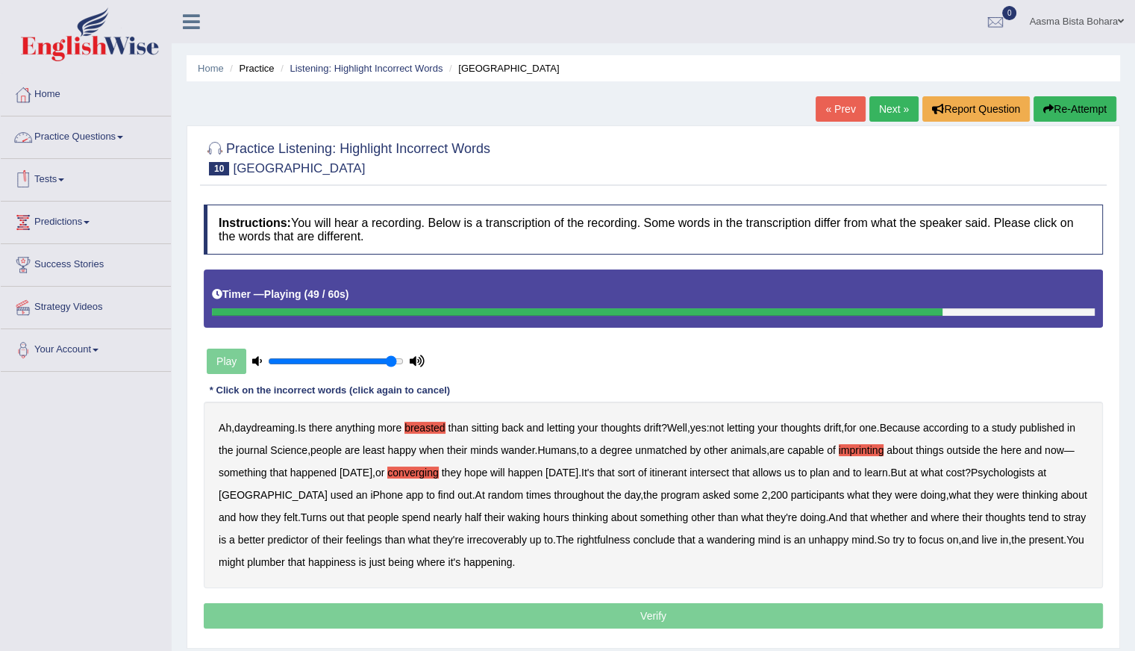
click at [1083, 107] on button "Re-Attempt" at bounding box center [1075, 108] width 83 height 25
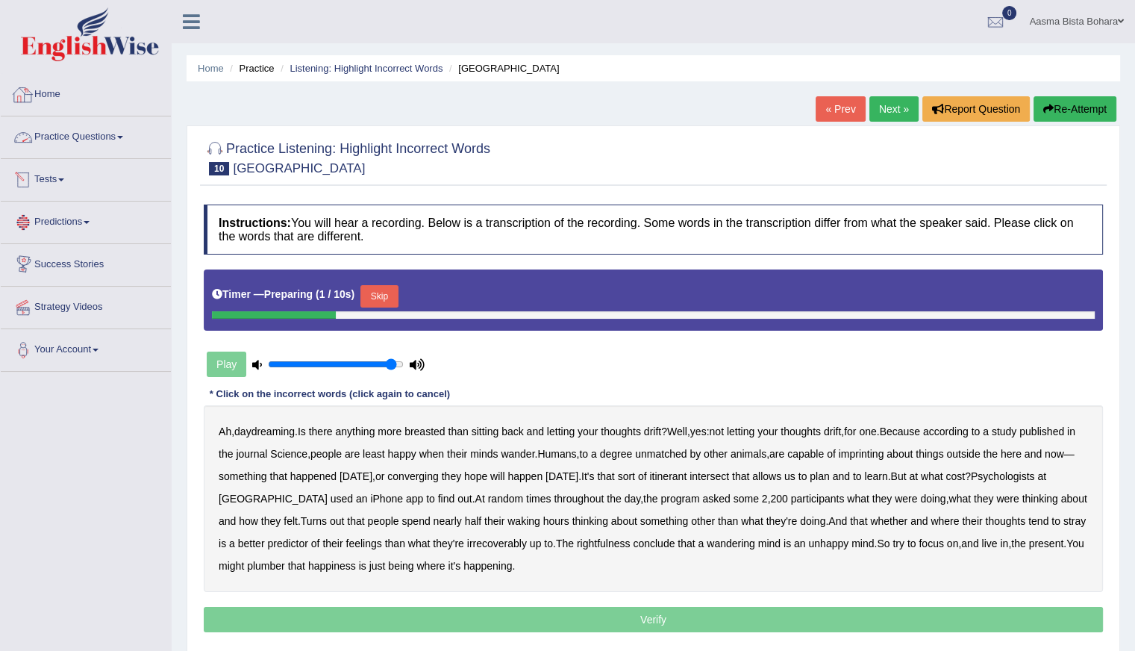
click at [63, 87] on link "Home" at bounding box center [86, 92] width 170 height 37
